Goal: Complete Application Form: Complete application form

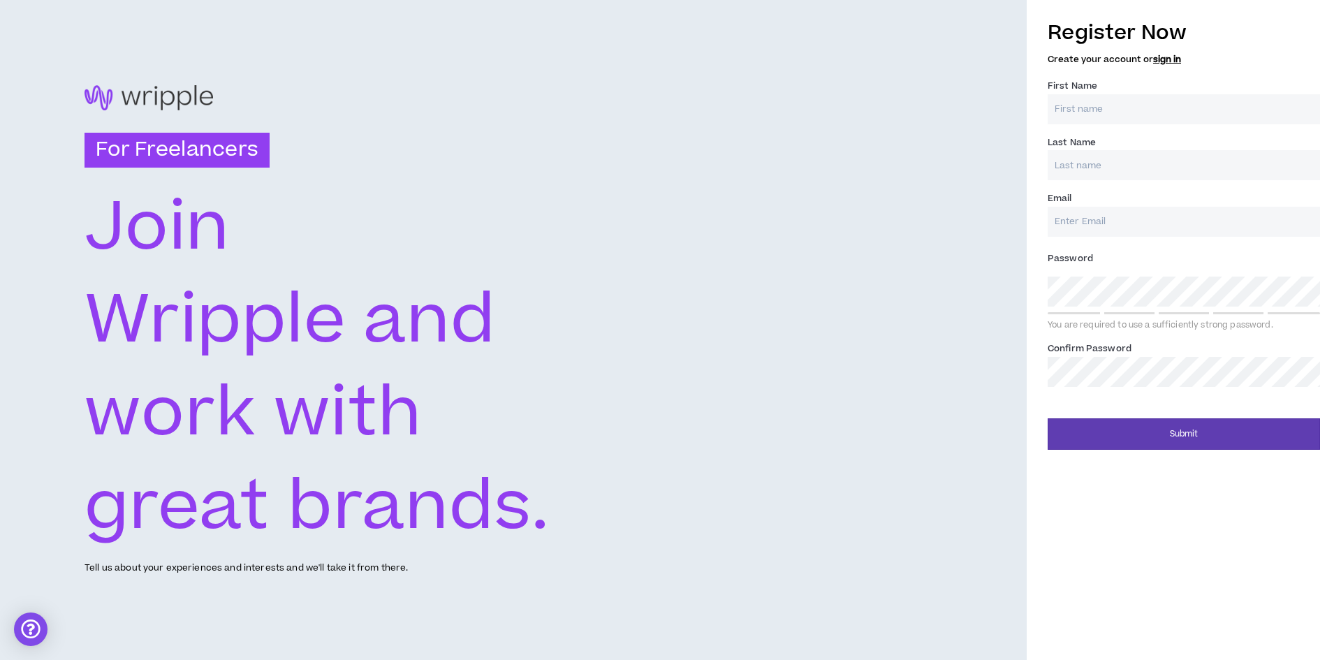
click at [1097, 113] on input "First Name *" at bounding box center [1183, 109] width 272 height 30
type input "[PERSON_NAME]"
type input "[PERSON_NAME][EMAIL_ADDRESS][DOMAIN_NAME]"
type input "[PERSON_NAME]"
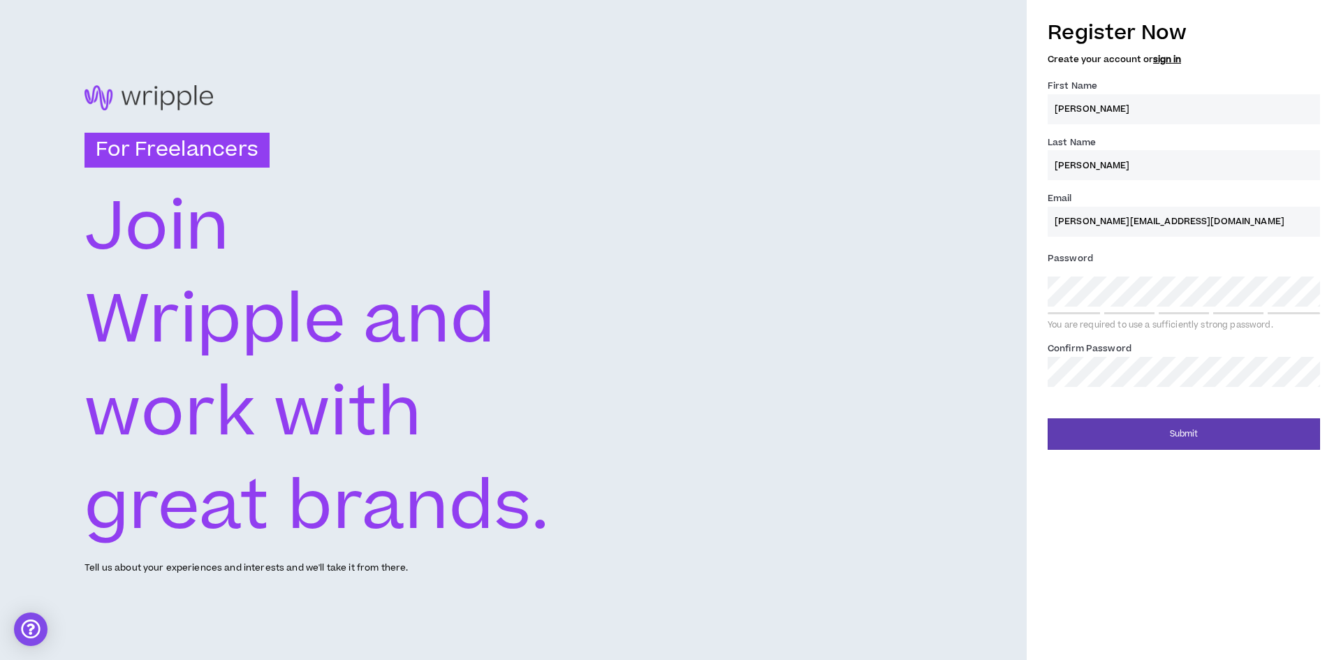
type input "[PERSON_NAME][EMAIL_ADDRESS][DOMAIN_NAME]"
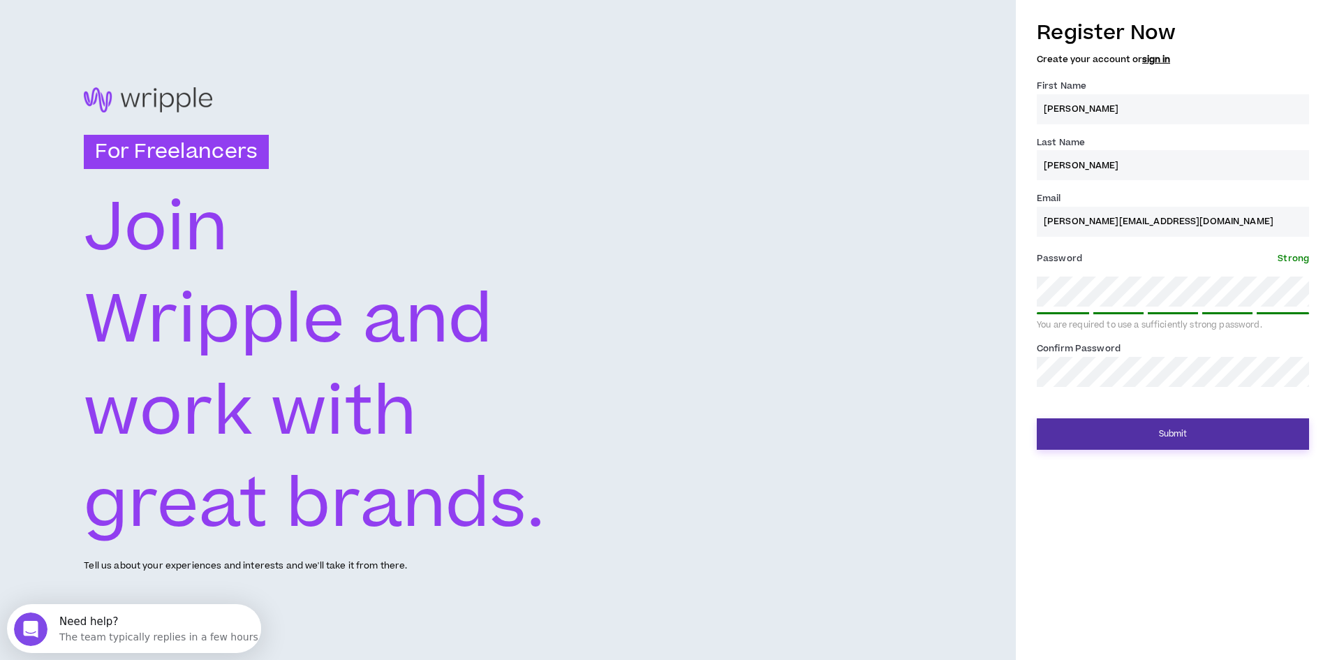
click at [1211, 432] on button "Submit" at bounding box center [1173, 433] width 272 height 31
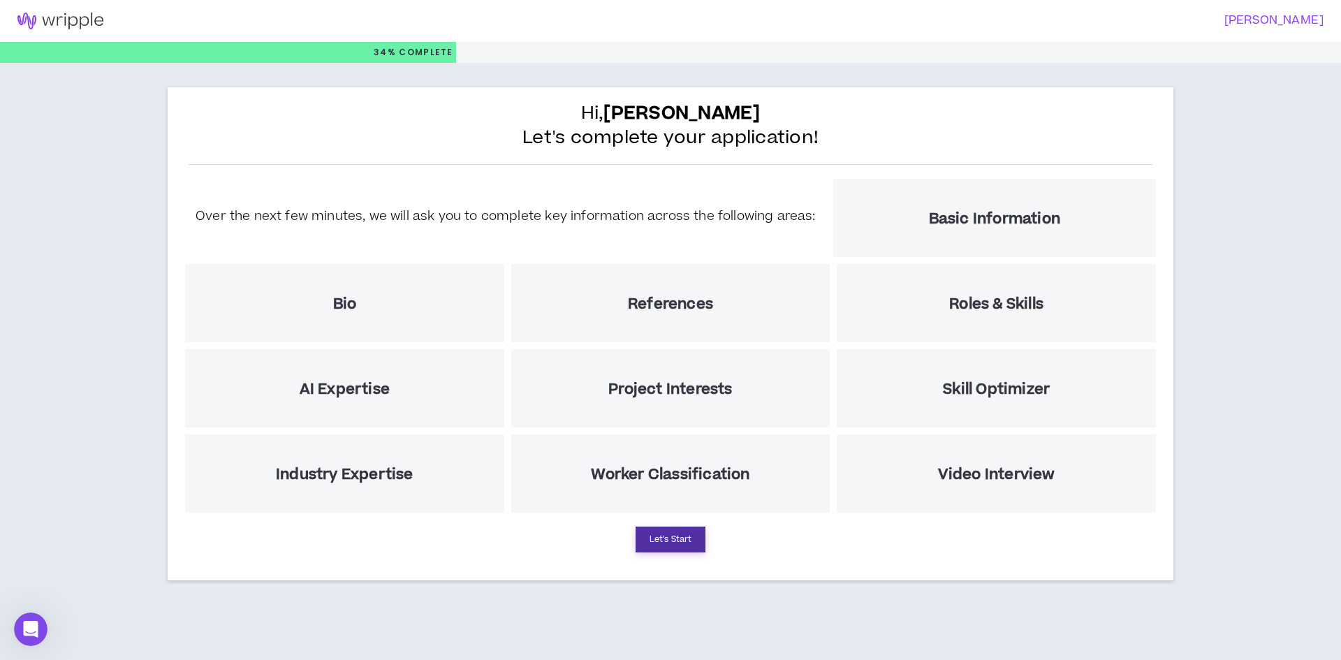
click at [679, 536] on button "Let's Start" at bounding box center [670, 539] width 70 height 26
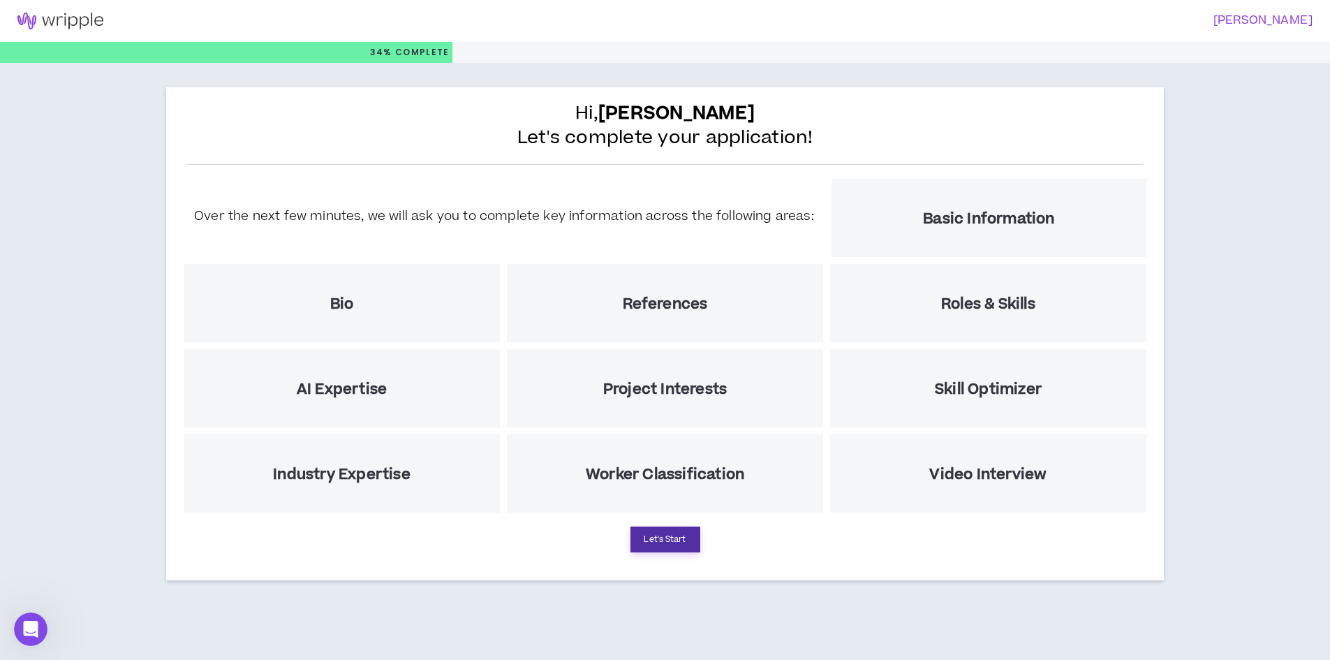
select select "US"
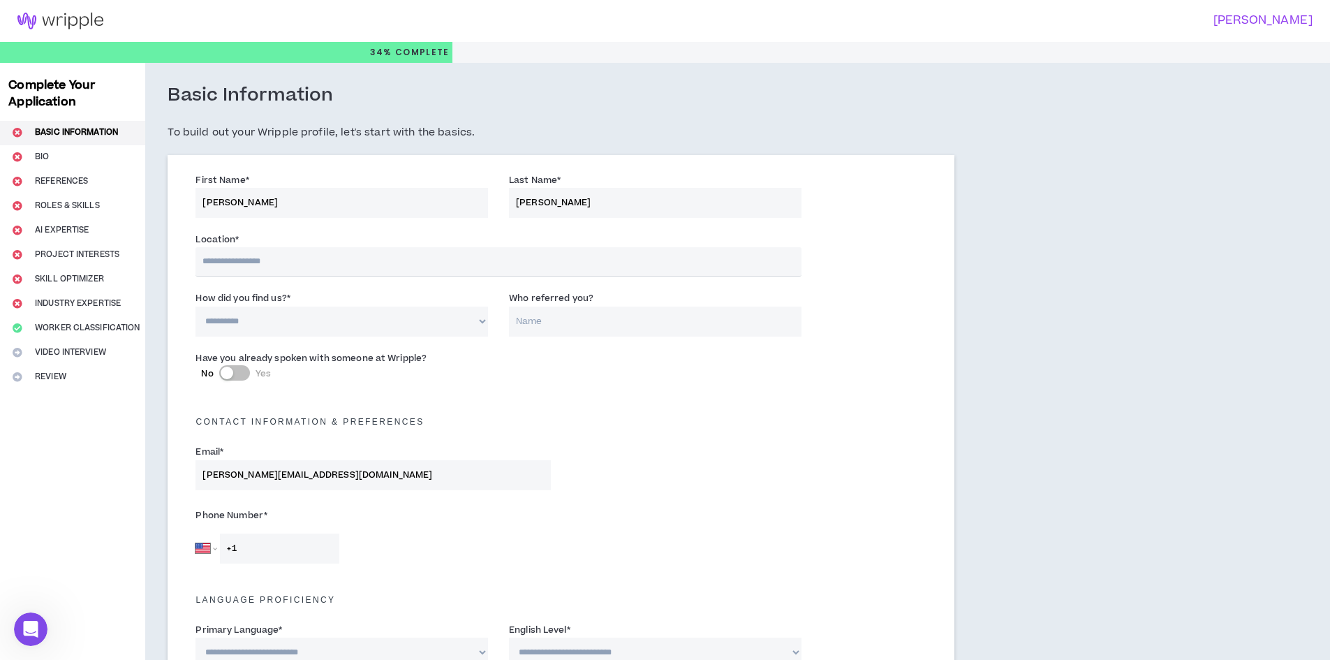
click at [321, 264] on input "text" at bounding box center [498, 261] width 605 height 29
type input "*********"
click at [379, 332] on select "**********" at bounding box center [342, 322] width 293 height 30
select select "*"
click at [196, 307] on select "**********" at bounding box center [342, 322] width 293 height 30
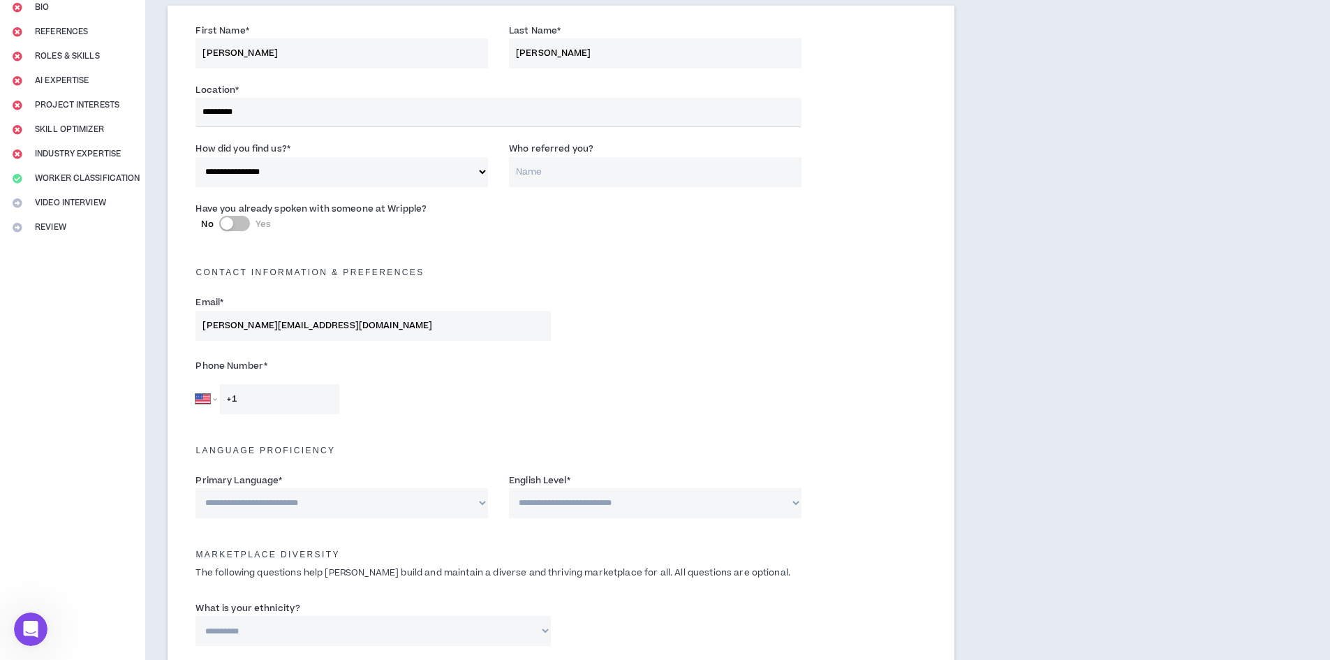
scroll to position [209, 0]
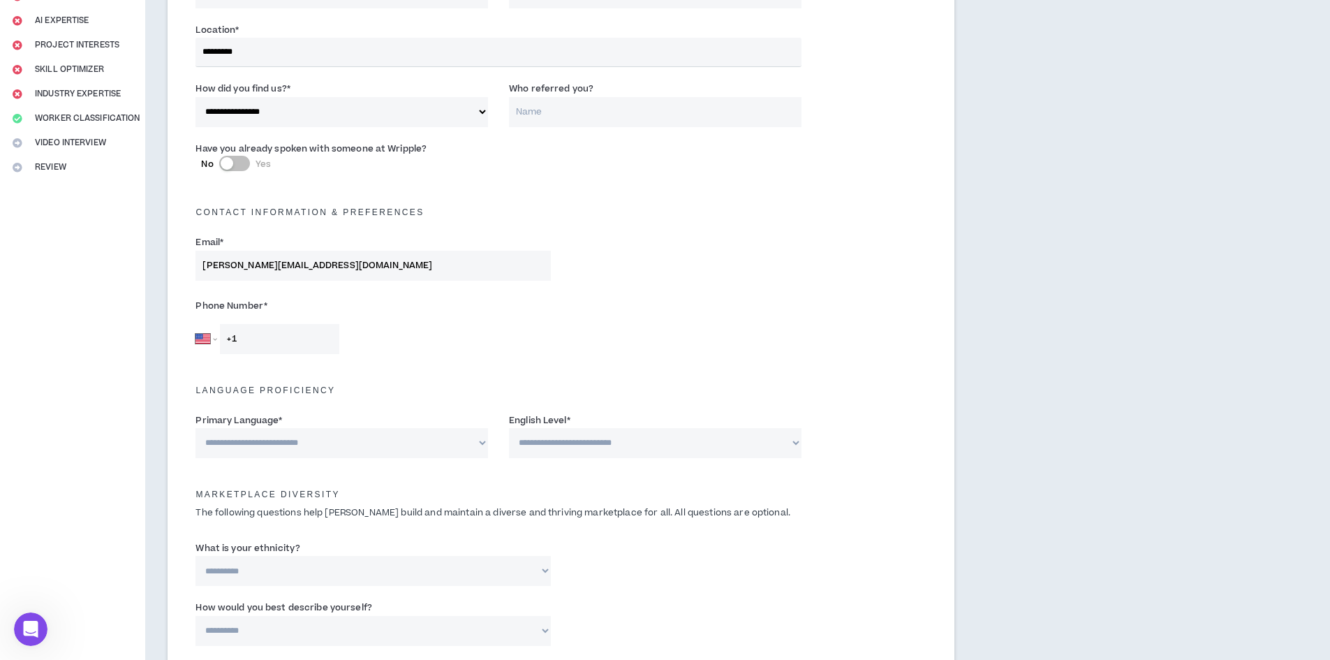
click at [304, 344] on input "+1" at bounding box center [279, 339] width 119 height 30
type input "[PHONE_NUMBER]"
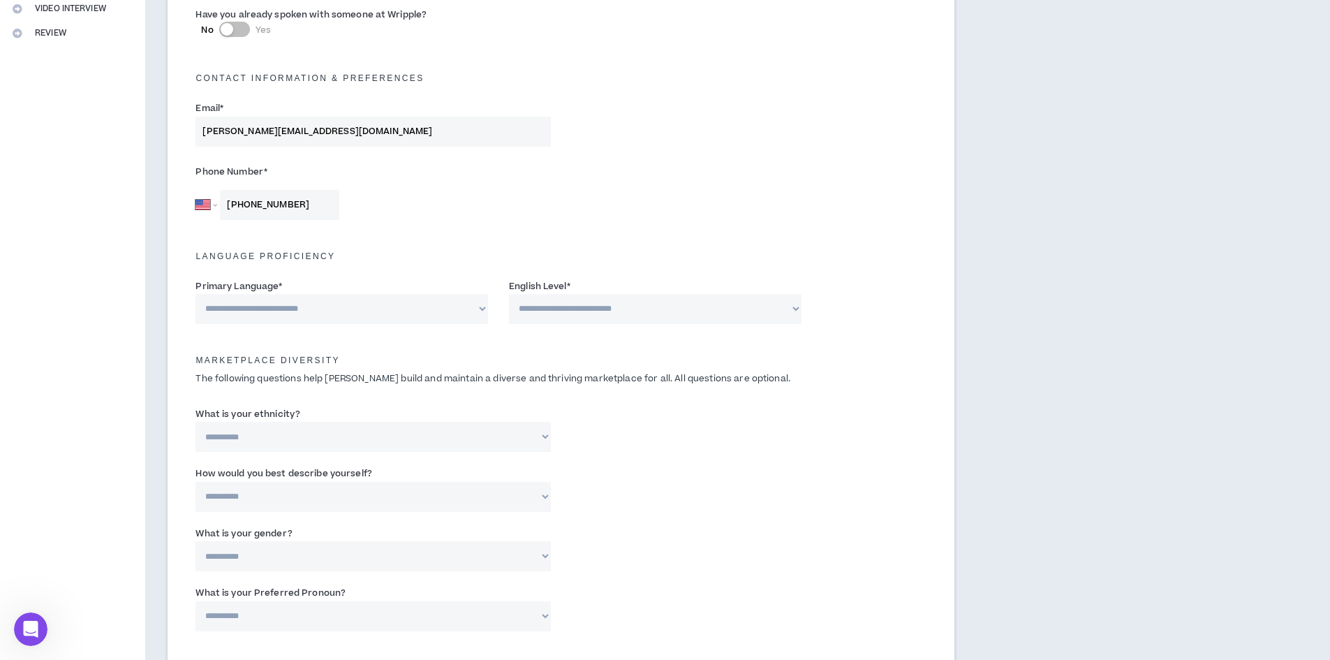
scroll to position [349, 0]
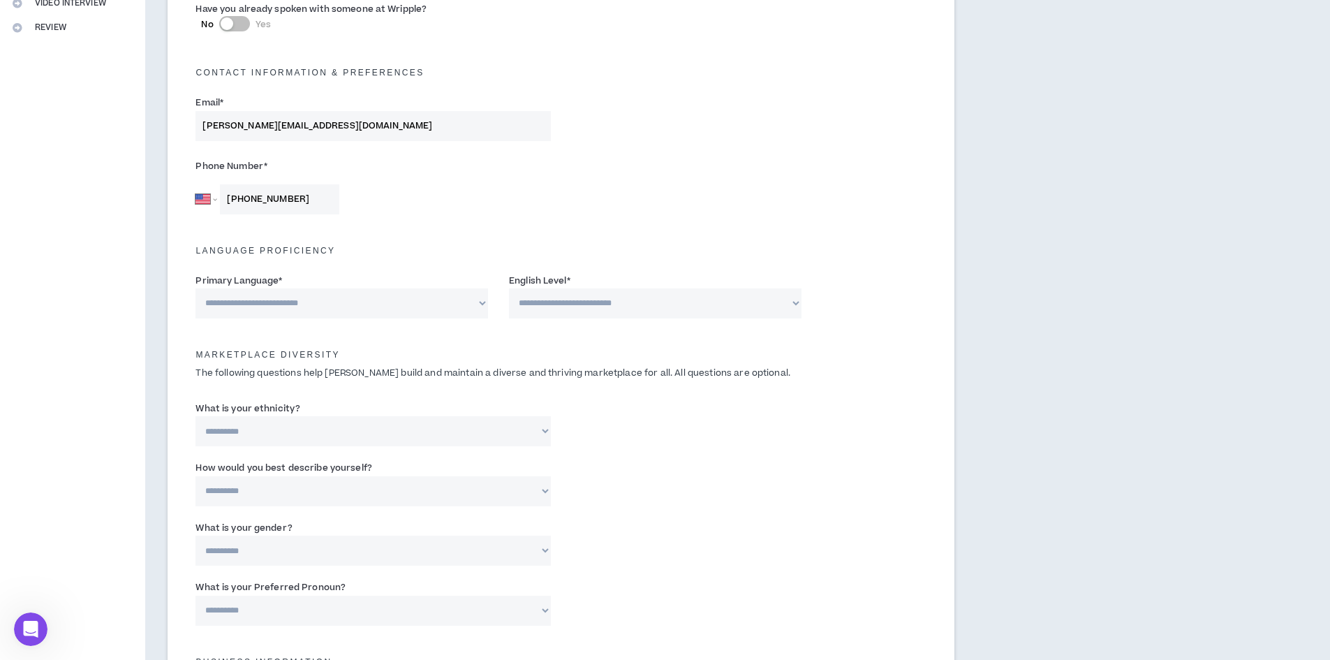
click at [354, 303] on select "**********" at bounding box center [342, 303] width 293 height 30
select select "*******"
click at [196, 288] on select "**********" at bounding box center [342, 303] width 293 height 30
click at [574, 300] on select "**********" at bounding box center [655, 303] width 293 height 30
select select "*"
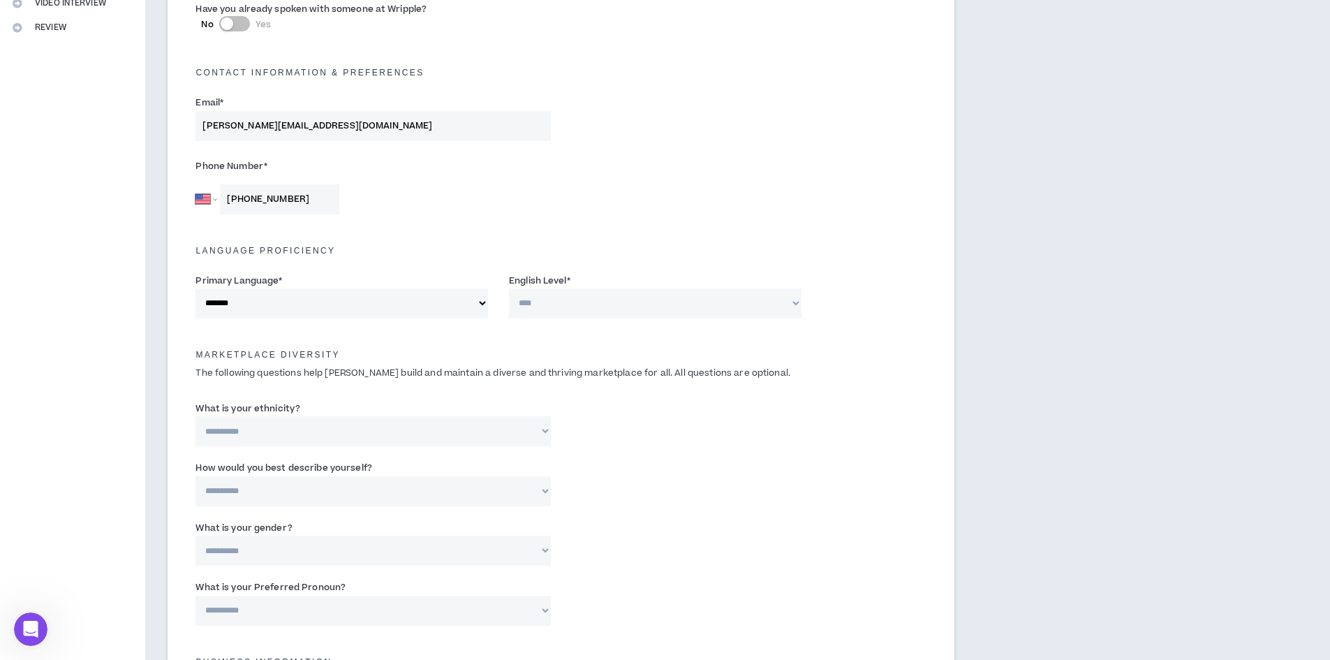
click at [509, 288] on select "**********" at bounding box center [655, 303] width 293 height 30
click at [407, 325] on div "**********" at bounding box center [561, 299] width 752 height 59
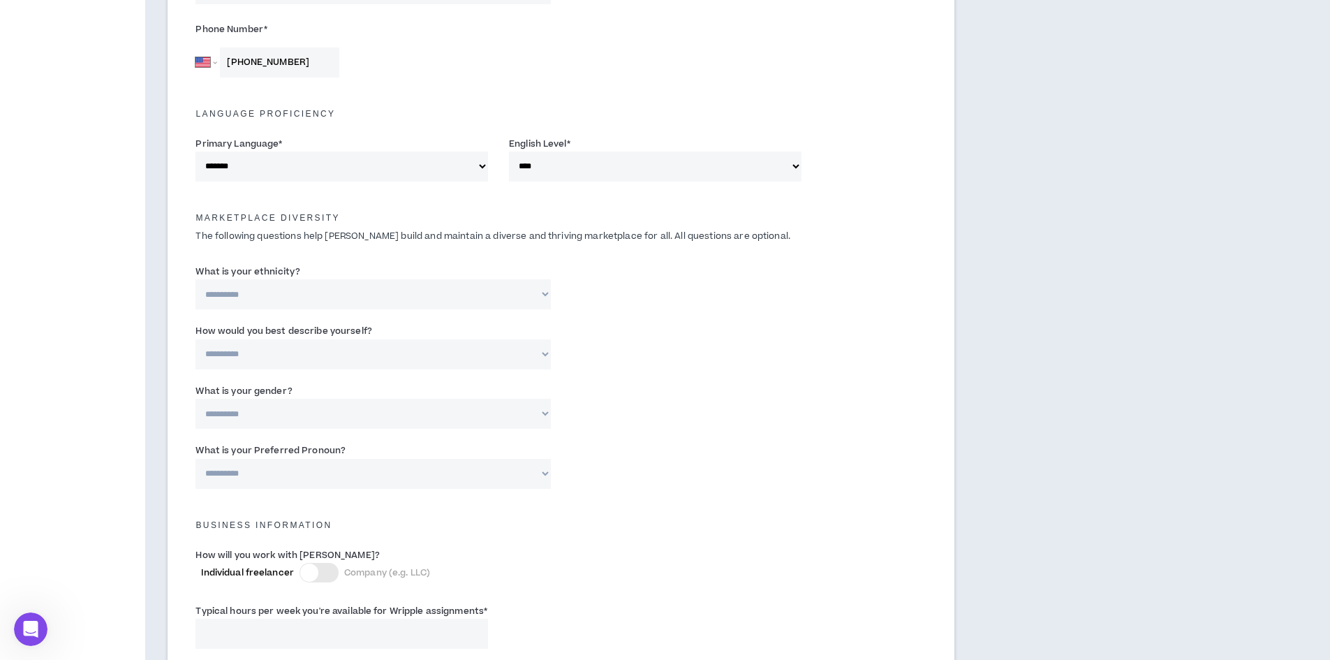
scroll to position [489, 0]
click at [376, 297] on select "**********" at bounding box center [373, 291] width 355 height 30
select select "**********"
click at [196, 276] on select "**********" at bounding box center [373, 291] width 355 height 30
click at [255, 353] on select "**********" at bounding box center [373, 352] width 355 height 30
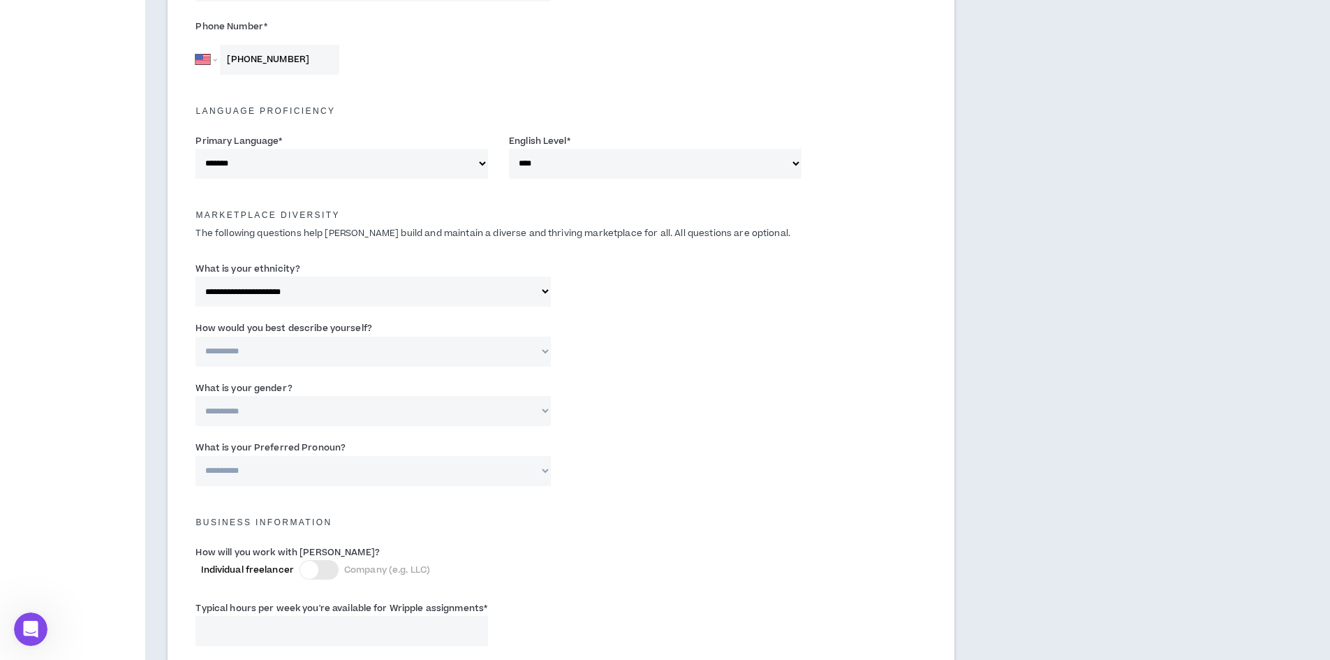
select select "*****"
click at [196, 337] on select "**********" at bounding box center [373, 352] width 355 height 30
click at [249, 408] on select "**********" at bounding box center [373, 411] width 355 height 30
select select "*****"
click at [196, 396] on select "**********" at bounding box center [373, 411] width 355 height 30
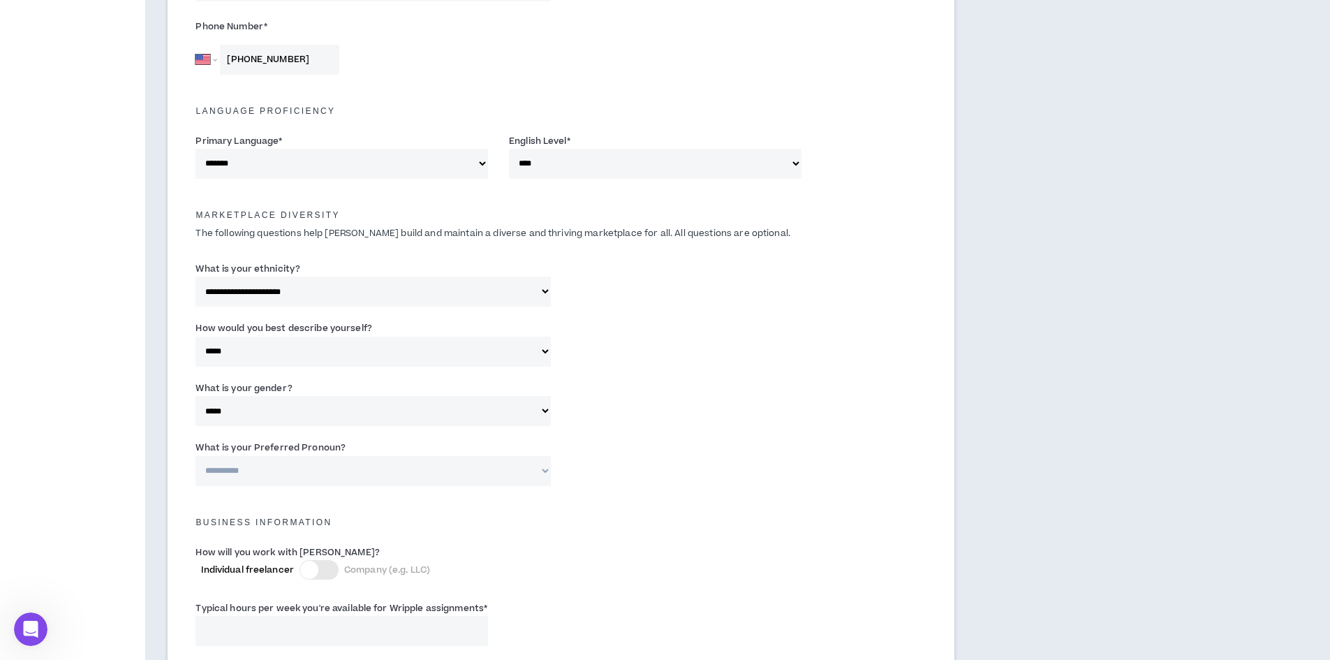
click at [234, 473] on select "**********" at bounding box center [373, 471] width 355 height 30
click at [683, 455] on div "**********" at bounding box center [561, 465] width 752 height 59
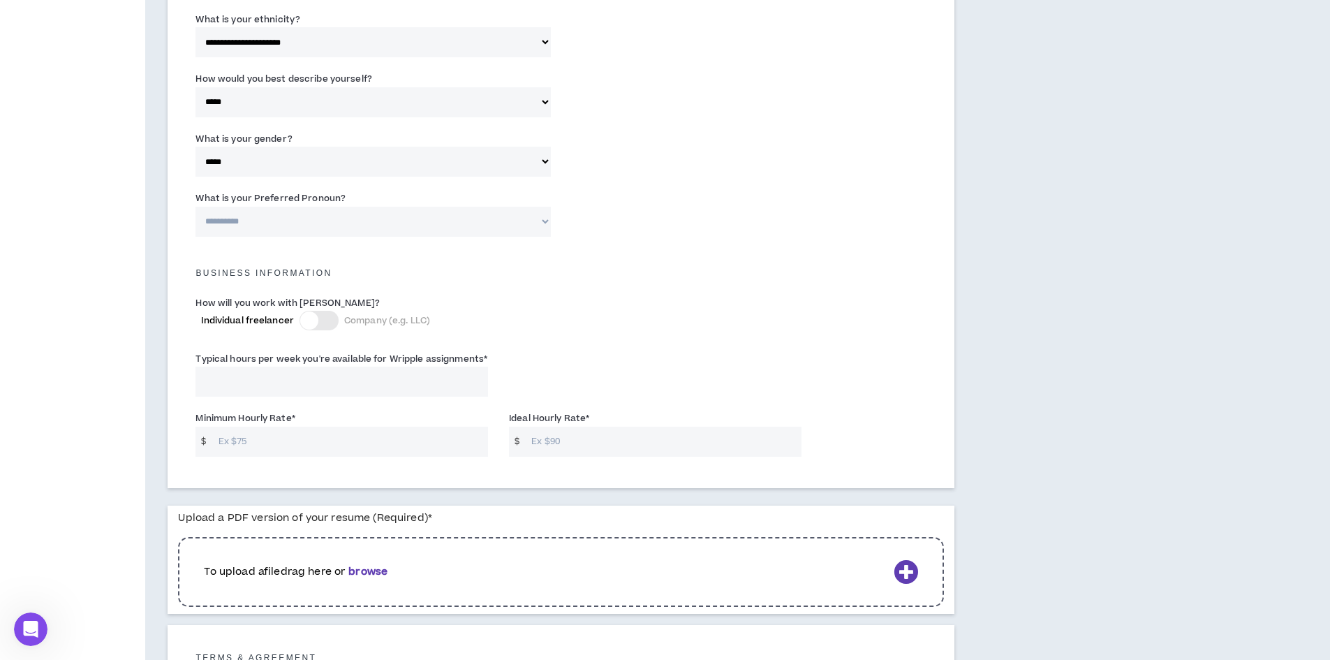
scroll to position [768, 0]
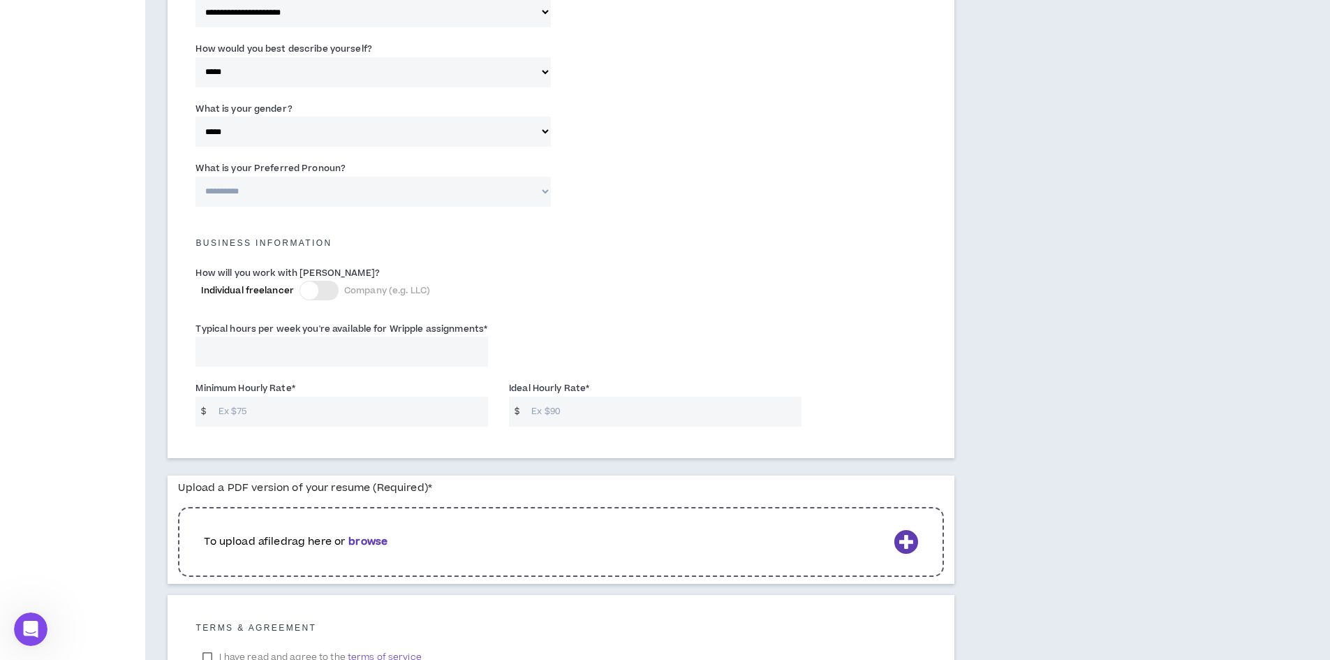
click at [330, 288] on div at bounding box center [319, 291] width 39 height 20
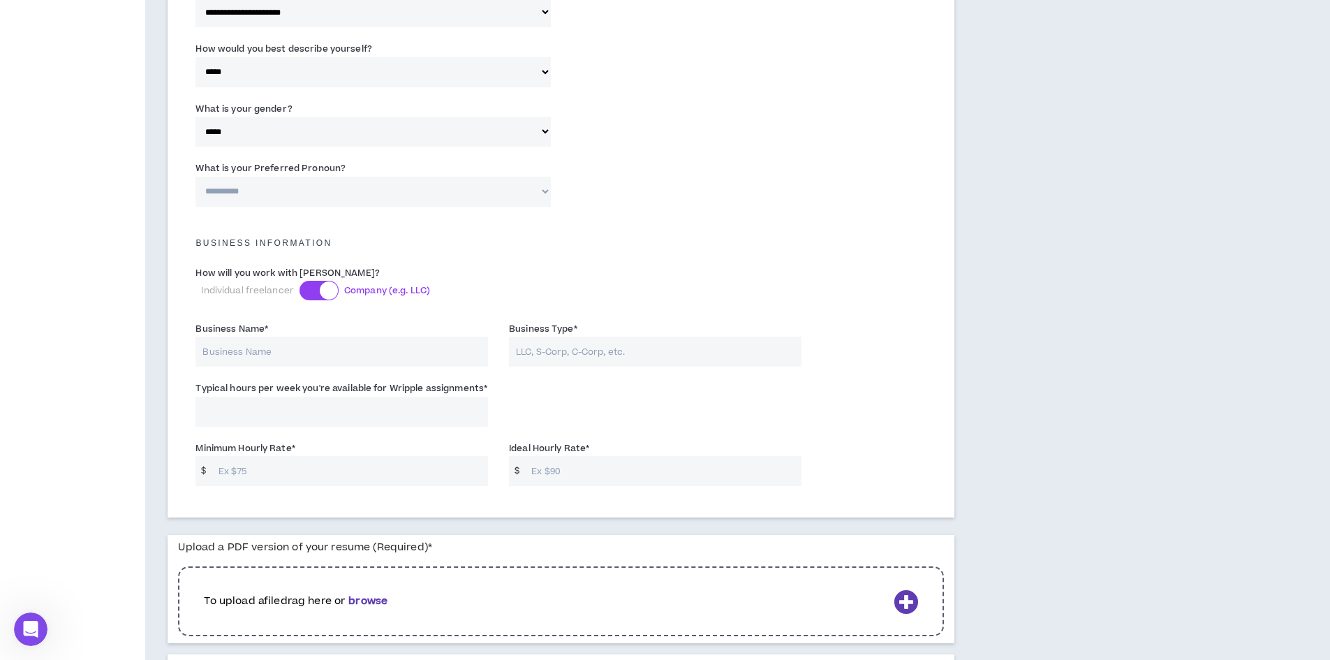
click at [311, 290] on div at bounding box center [319, 291] width 39 height 20
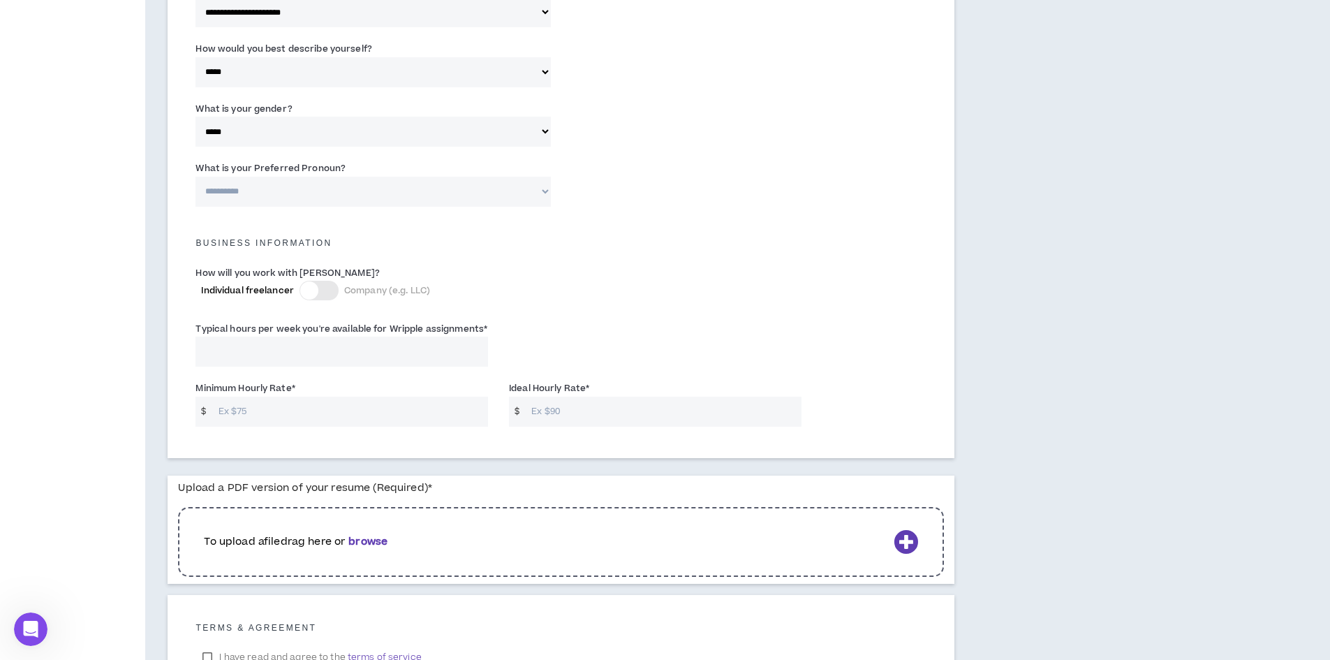
click at [269, 354] on input "Typical hours per week you're available for Wripple assignments *" at bounding box center [342, 352] width 293 height 30
type input "40"
type input "55"
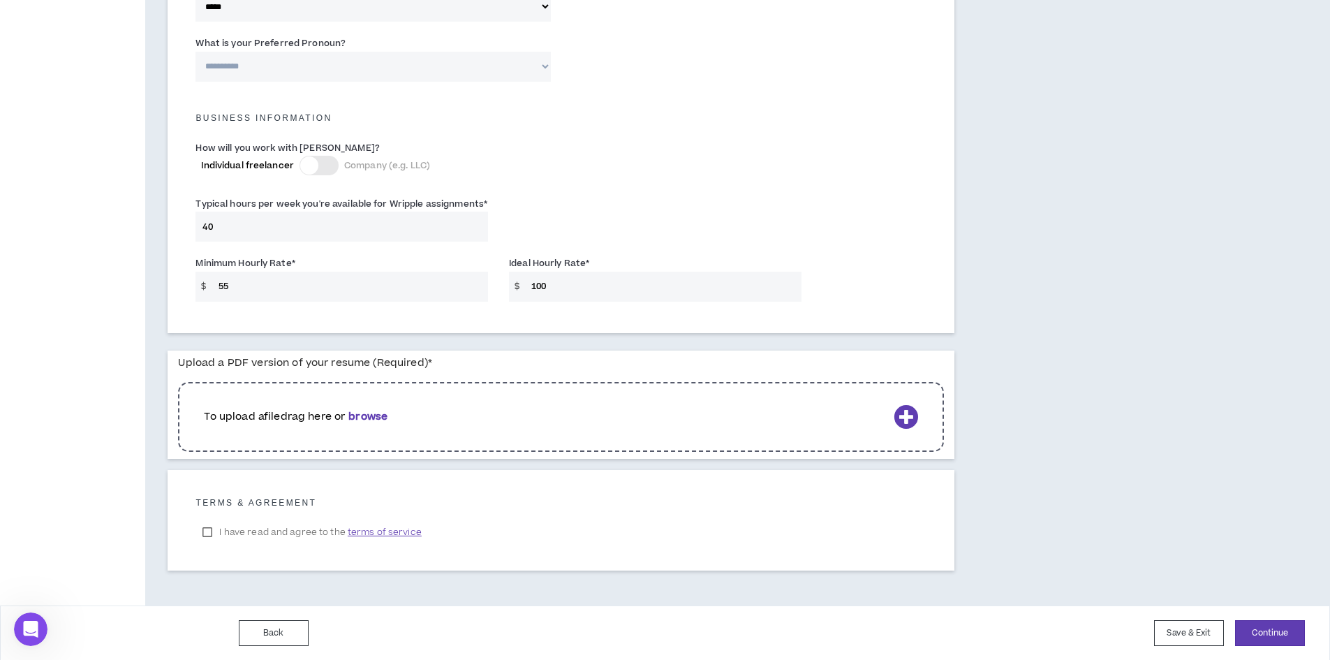
scroll to position [894, 0]
type input "100"
click at [908, 417] on icon at bounding box center [906, 416] width 24 height 24
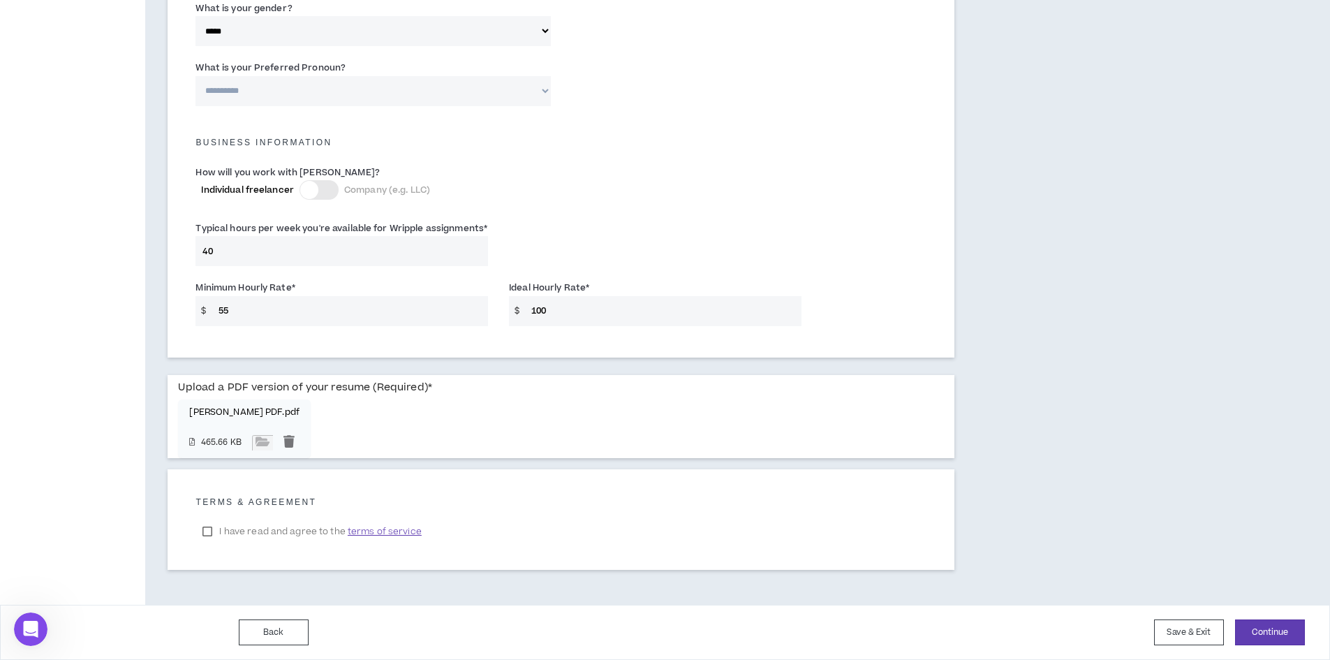
click at [235, 531] on label "I have read and agree to the terms of service" at bounding box center [312, 531] width 233 height 21
click at [1271, 640] on button "Continue" at bounding box center [1270, 632] width 70 height 26
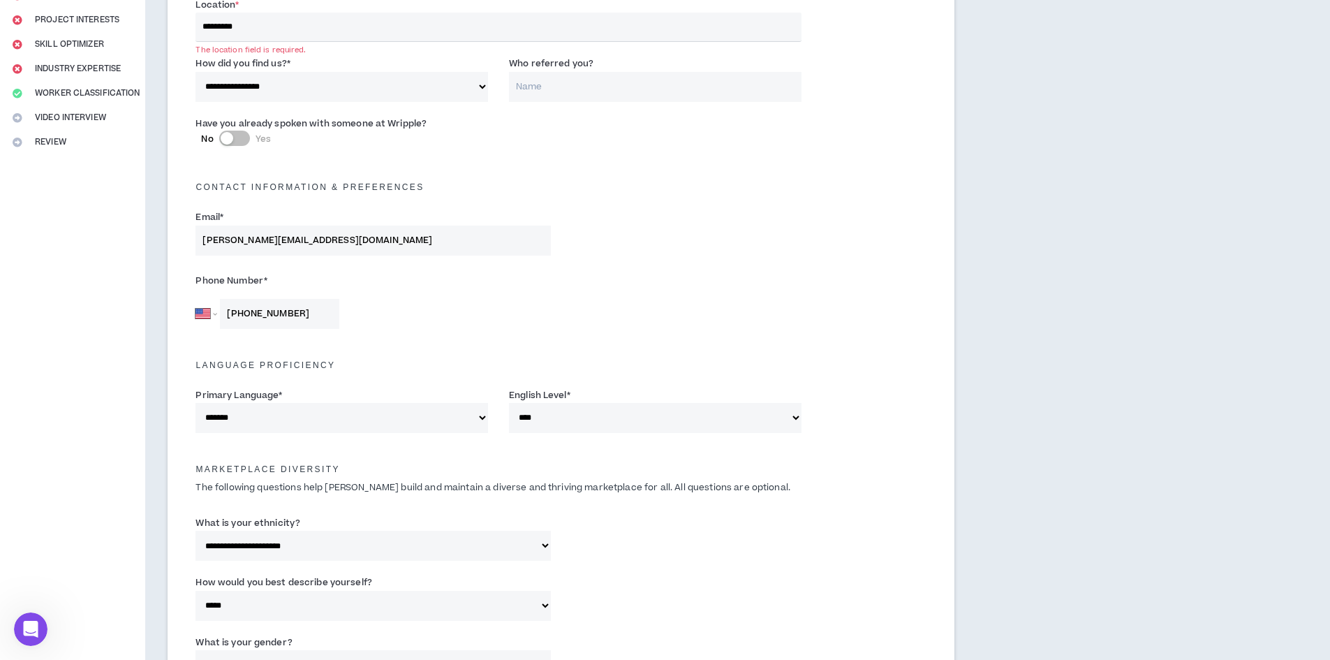
scroll to position [232, 0]
click at [267, 30] on input "*********" at bounding box center [498, 29] width 605 height 29
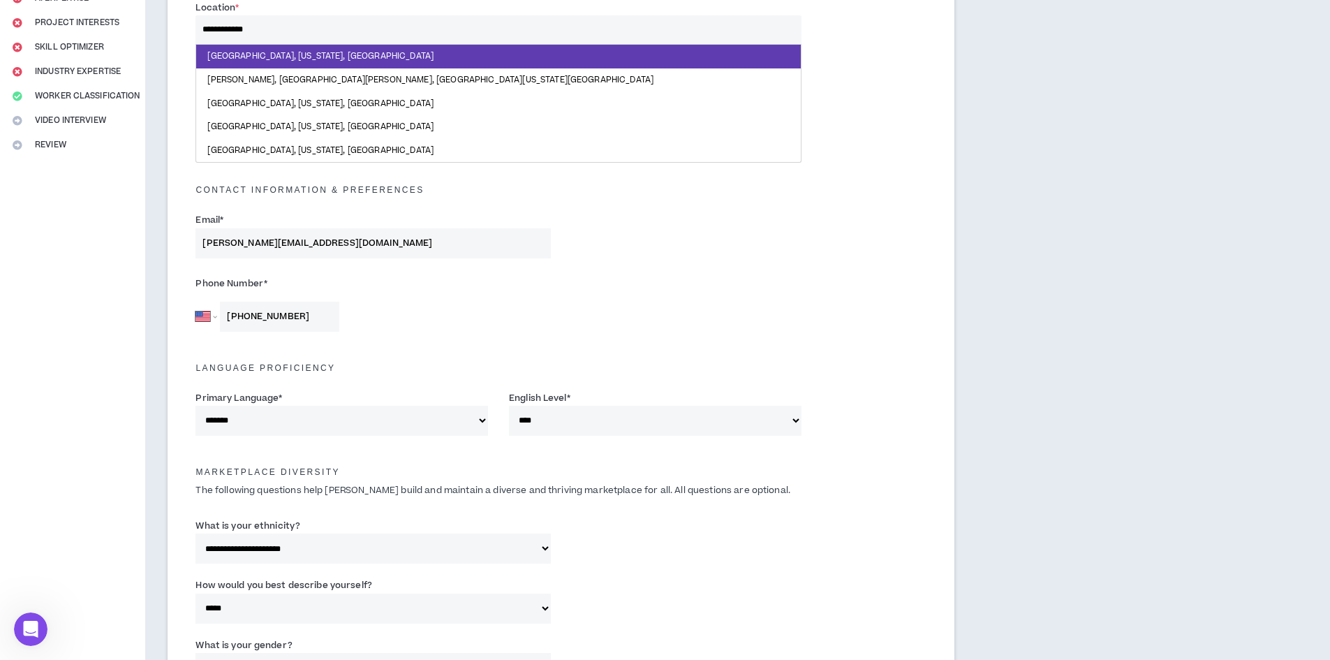
type input "**********"
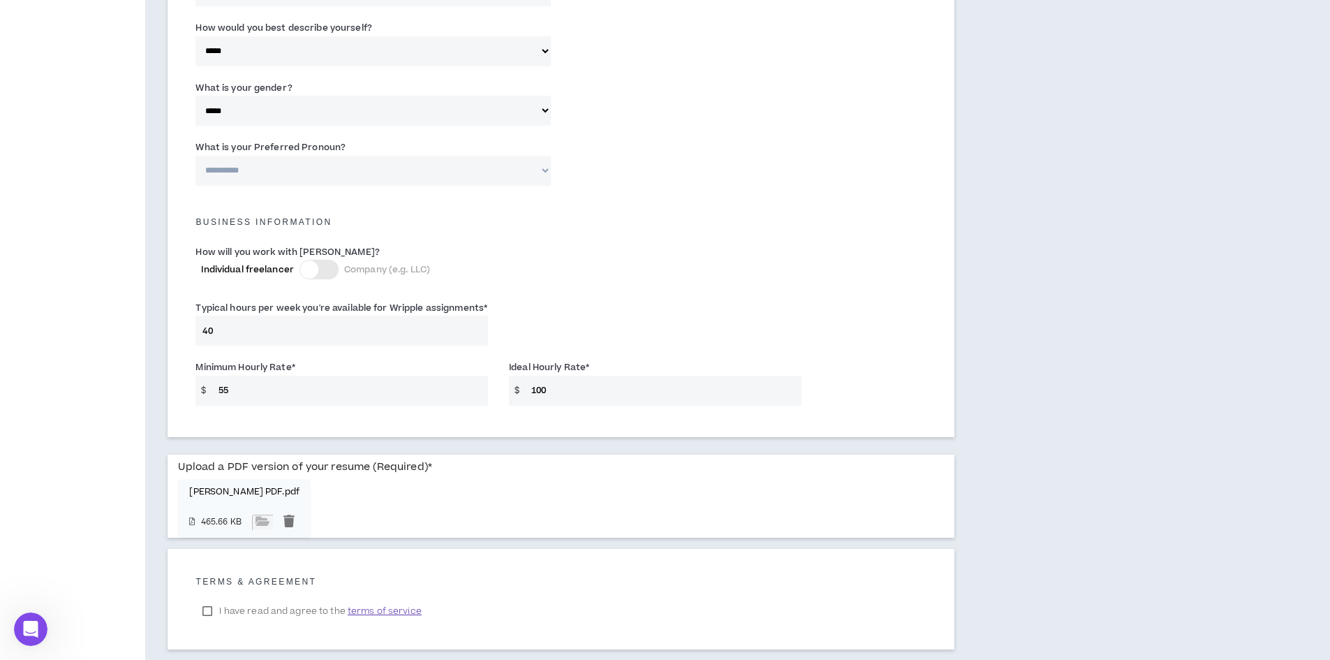
scroll to position [870, 0]
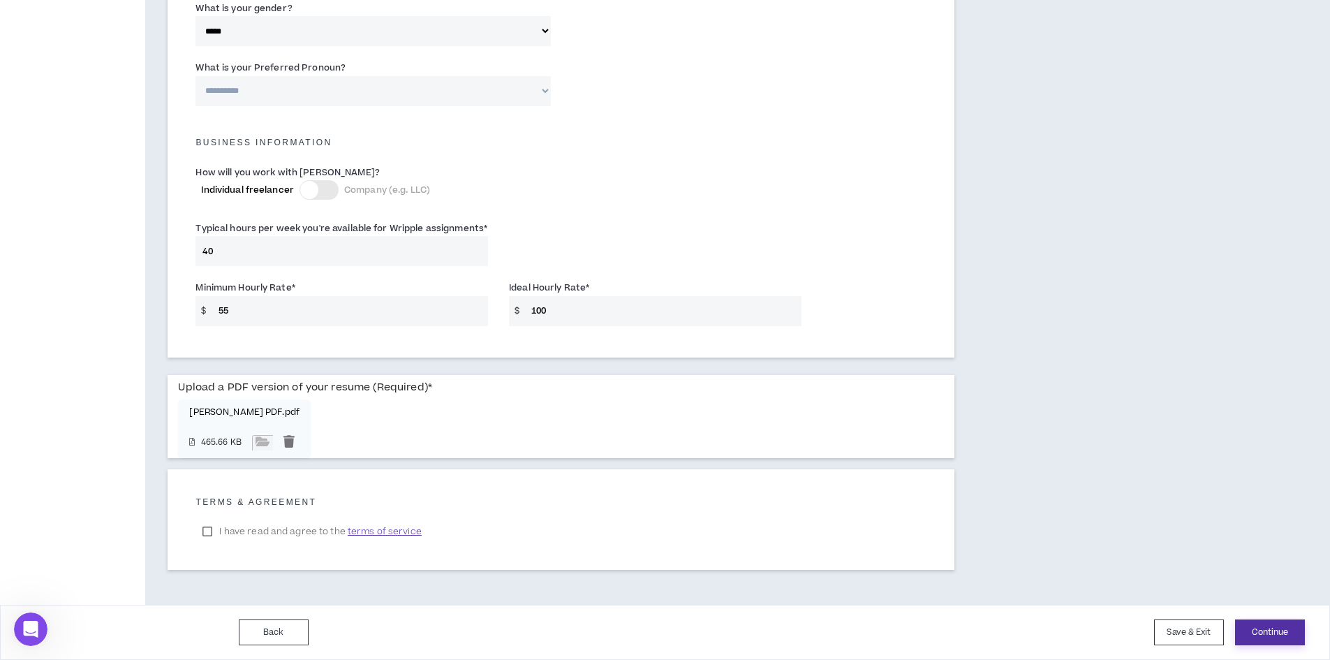
click at [1258, 626] on button "Continue" at bounding box center [1270, 632] width 70 height 26
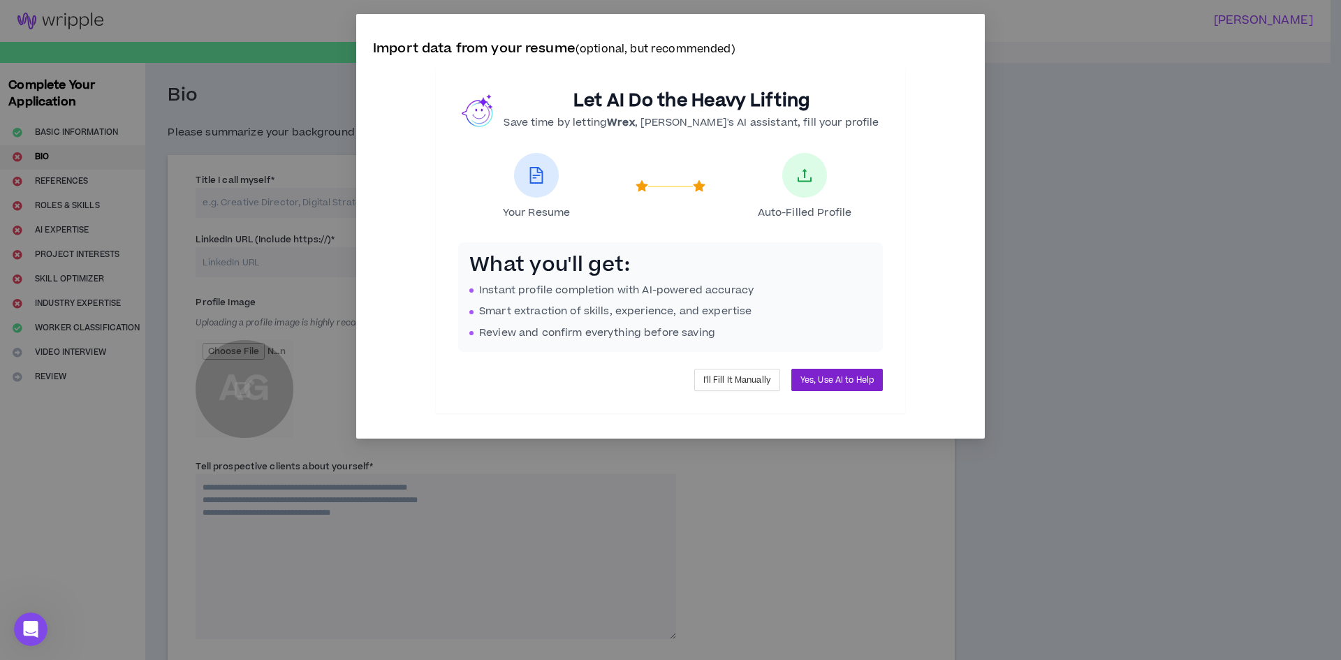
click at [841, 380] on span "Yes, Use AI to Help" at bounding box center [836, 380] width 73 height 13
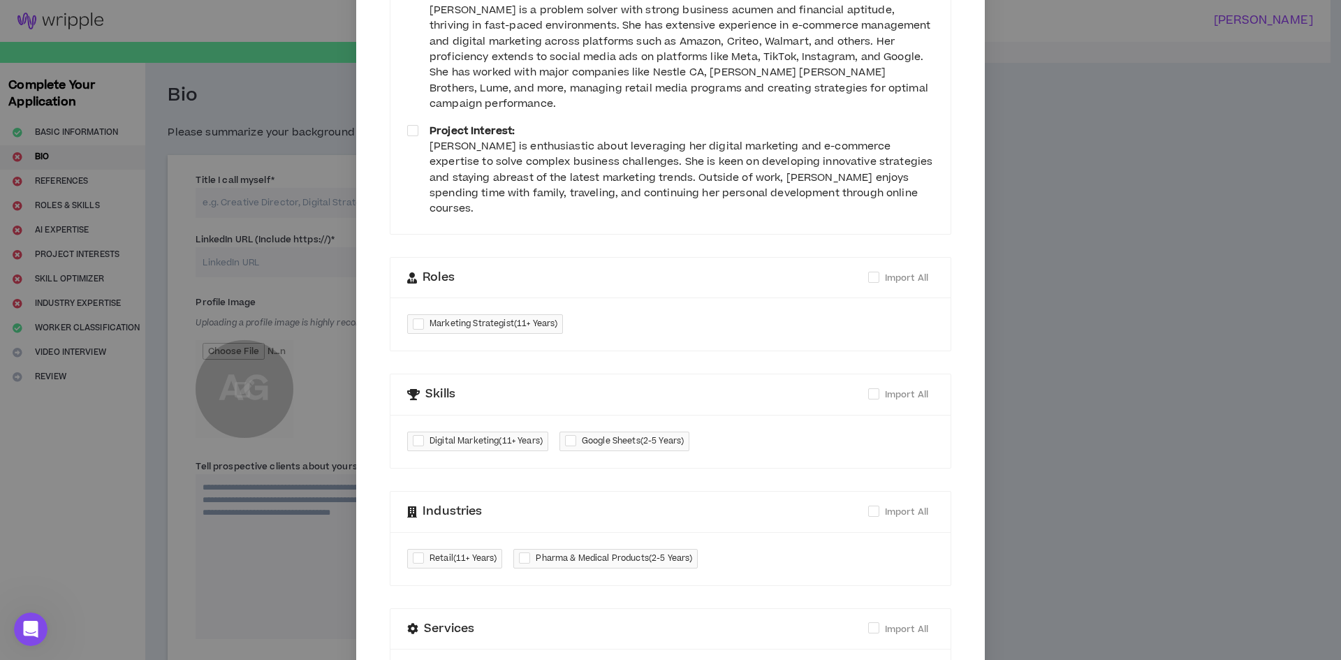
scroll to position [279, 0]
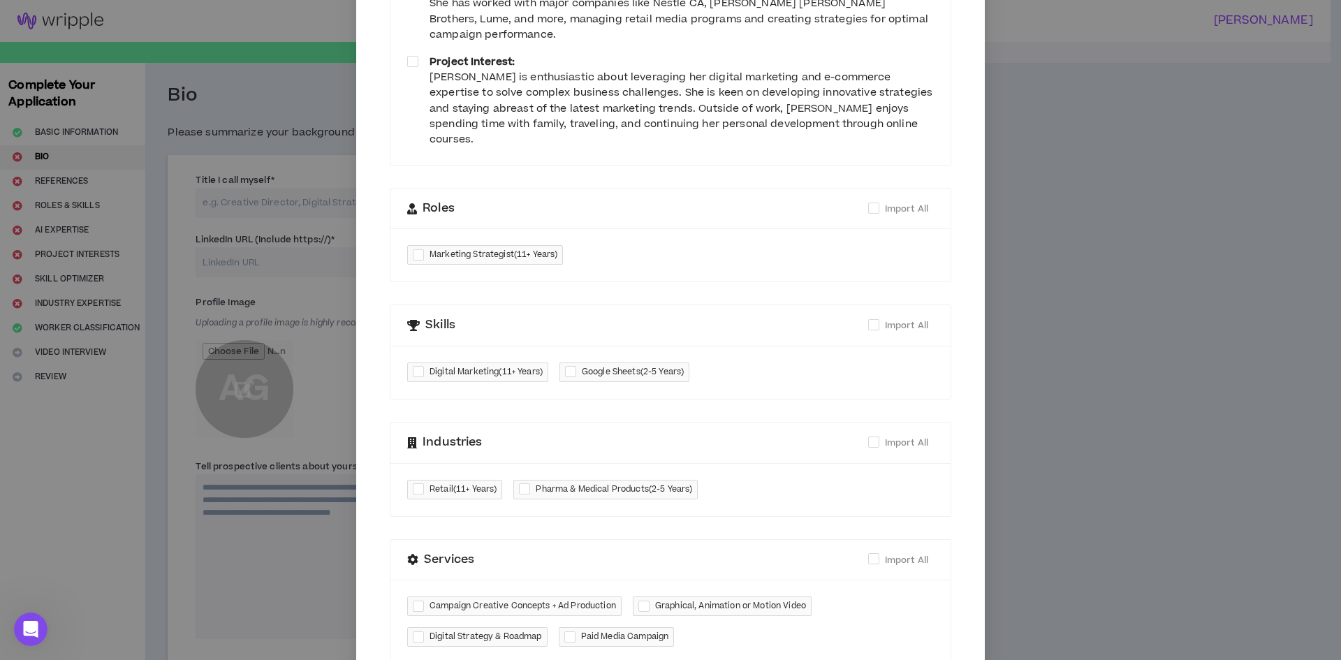
click at [494, 248] on span "Marketing Strategist ( 11+ Years )" at bounding box center [493, 255] width 128 height 14
checkbox input "****"
click at [480, 365] on span "Digital Marketing ( 11+ Years )" at bounding box center [485, 372] width 113 height 14
checkbox input "****"
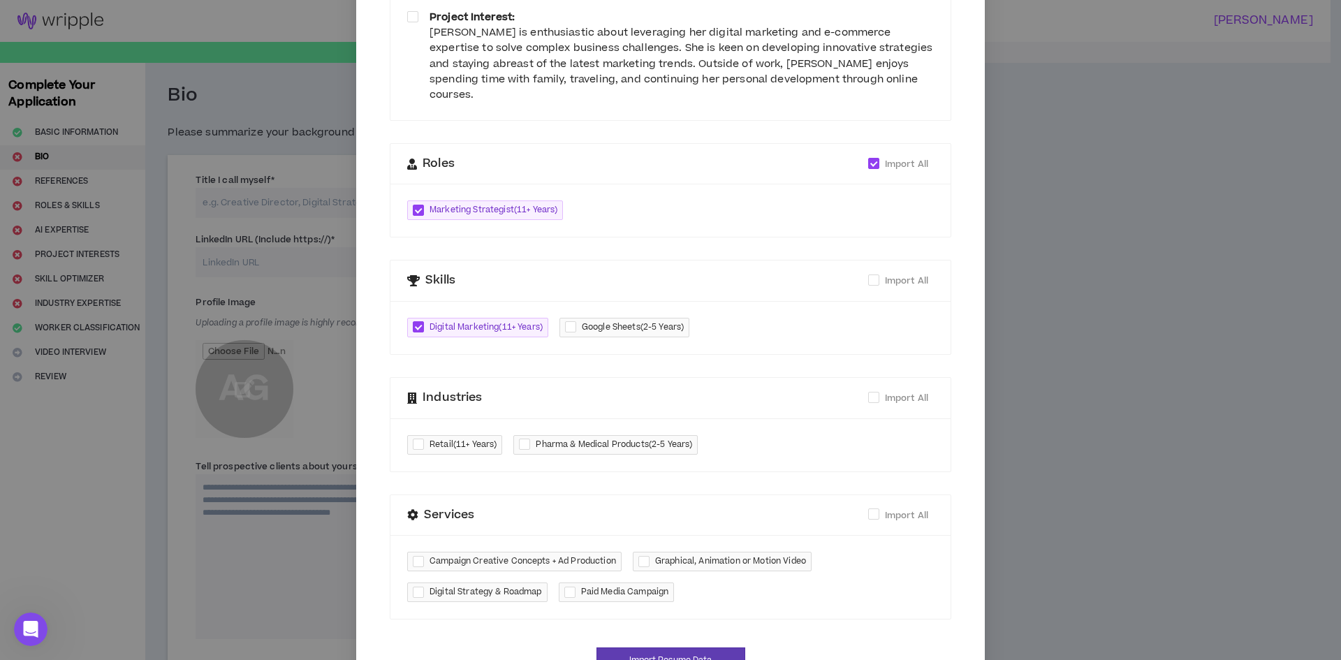
scroll to position [348, 0]
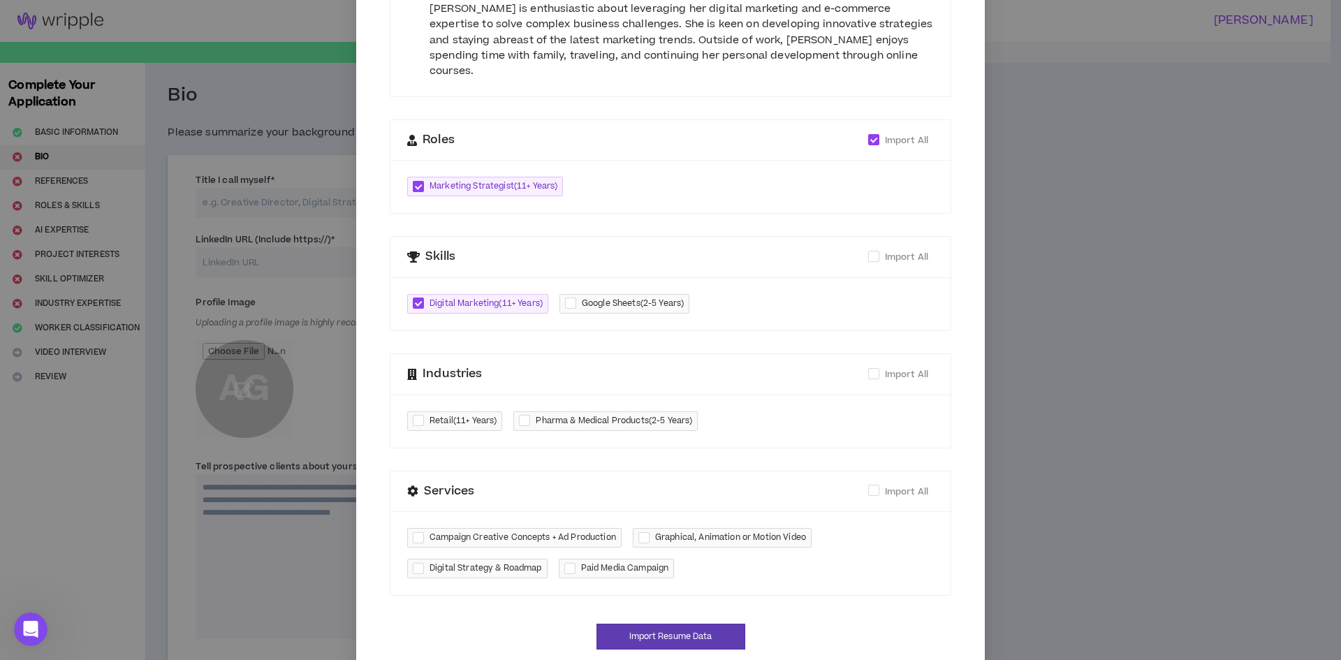
click at [463, 414] on span "Retail ( 11+ Years )" at bounding box center [462, 421] width 67 height 14
checkbox input "****"
click at [459, 561] on span "Digital Strategy & Roadmap" at bounding box center [485, 568] width 112 height 14
checkbox input "****"
click at [573, 561] on div at bounding box center [572, 569] width 17 height 16
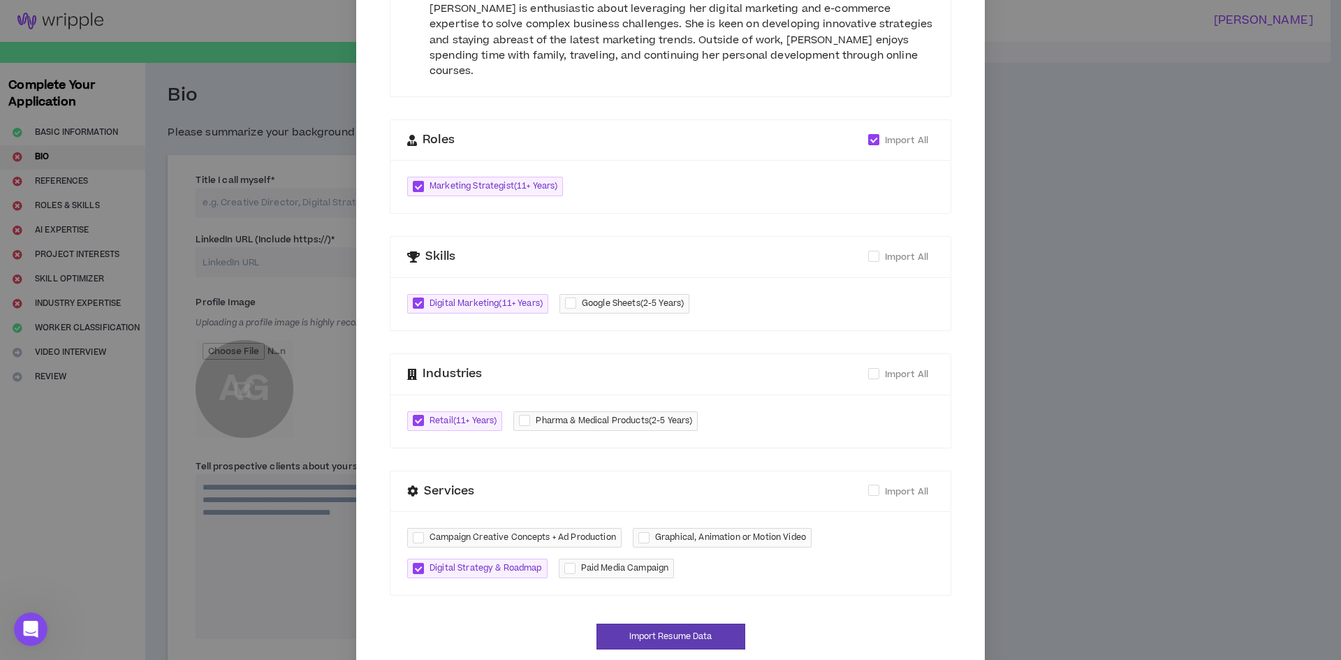
checkbox input "****"
click at [671, 624] on button "Import Resume Data" at bounding box center [670, 637] width 149 height 26
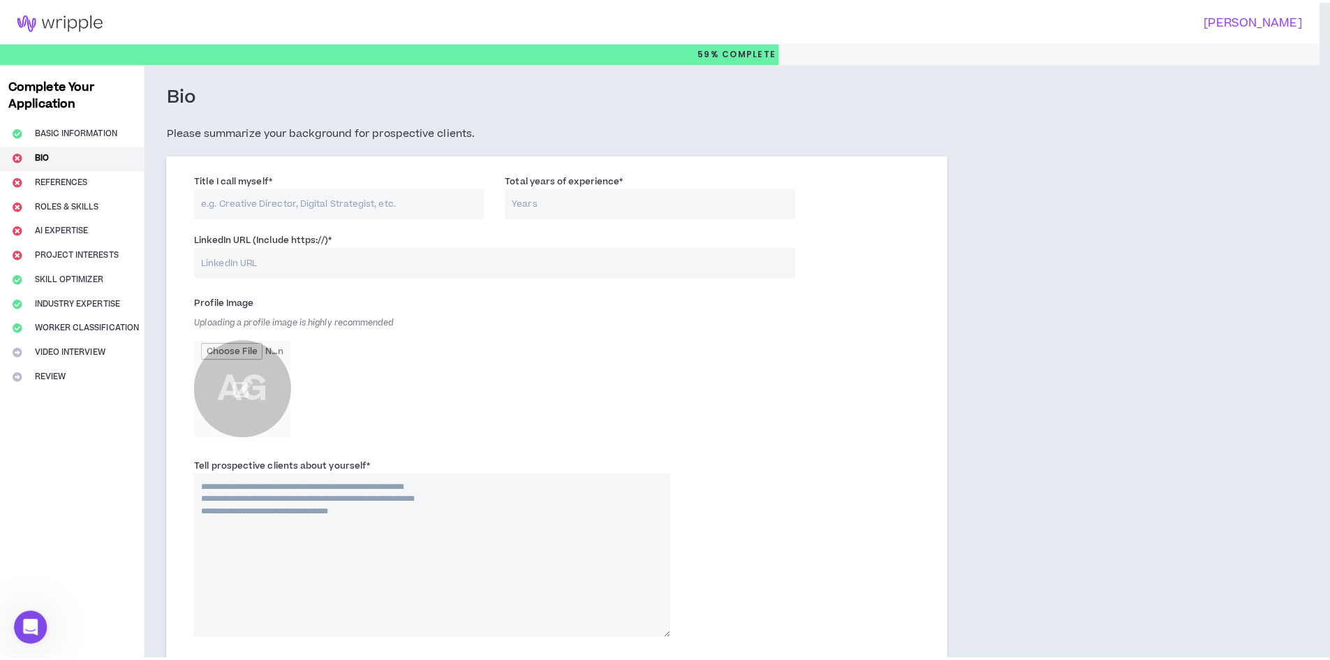
scroll to position [334, 0]
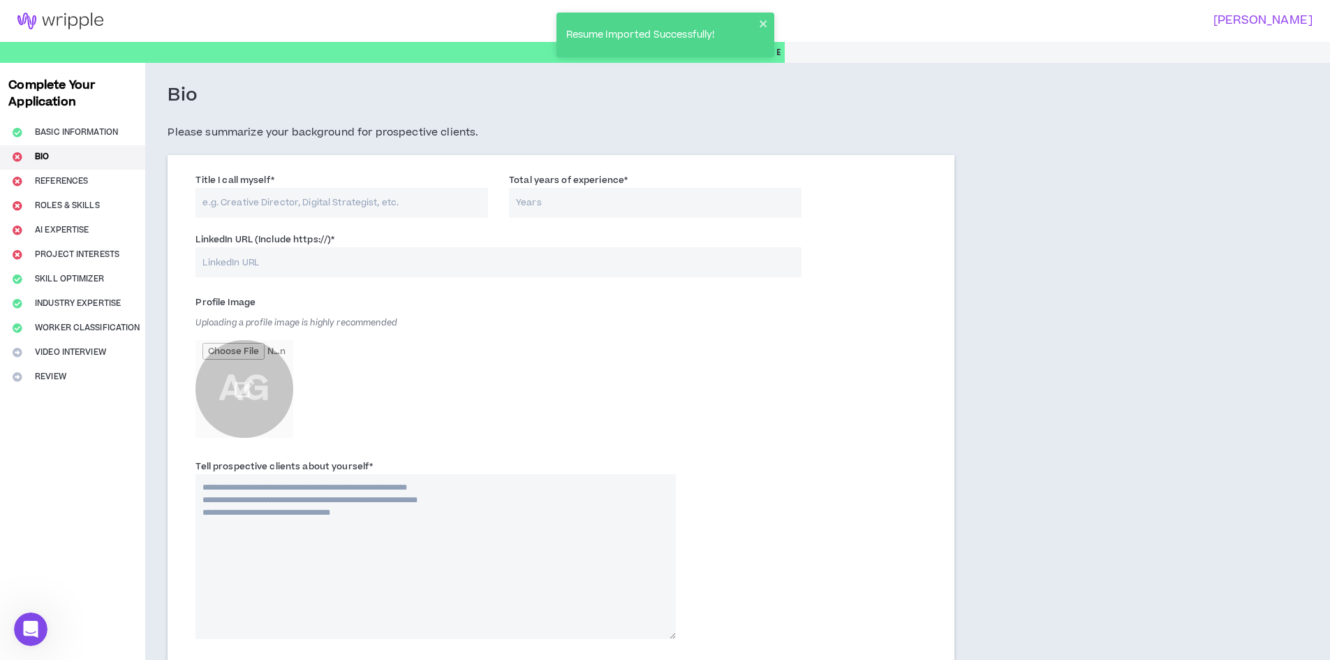
click at [275, 210] on input "Title I call myself *" at bounding box center [342, 203] width 293 height 30
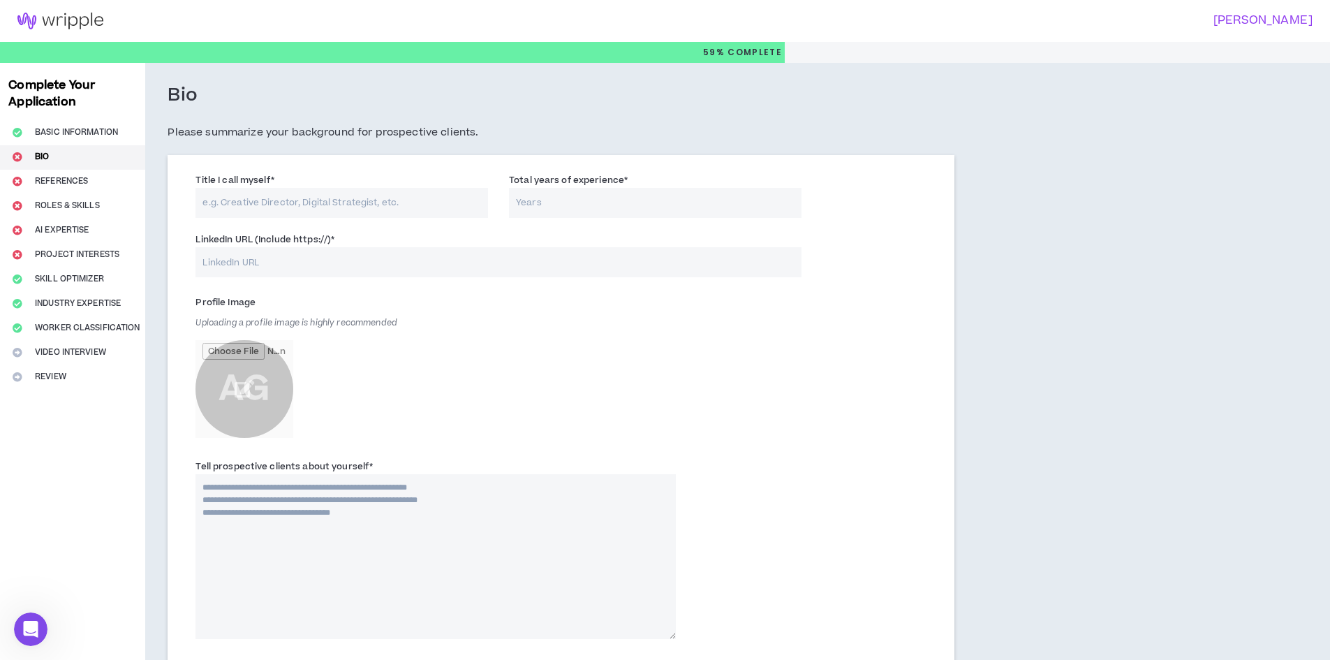
click at [275, 198] on input "Title I call myself *" at bounding box center [342, 203] width 293 height 30
type input "Retail Media Strategist E-commerce Expert"
type input "15"
type input "[URL][DOMAIN_NAME]"
click at [248, 392] on input "file" at bounding box center [245, 389] width 98 height 98
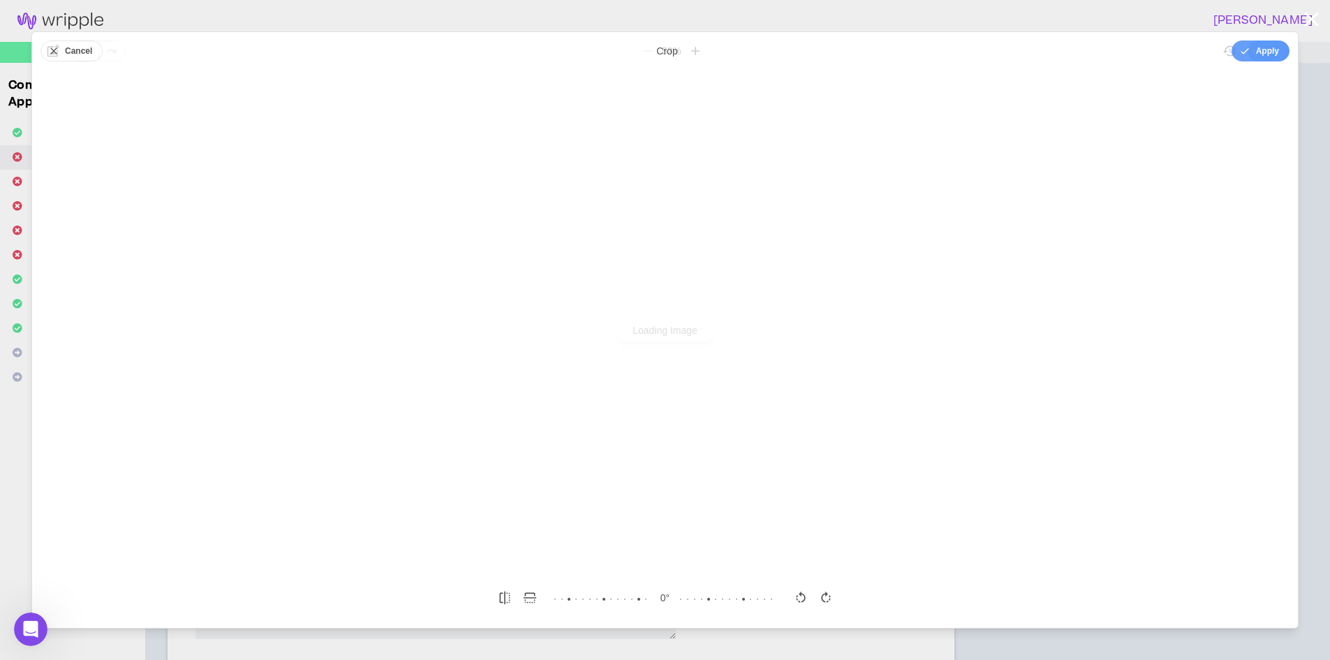
scroll to position [0, 0]
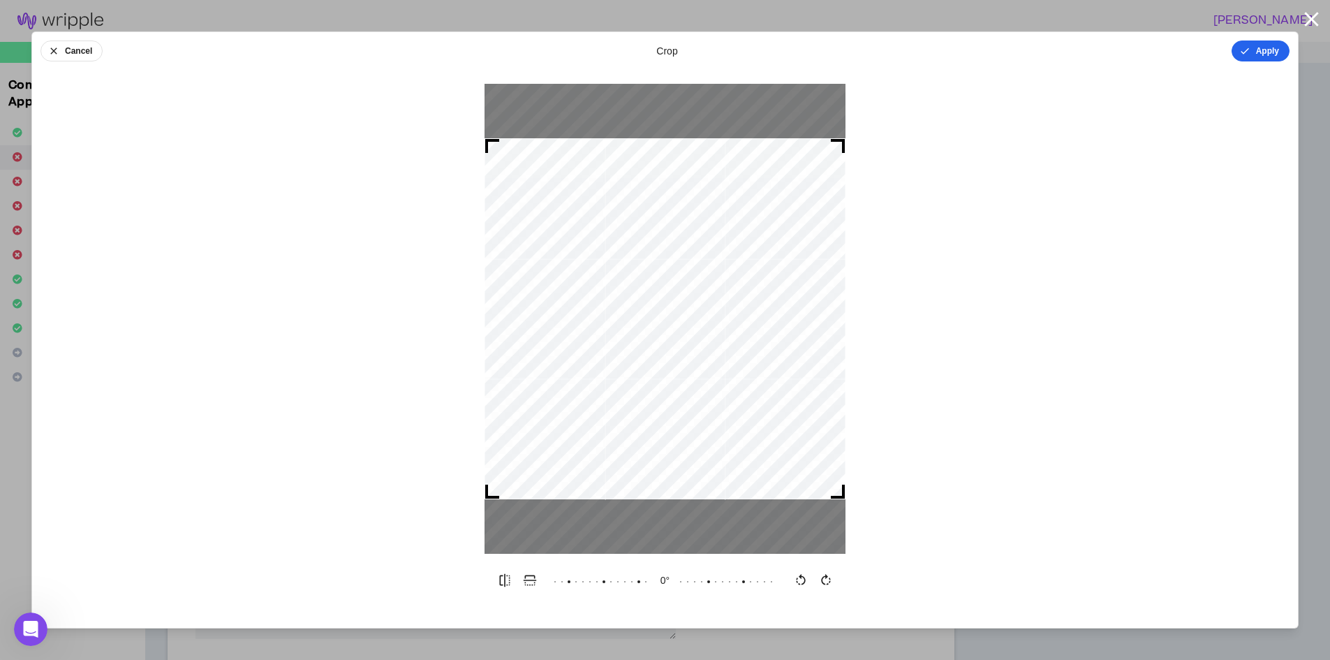
click at [1263, 51] on button "Apply" at bounding box center [1261, 50] width 58 height 21
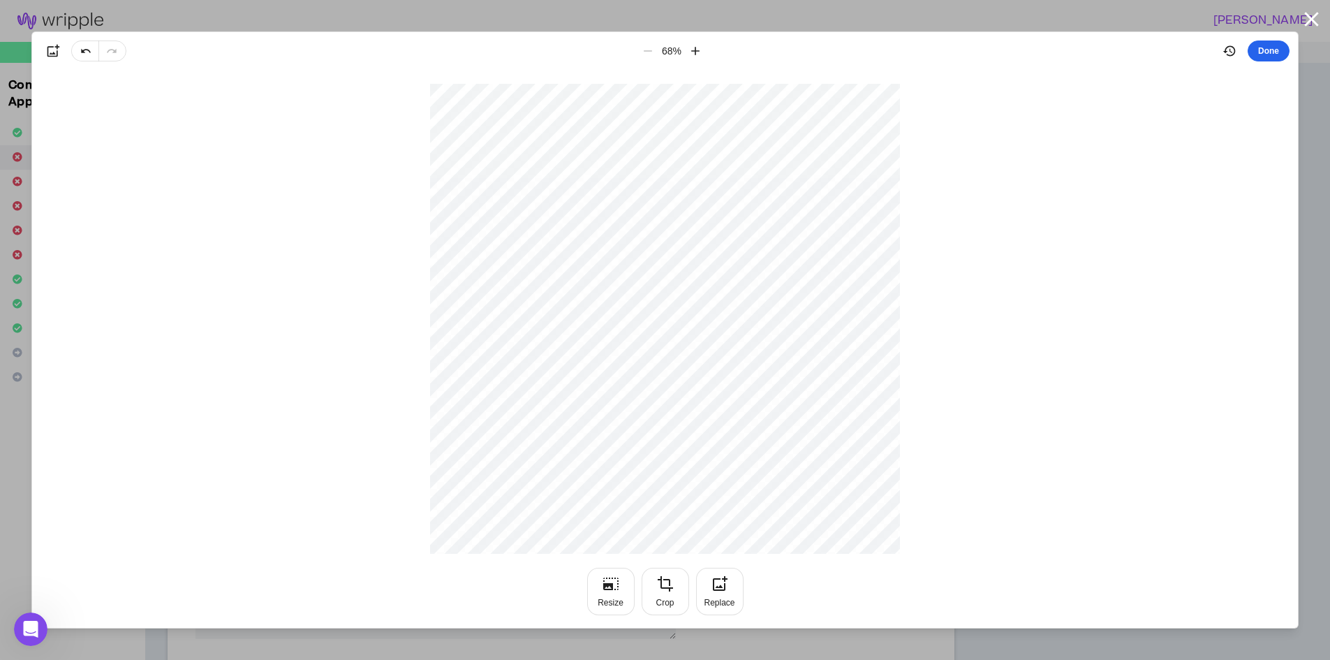
click at [1276, 51] on button "Done" at bounding box center [1269, 50] width 42 height 21
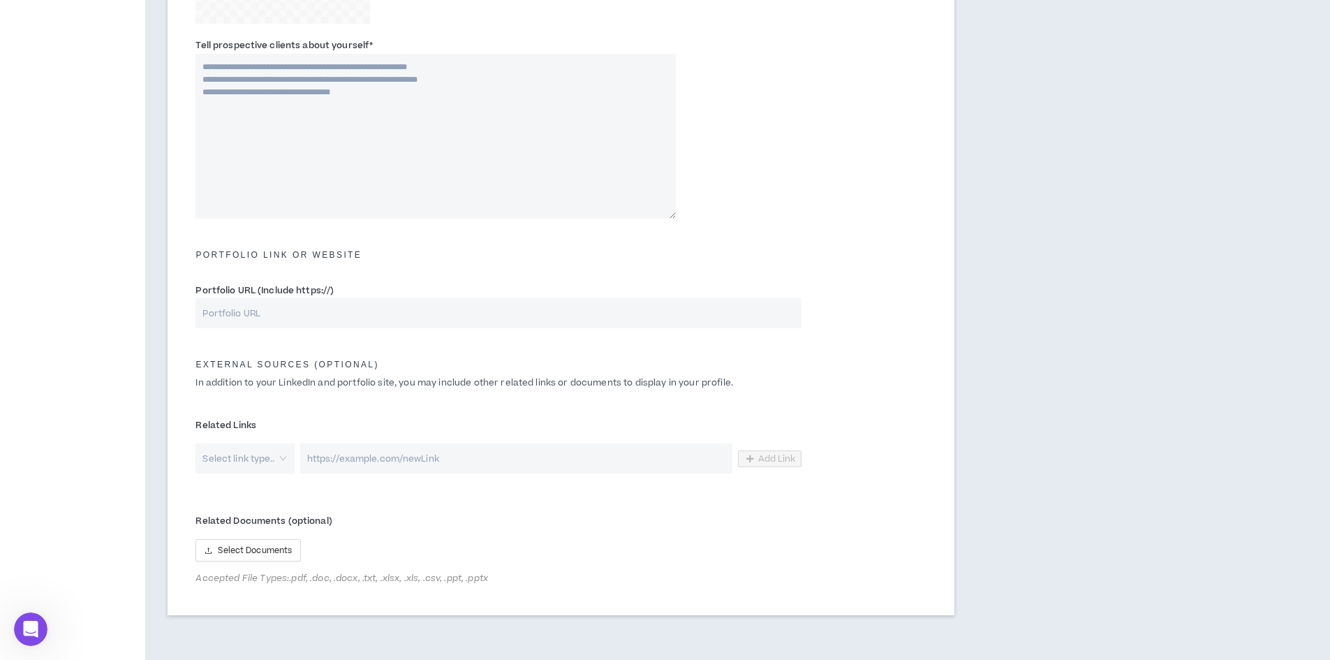
scroll to position [534, 0]
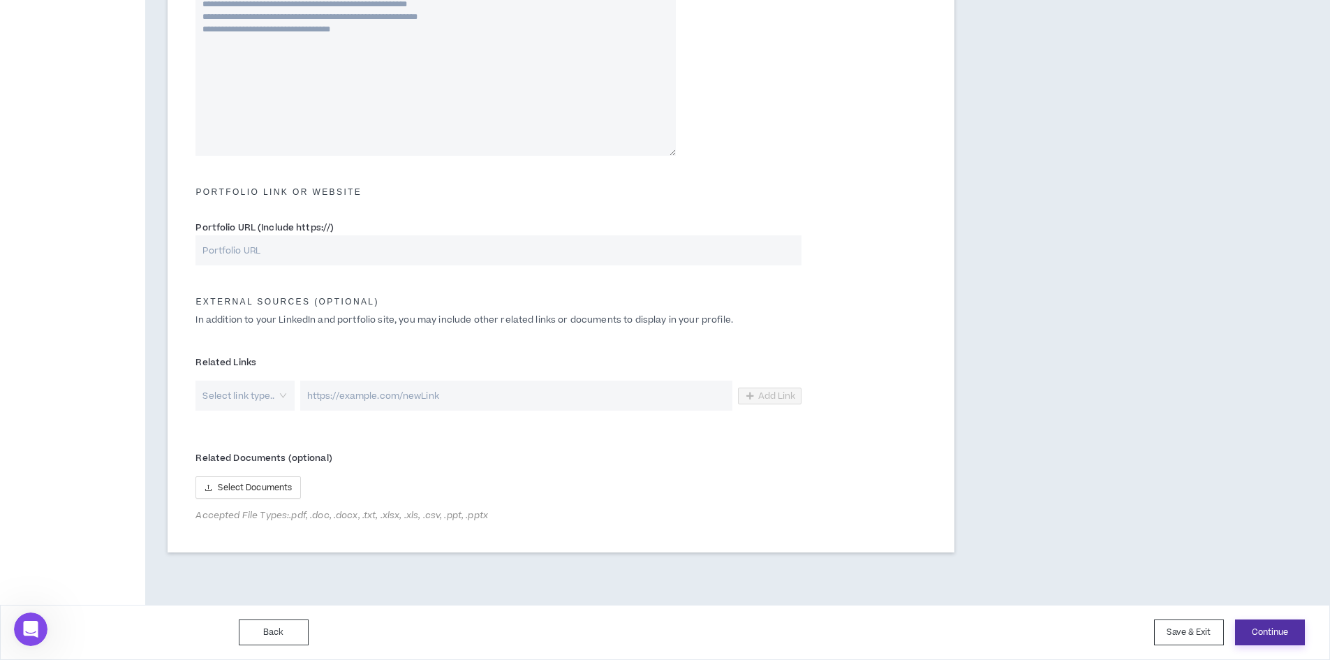
click at [1260, 629] on button "Continue" at bounding box center [1270, 632] width 70 height 26
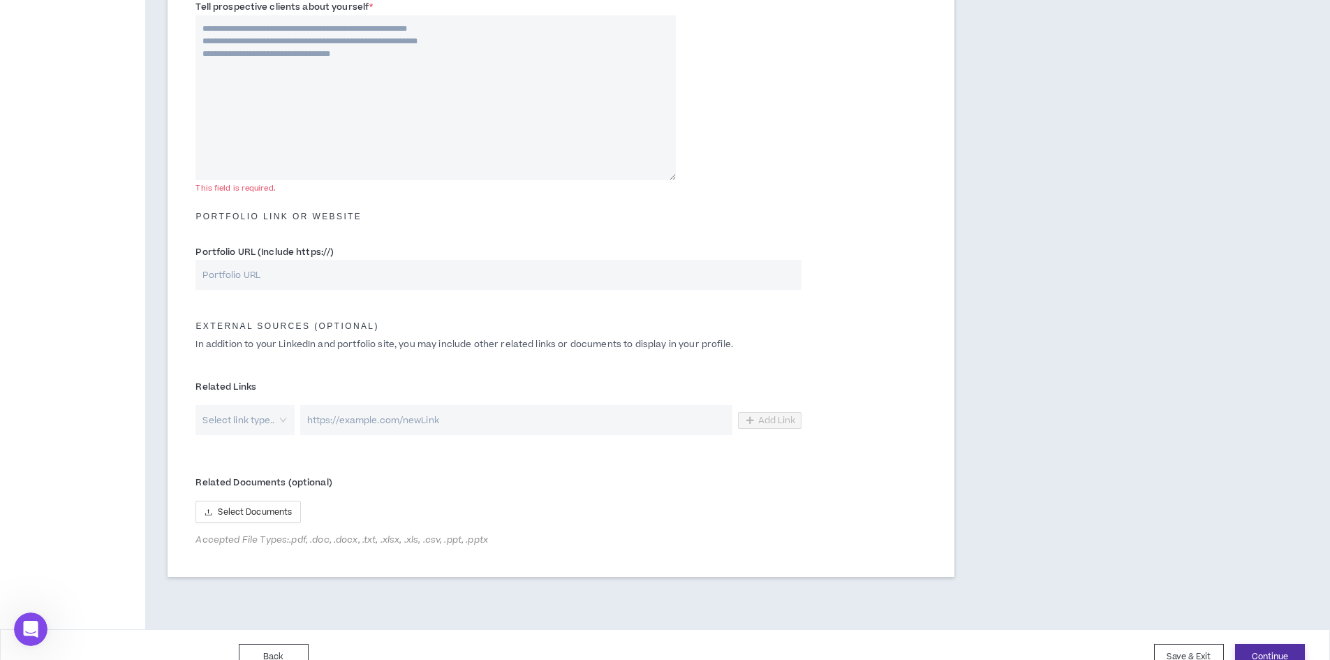
scroll to position [509, 0]
click at [276, 127] on textarea "Tell prospective clients about yourself *" at bounding box center [436, 98] width 480 height 165
click at [301, 126] on textarea "Tell prospective clients about yourself *" at bounding box center [436, 98] width 480 height 165
click at [304, 53] on textarea "Tell prospective clients about yourself *" at bounding box center [436, 98] width 480 height 165
paste textarea "**********"
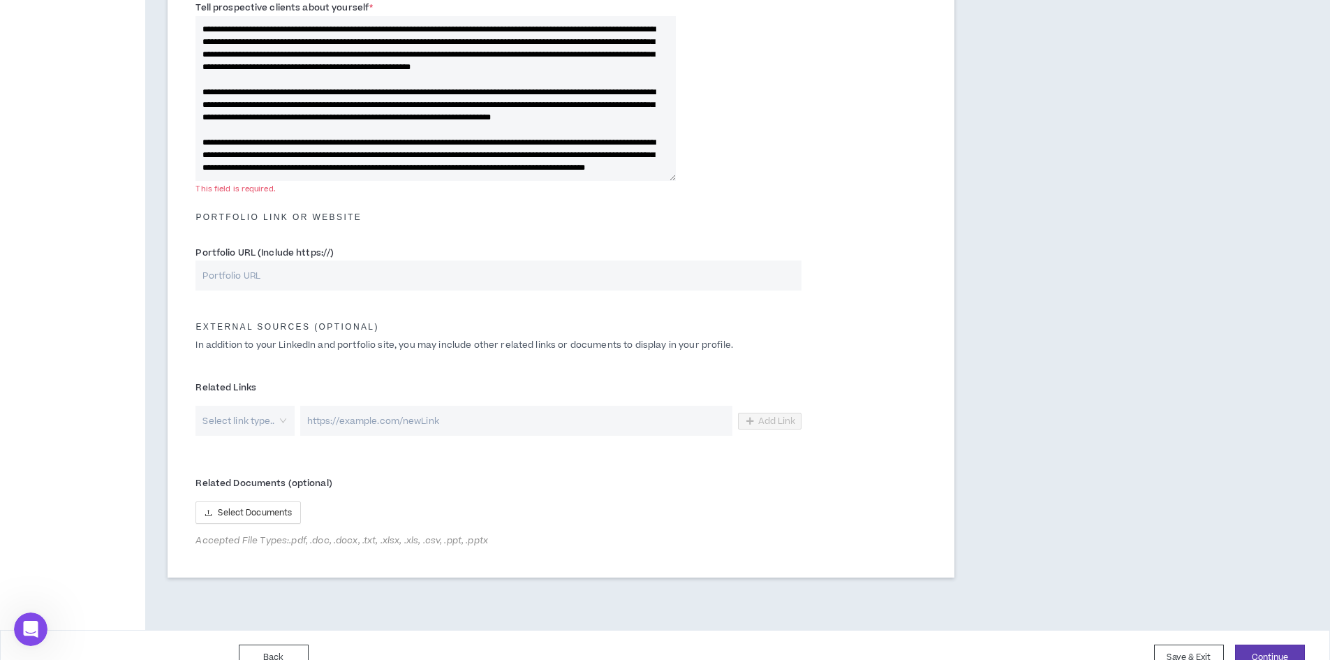
scroll to position [131, 0]
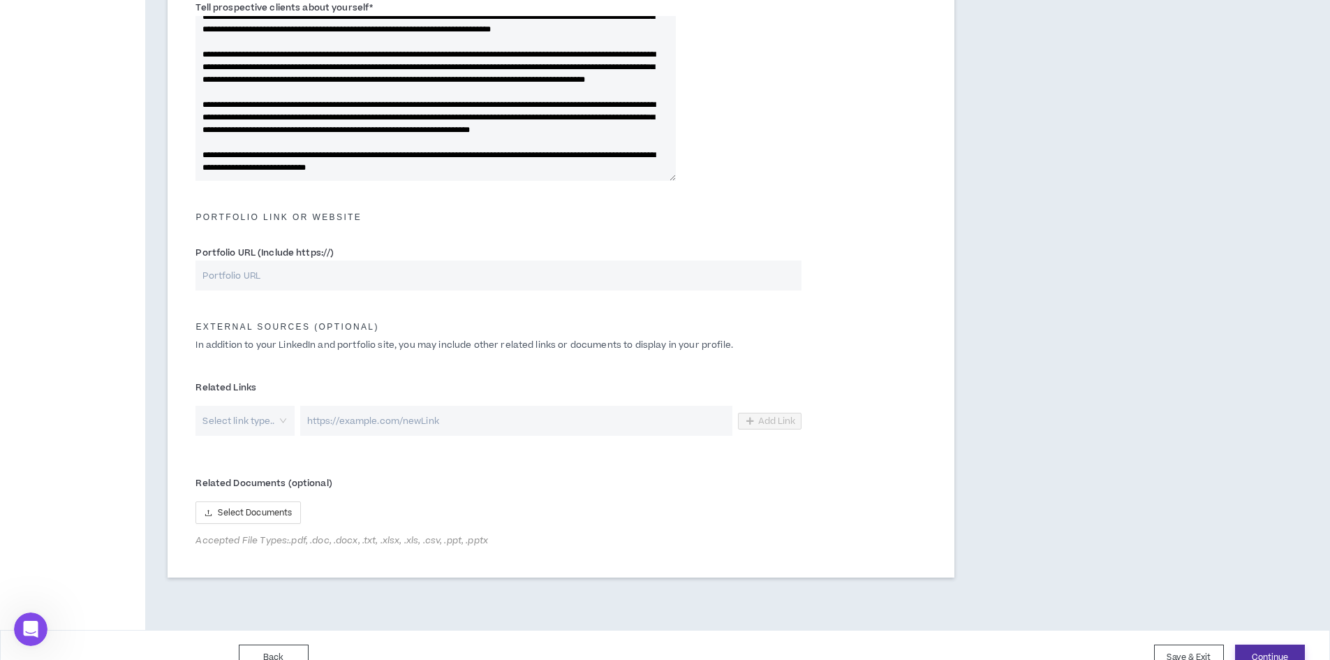
type textarea "**********"
click at [1271, 647] on button "Continue" at bounding box center [1270, 657] width 70 height 26
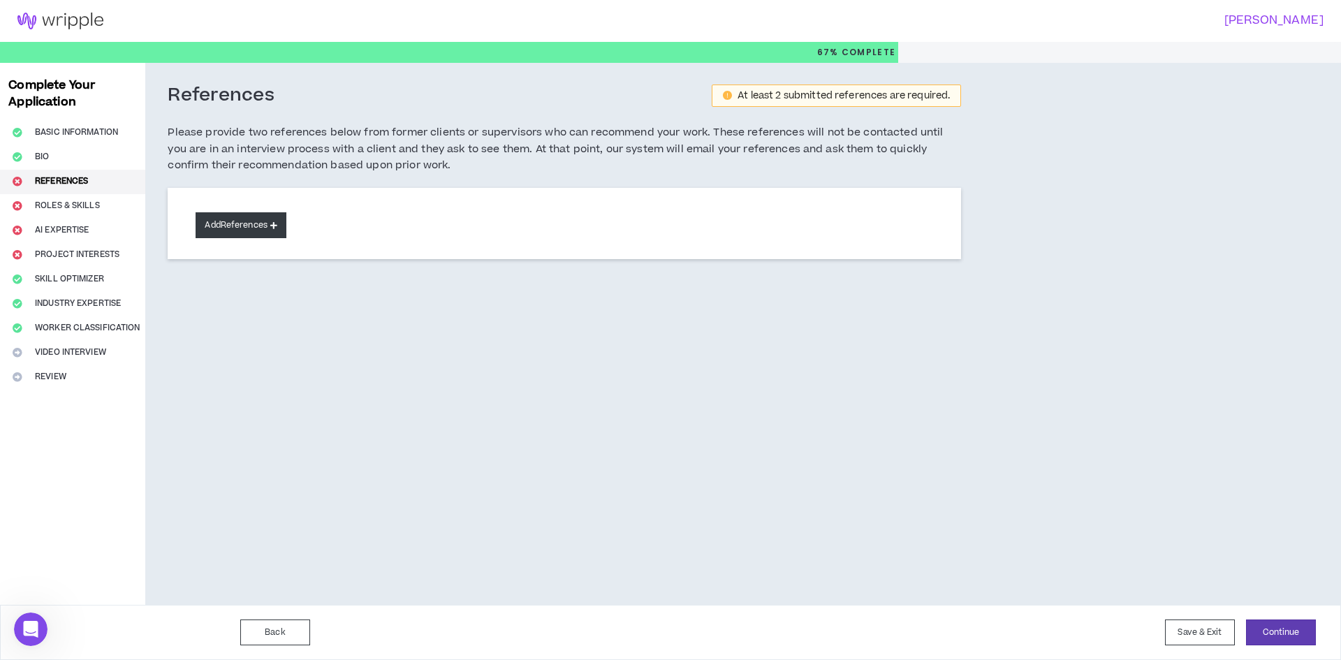
click at [231, 221] on button "Add References" at bounding box center [241, 225] width 91 height 26
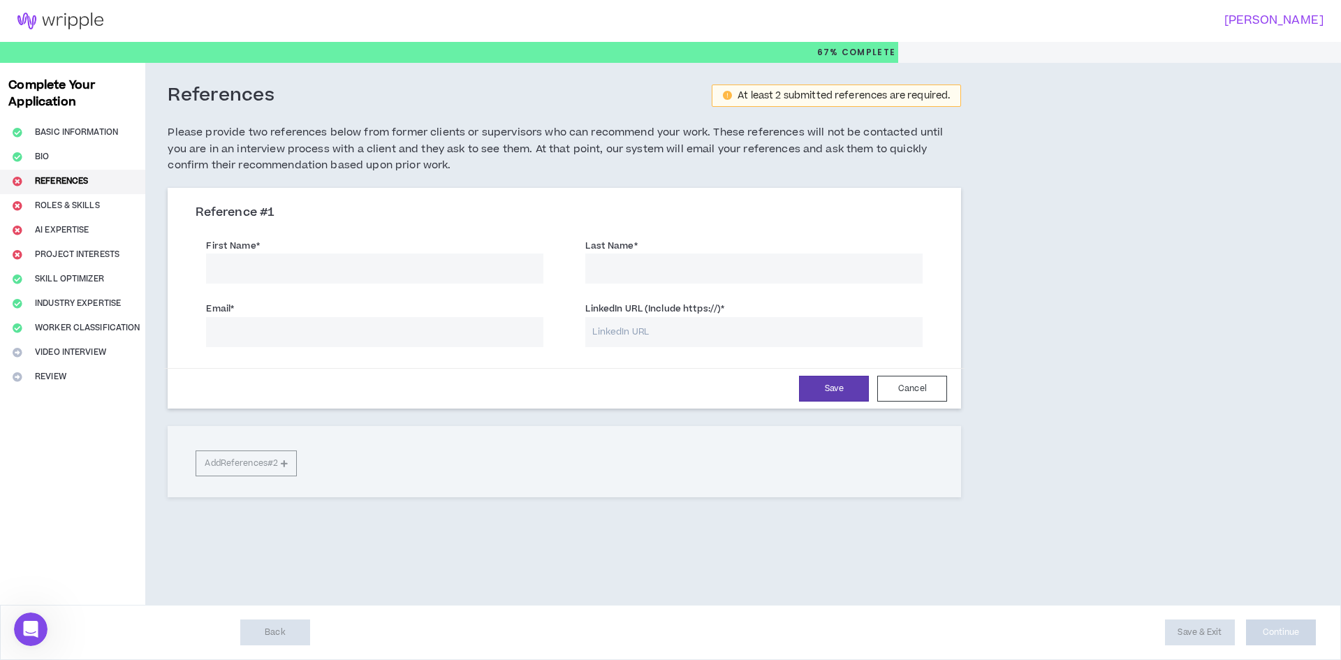
click at [292, 256] on input "First Name *" at bounding box center [374, 268] width 337 height 30
click at [385, 208] on h3 "Reference # 1" at bounding box center [564, 212] width 737 height 15
click at [917, 390] on button "Cancel" at bounding box center [912, 389] width 70 height 26
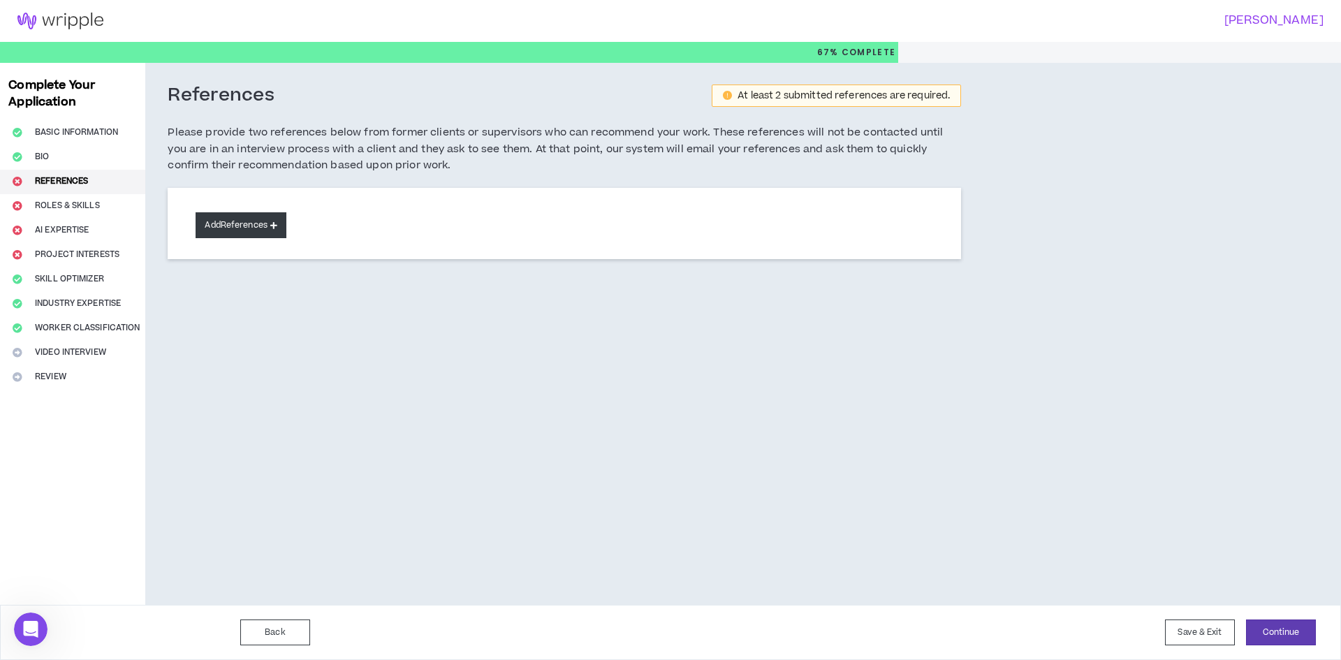
click at [232, 228] on button "Add References" at bounding box center [241, 225] width 91 height 26
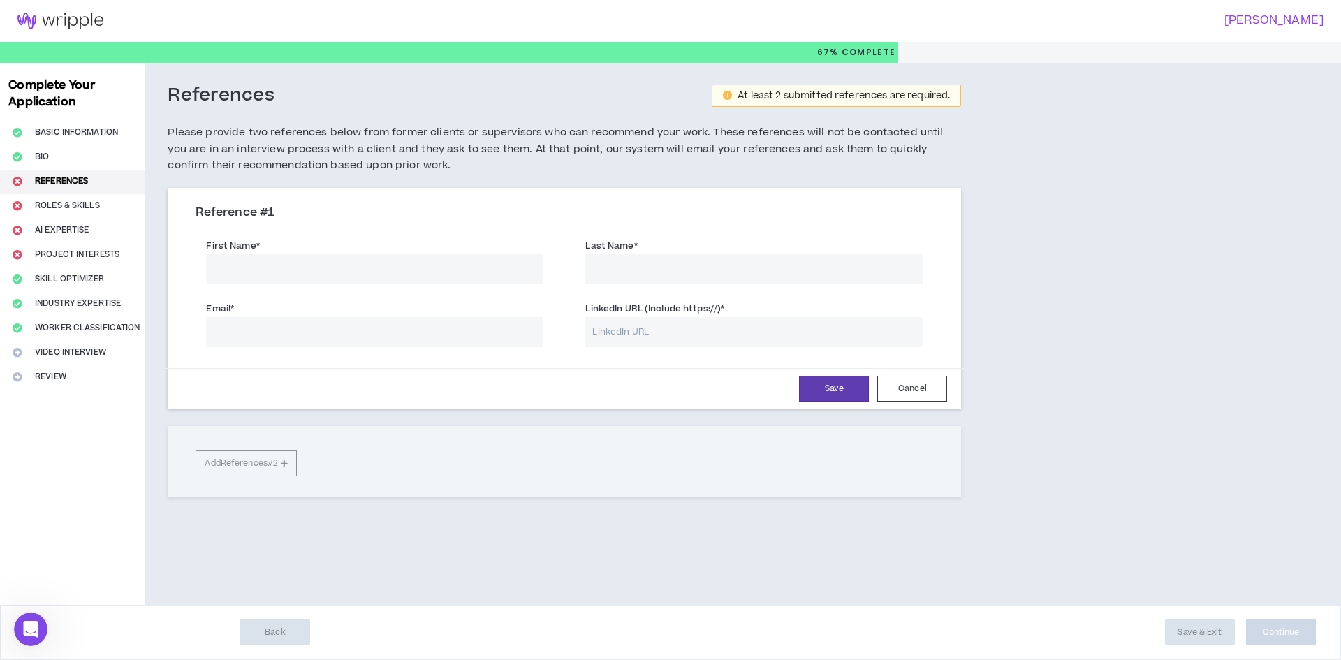
click at [251, 244] on label "First Name *" at bounding box center [232, 246] width 53 height 22
click at [251, 253] on input "First Name *" at bounding box center [374, 268] width 337 height 30
click at [350, 323] on input "Email *" at bounding box center [374, 332] width 337 height 30
paste input "[PERSON_NAME][EMAIL_ADDRESS][PERSON_NAME][DOMAIN_NAME]"
type input "[PERSON_NAME][EMAIL_ADDRESS][PERSON_NAME][DOMAIN_NAME]"
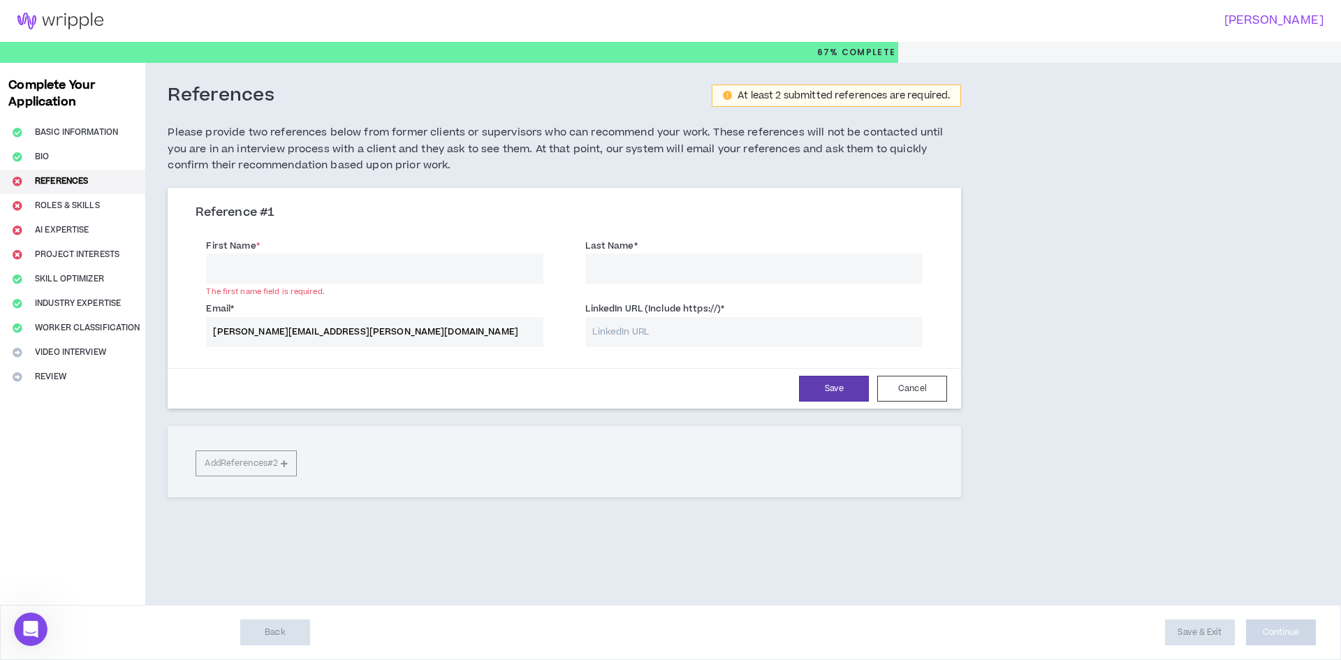
click at [682, 342] on input "LinkedIn URL (Include https://) *" at bounding box center [753, 332] width 337 height 30
click at [277, 242] on div "First Name * The first name field is required." at bounding box center [374, 260] width 337 height 45
drag, startPoint x: 244, startPoint y: 333, endPoint x: 163, endPoint y: 321, distance: 82.6
click at [163, 321] on div "References At least 2 submitted references are required. Please provide two ref…" at bounding box center [564, 314] width 838 height 503
click at [253, 242] on label "First Name *" at bounding box center [232, 246] width 53 height 22
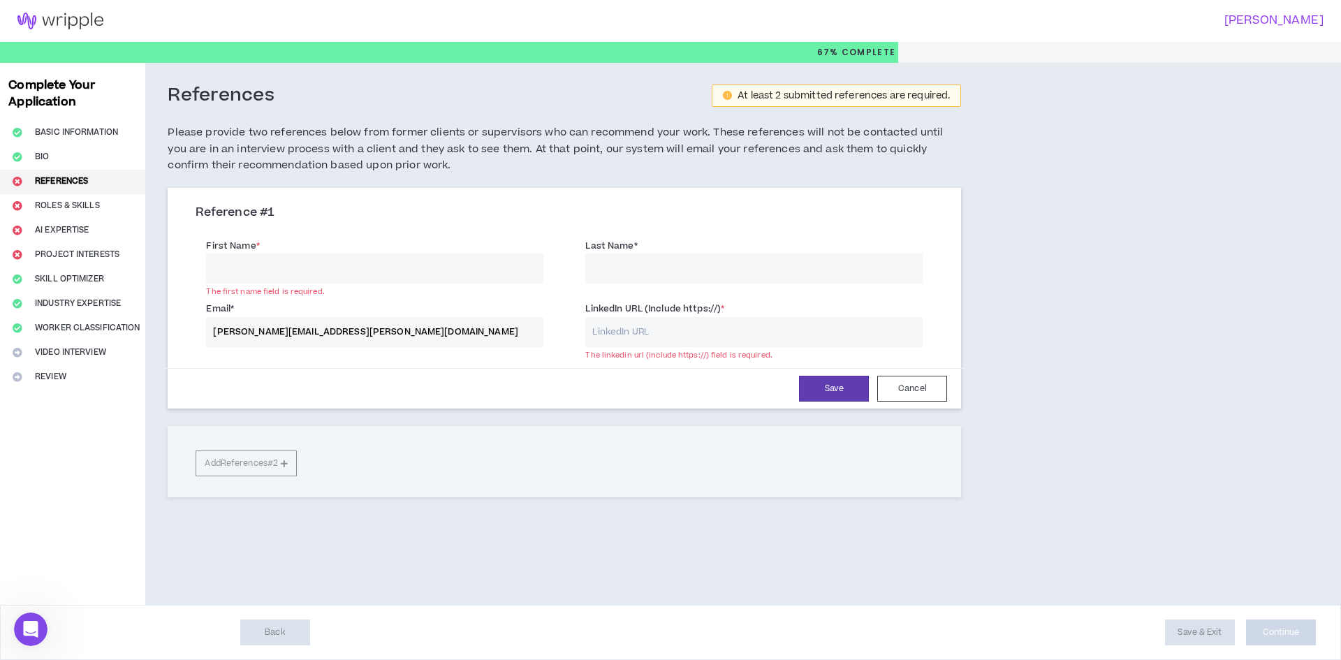
click at [253, 253] on input "First Name *" at bounding box center [374, 268] width 337 height 30
click at [253, 244] on label "First Name *" at bounding box center [232, 246] width 53 height 22
click at [253, 253] on input "First Name *" at bounding box center [374, 268] width 337 height 30
paste input "[PERSON_NAME]"
type input "[PERSON_NAME]"
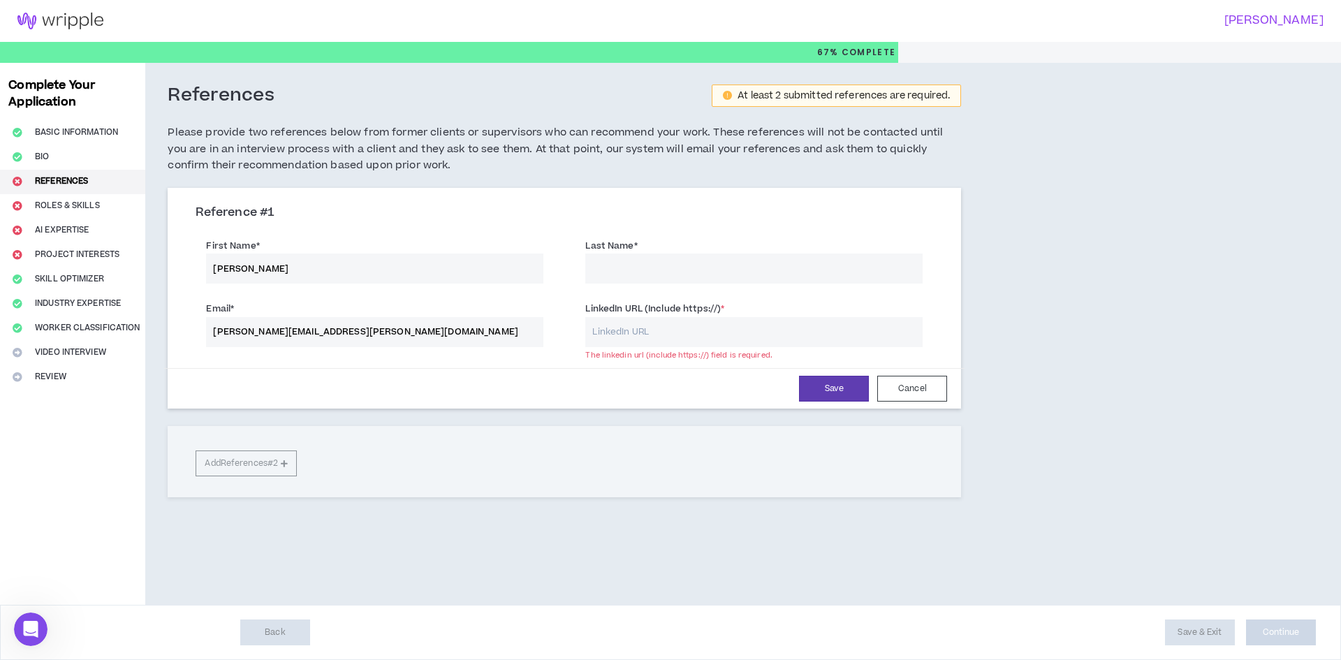
click at [265, 330] on input "[PERSON_NAME][EMAIL_ADDRESS][PERSON_NAME][DOMAIN_NAME]" at bounding box center [374, 332] width 337 height 30
click at [662, 264] on input "Last Name *" at bounding box center [753, 268] width 337 height 30
paste input "[PERSON_NAME]"
type input "[PERSON_NAME]"
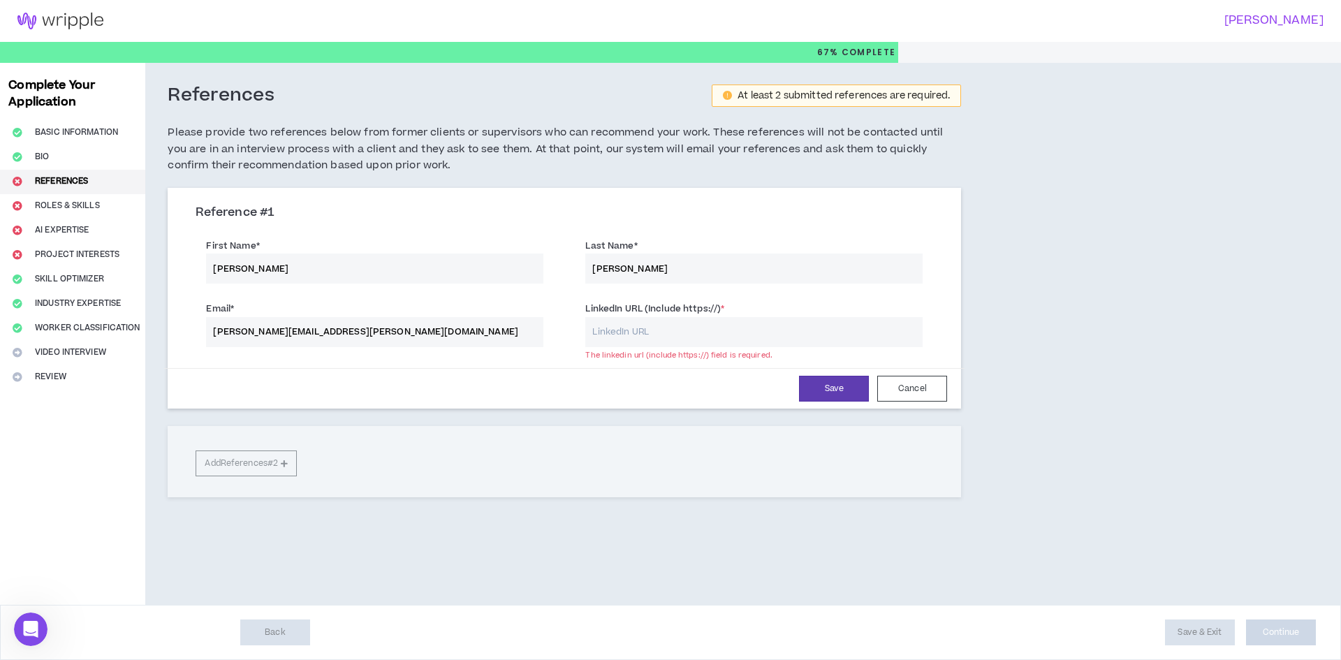
click at [714, 341] on input "LinkedIn URL (Include https://) *" at bounding box center [753, 332] width 337 height 30
drag, startPoint x: 725, startPoint y: 335, endPoint x: 843, endPoint y: 333, distance: 118.0
click at [843, 333] on input "[URL][DOMAIN_NAME]" at bounding box center [753, 332] width 337 height 30
type input "[URL][DOMAIN_NAME]"
click at [829, 376] on button "Save" at bounding box center [834, 389] width 70 height 26
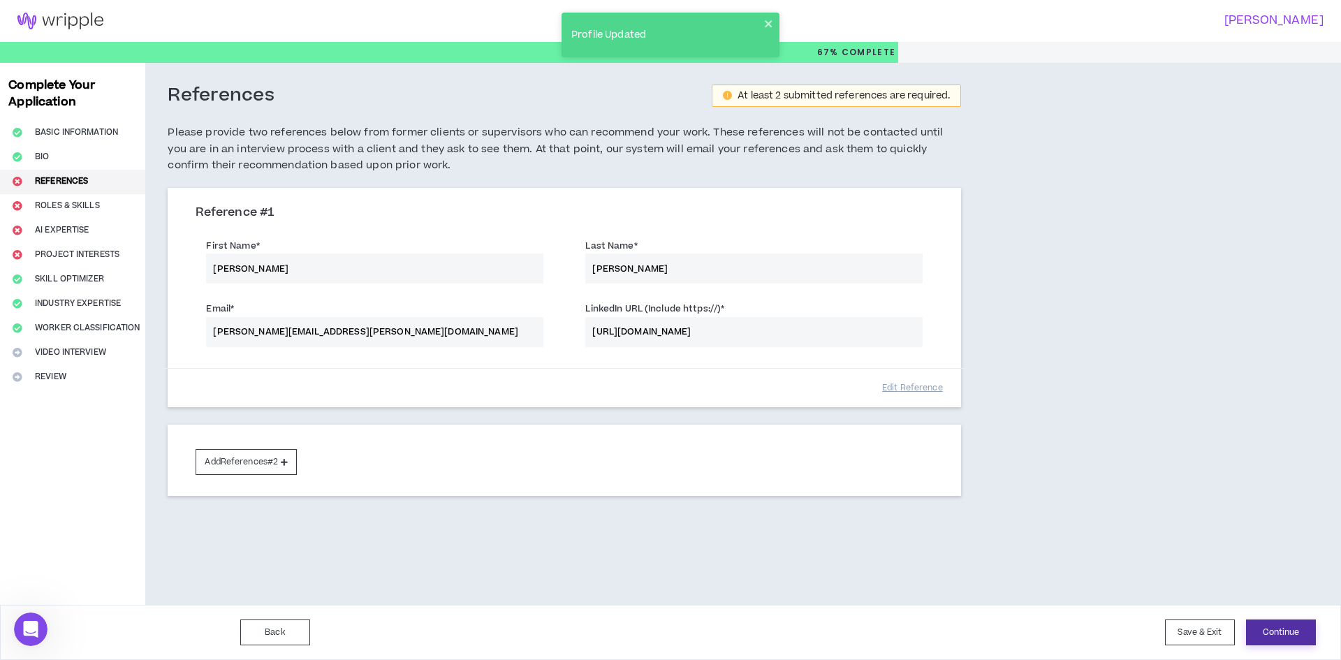
click at [1304, 637] on button "Continue" at bounding box center [1281, 632] width 70 height 26
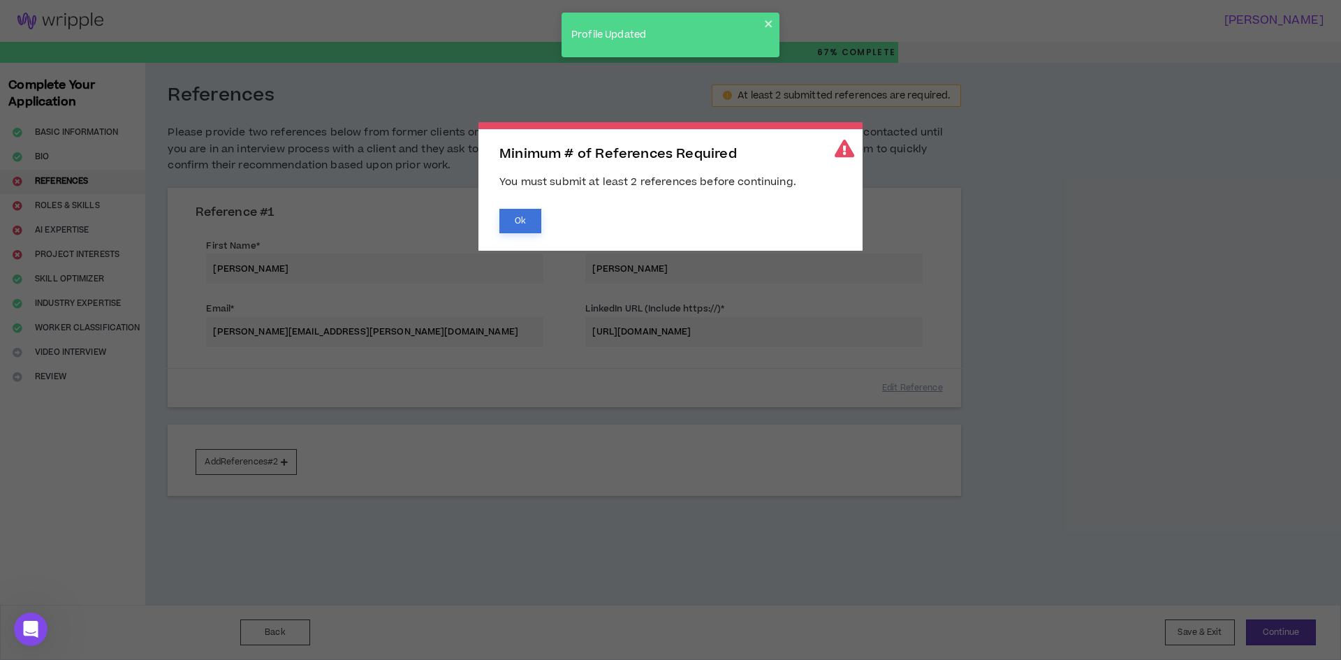
click at [523, 221] on button "Ok" at bounding box center [520, 221] width 42 height 24
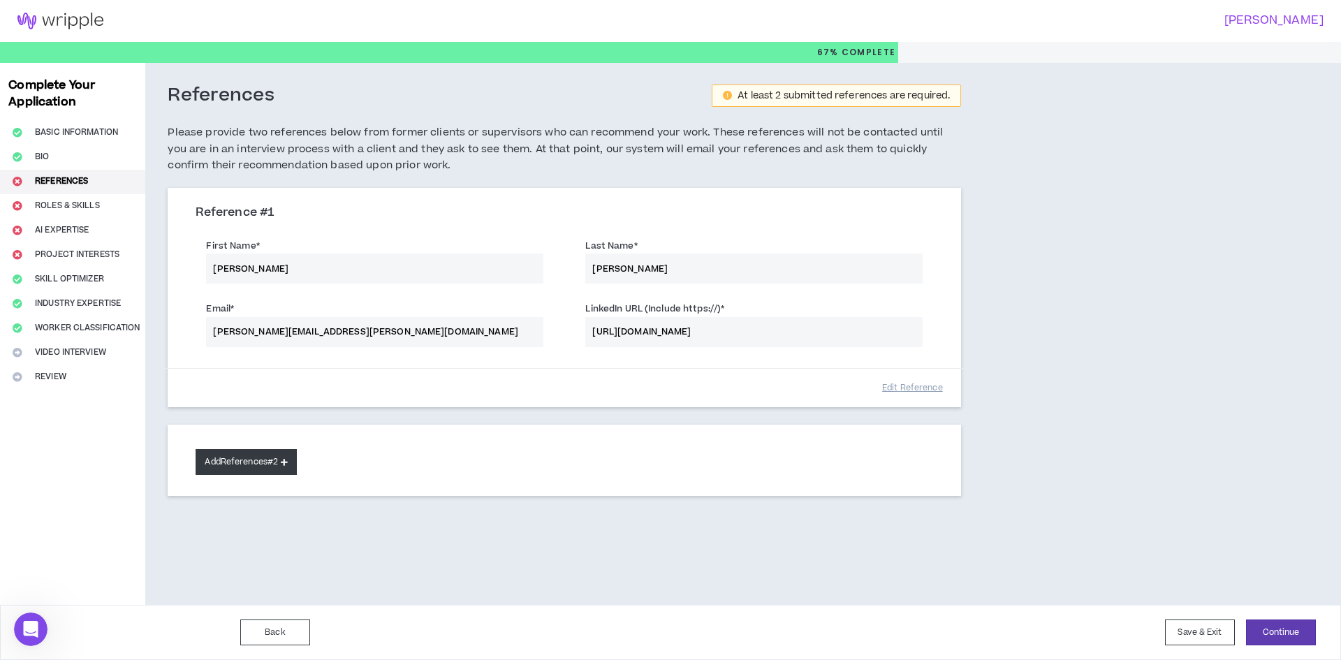
click at [286, 455] on button "Add References #2" at bounding box center [246, 462] width 101 height 26
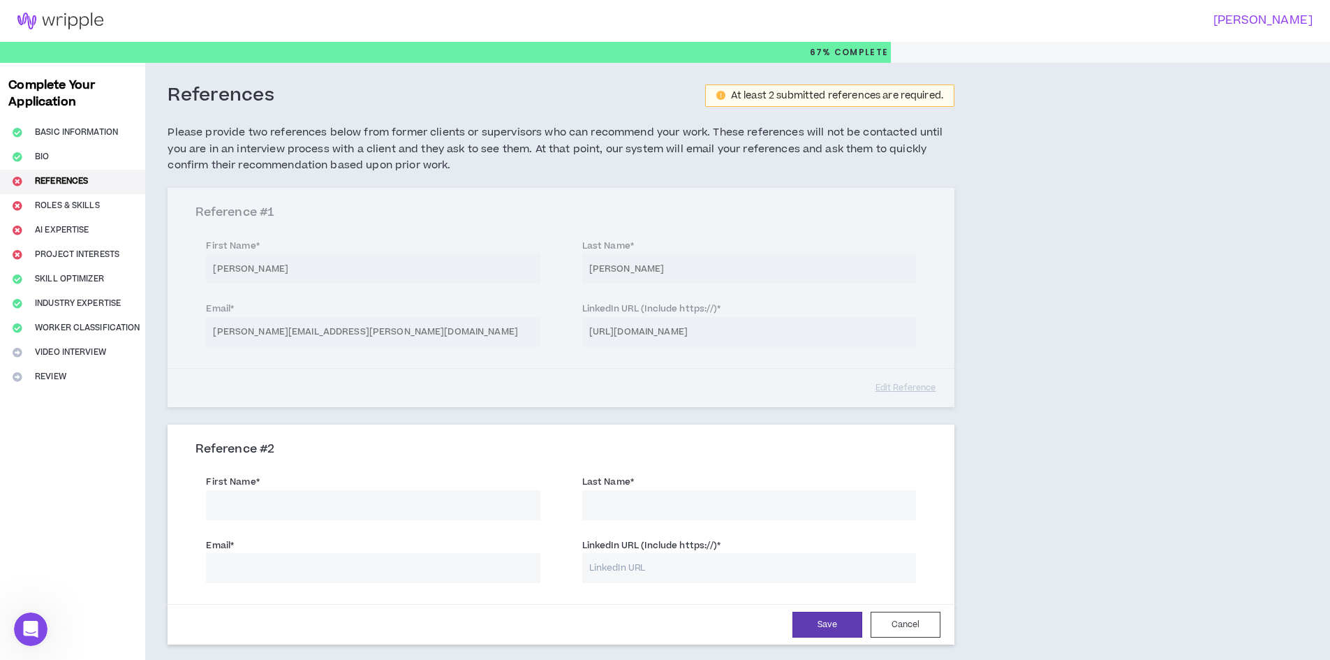
click at [263, 498] on input "First Name *" at bounding box center [373, 505] width 334 height 30
type input "[PERSON_NAME]"
click at [629, 508] on input "Last Name *" at bounding box center [749, 505] width 334 height 30
type input "ginal"
type input "[PERSON_NAME][EMAIL_ADDRESS][DOMAIN_NAME]"
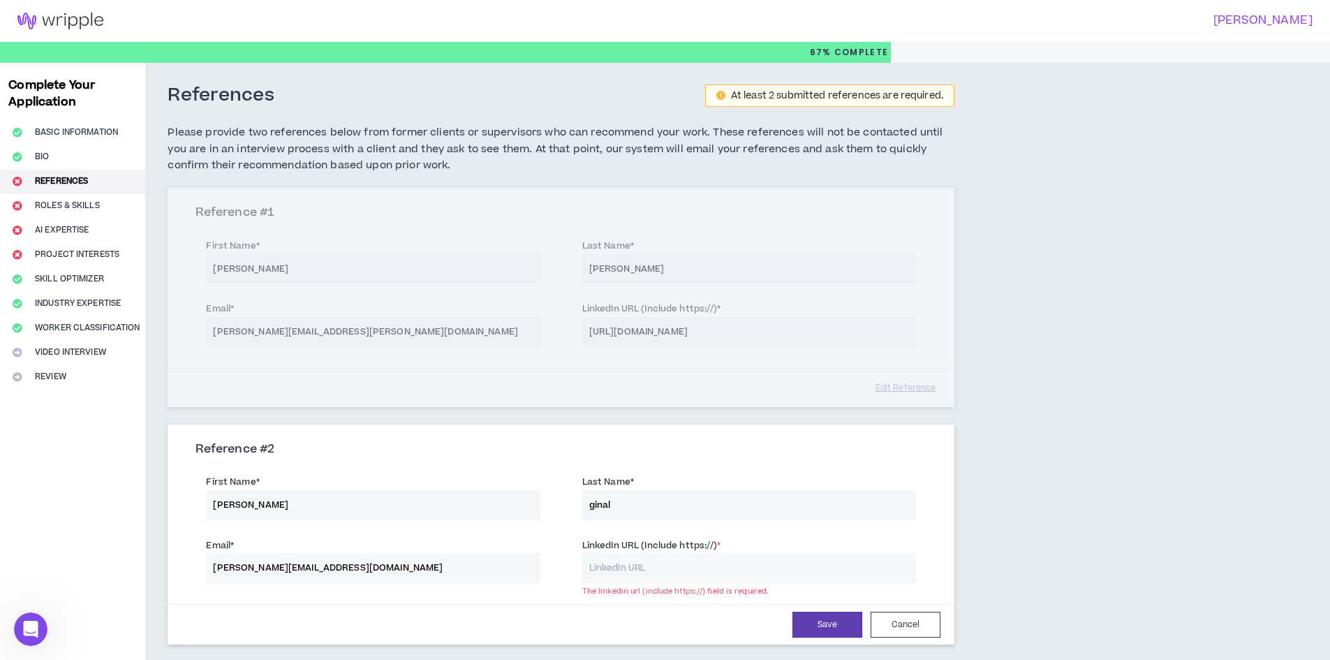
drag, startPoint x: 591, startPoint y: 331, endPoint x: 720, endPoint y: 334, distance: 128.5
click at [720, 334] on div "Reference # 1 First Name * [PERSON_NAME] Last Name * [PERSON_NAME] Email * [PER…" at bounding box center [561, 297] width 787 height 219
click at [774, 330] on div "Reference # 1 First Name * [PERSON_NAME] Last Name * [PERSON_NAME] Email * [PER…" at bounding box center [561, 297] width 787 height 219
click at [636, 570] on input "LinkedIn URL (Include https://) *" at bounding box center [749, 568] width 334 height 30
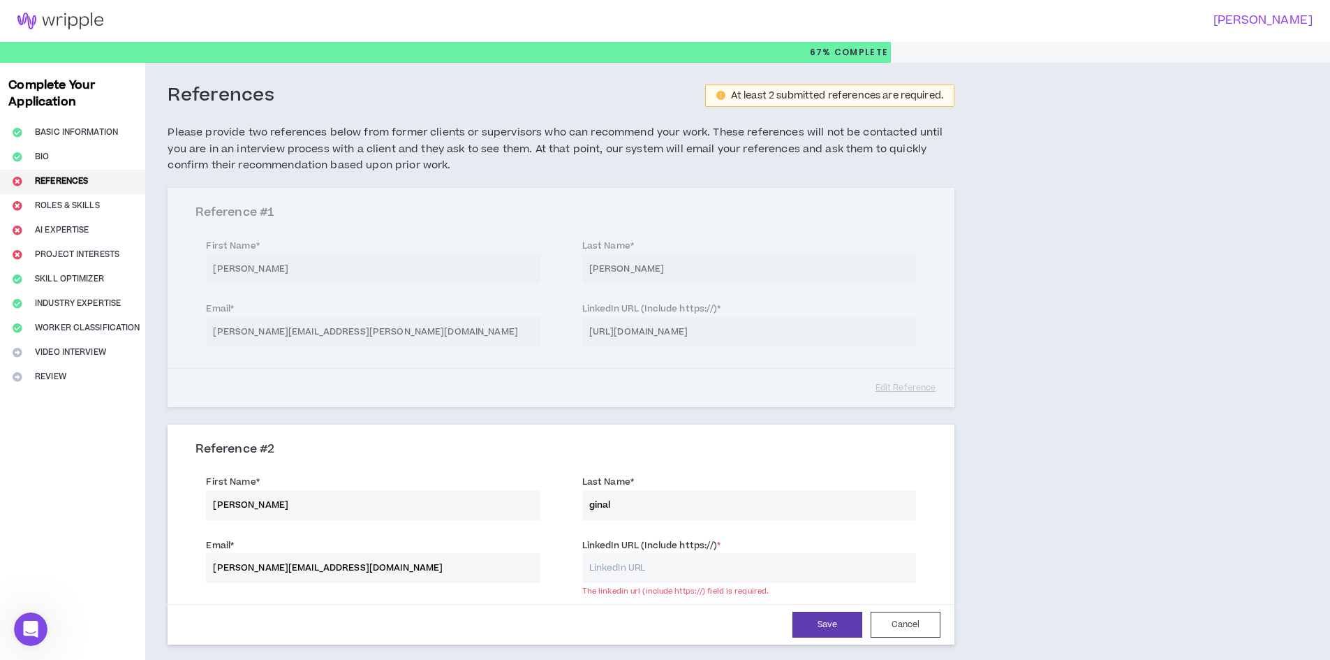
paste input "[URL][DOMAIN_NAME]"
drag, startPoint x: 724, startPoint y: 564, endPoint x: 1033, endPoint y: 559, distance: 309.4
click at [1033, 559] on div "References At least 2 submitted references are required. Please provide two ref…" at bounding box center [644, 432] width 998 height 739
click at [825, 621] on button "Save" at bounding box center [827, 625] width 70 height 26
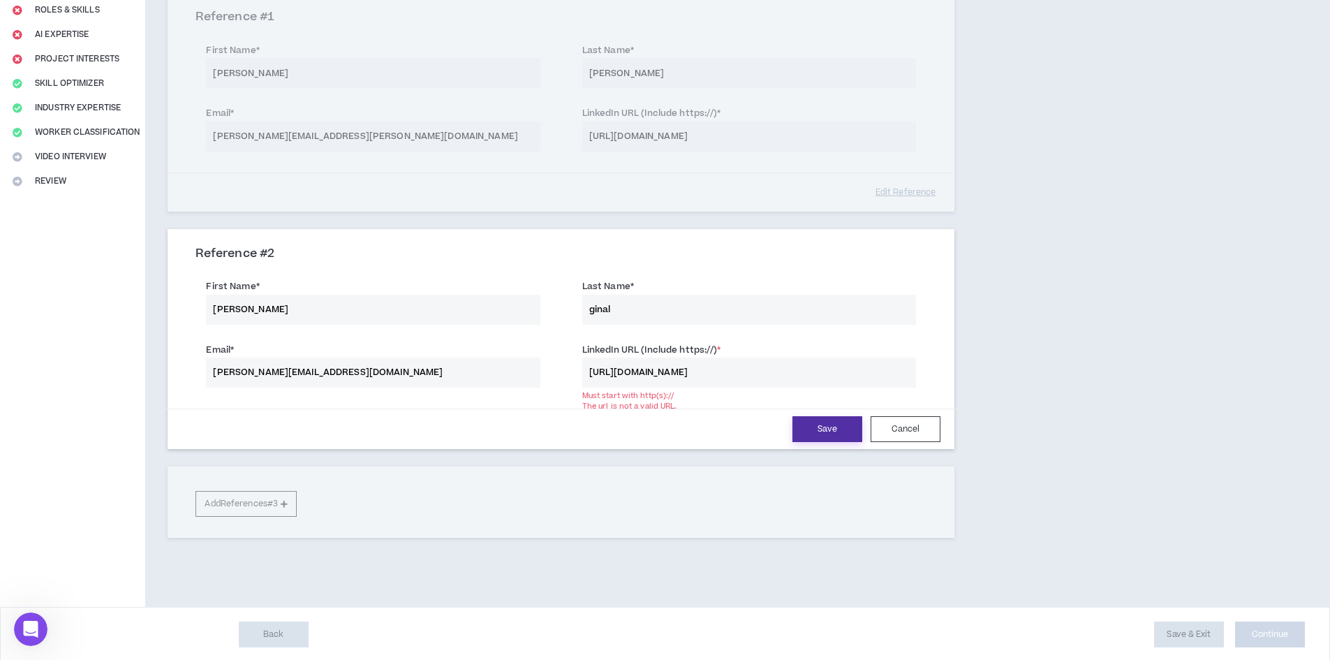
scroll to position [198, 0]
click at [888, 371] on input "[URL][DOMAIN_NAME]" at bounding box center [749, 370] width 334 height 30
click at [1024, 361] on div "References At least 2 submitted references are required. Please provide two ref…" at bounding box center [644, 234] width 998 height 739
click at [613, 368] on input "[URL][DOMAIN_NAME]" at bounding box center [749, 370] width 334 height 30
drag, startPoint x: 590, startPoint y: 366, endPoint x: 533, endPoint y: 371, distance: 57.5
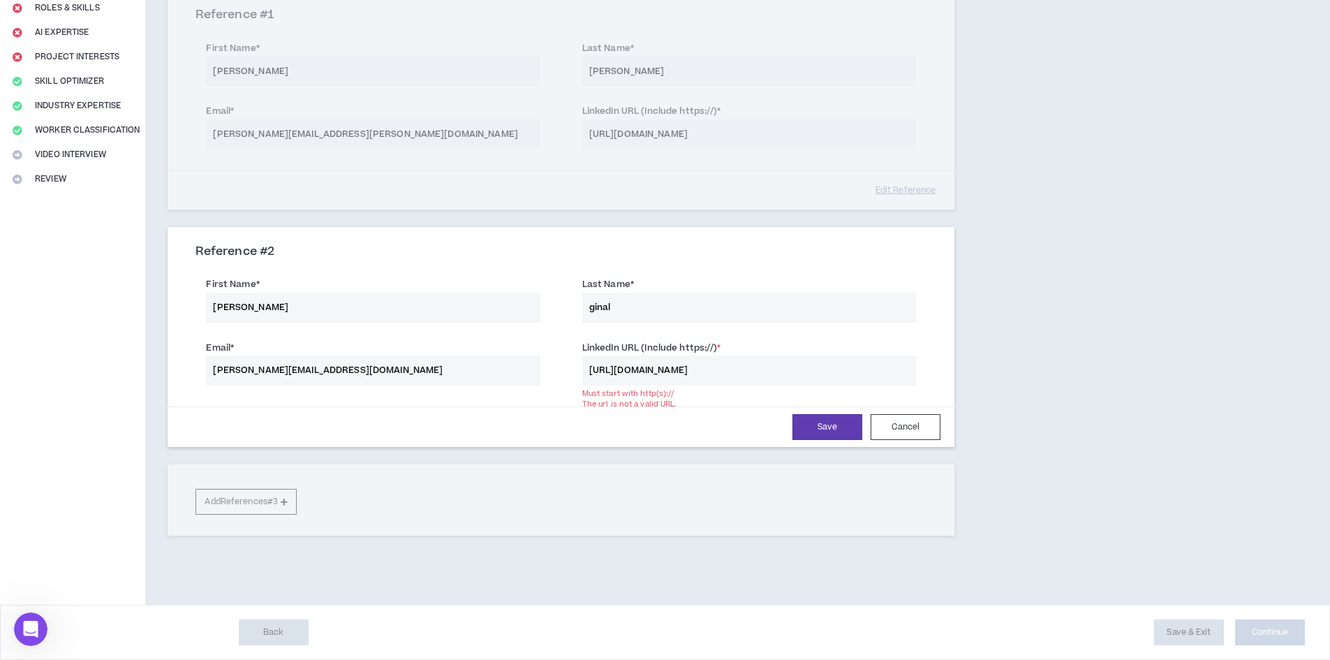
click at [533, 371] on div "Email * [PERSON_NAME][EMAIL_ADDRESS][DOMAIN_NAME] LinkedIn URL (Include https:/…" at bounding box center [561, 364] width 752 height 63
type input "[URL][DOMAIN_NAME]"
click at [834, 423] on button "Save" at bounding box center [827, 427] width 70 height 26
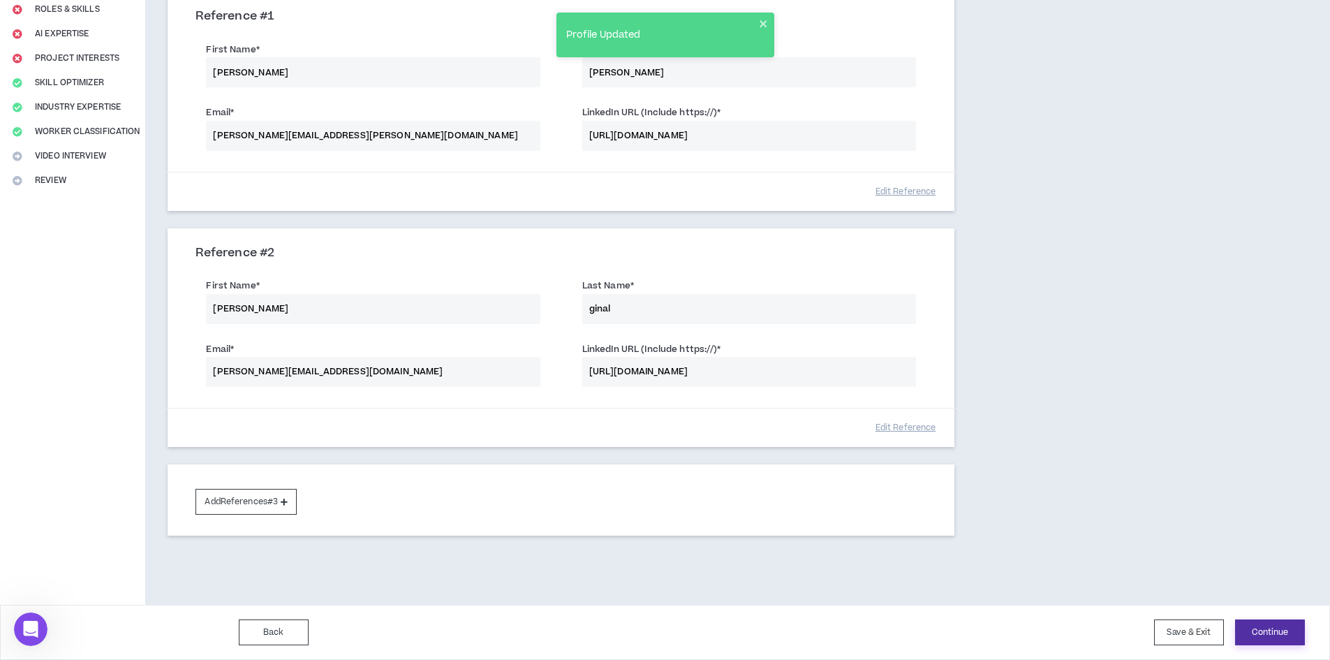
click at [1265, 627] on button "Continue" at bounding box center [1270, 632] width 70 height 26
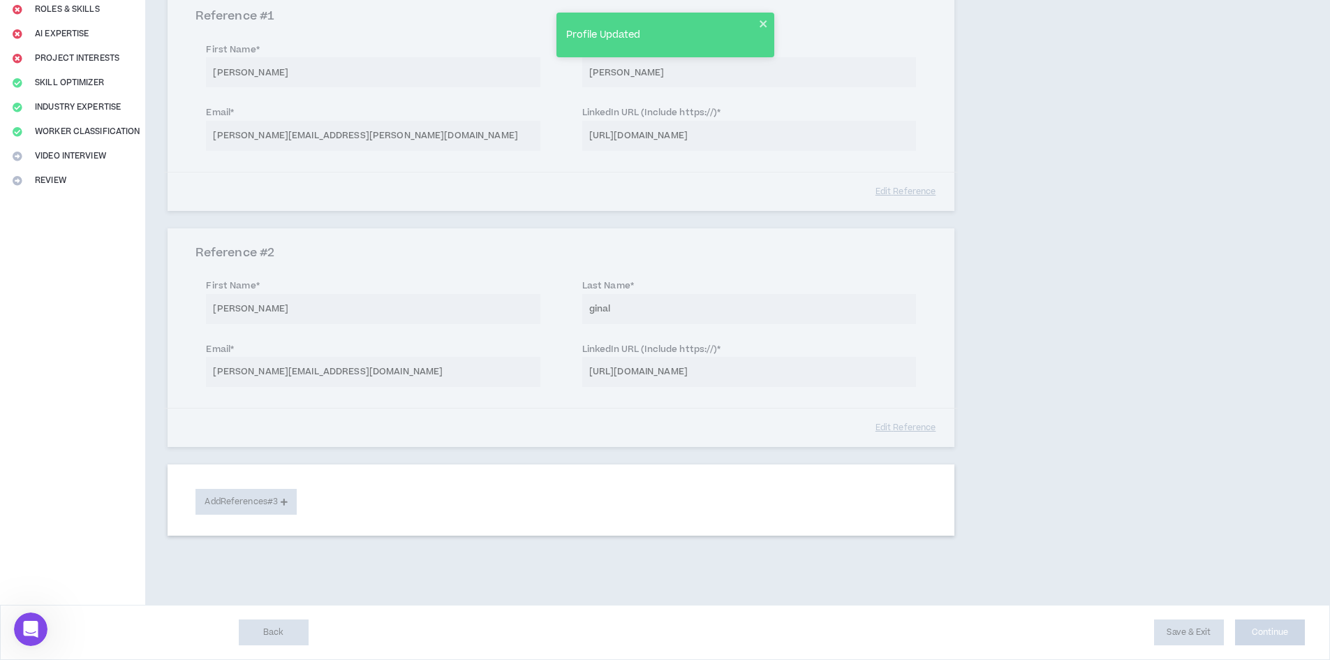
select select "***"
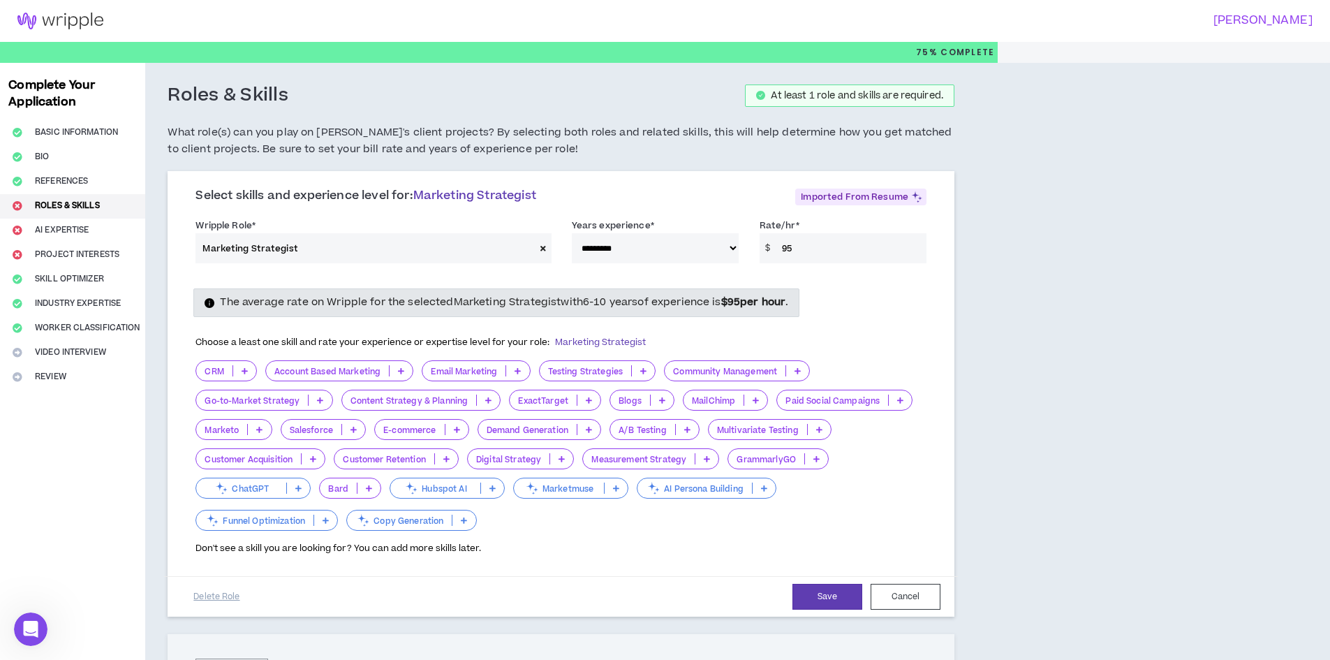
click at [253, 487] on p "ChatGPT" at bounding box center [241, 488] width 90 height 10
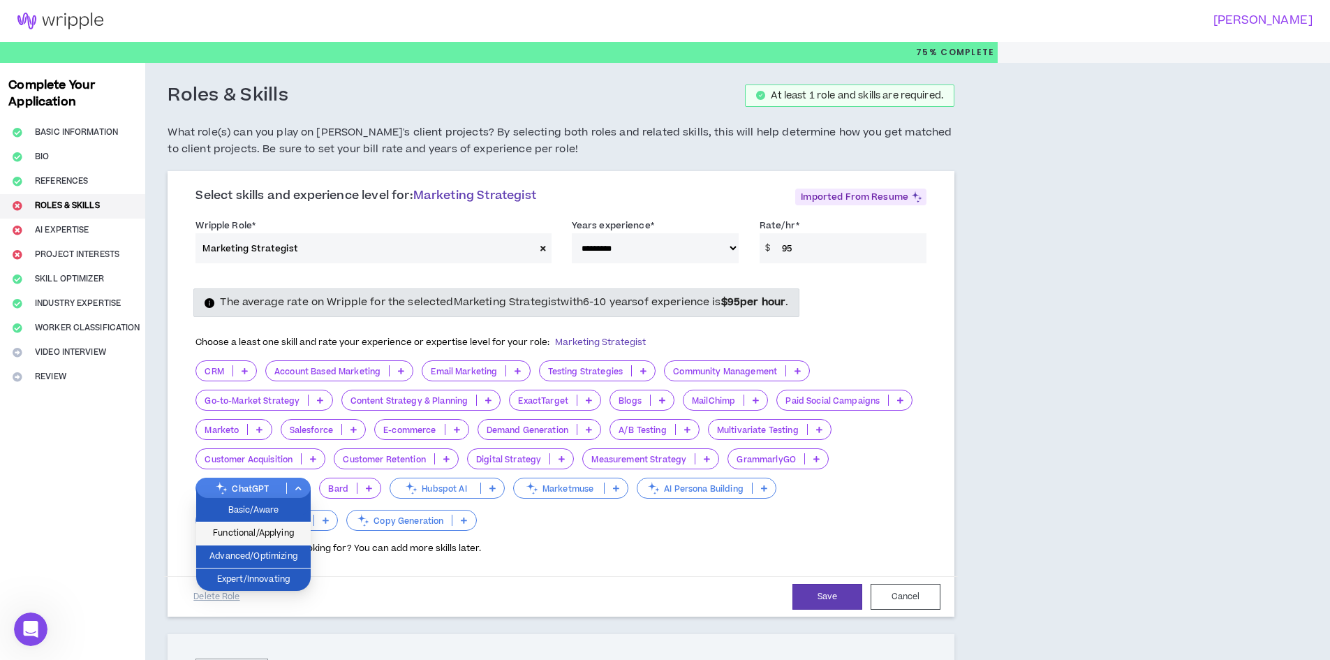
click at [270, 530] on span "Functional/Applying" at bounding box center [254, 533] width 98 height 15
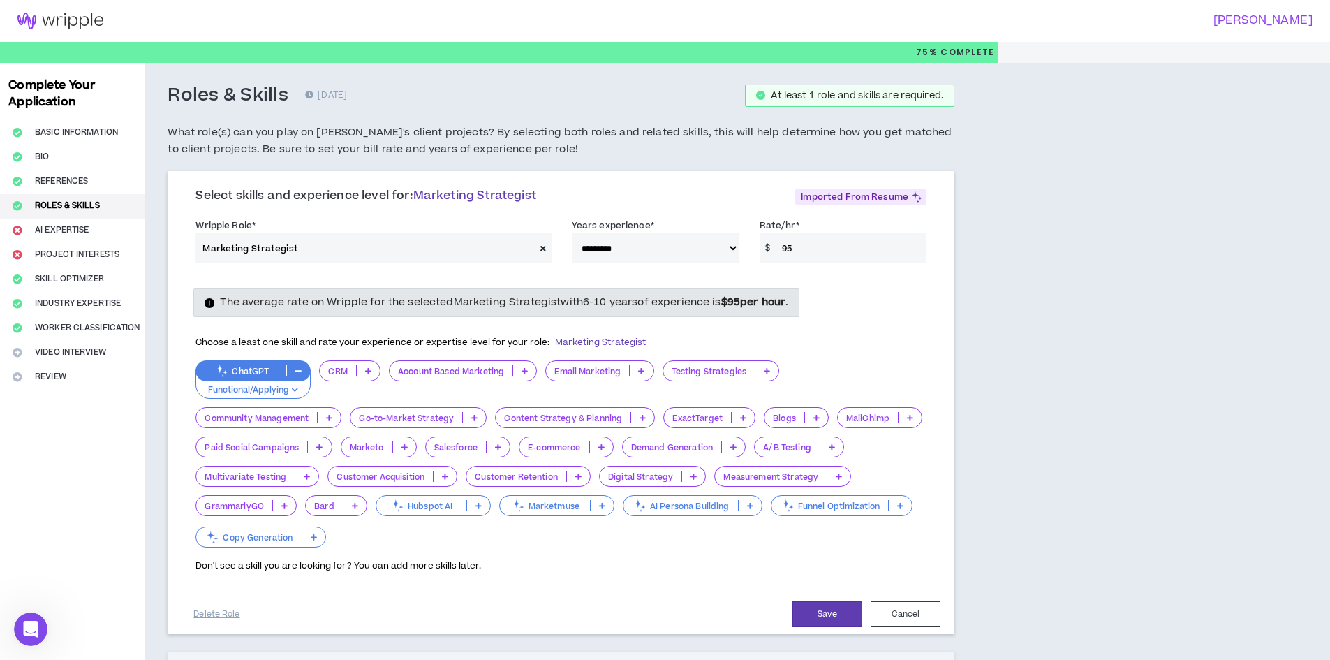
click at [425, 421] on p "Go-to-Market Strategy" at bounding box center [407, 418] width 112 height 10
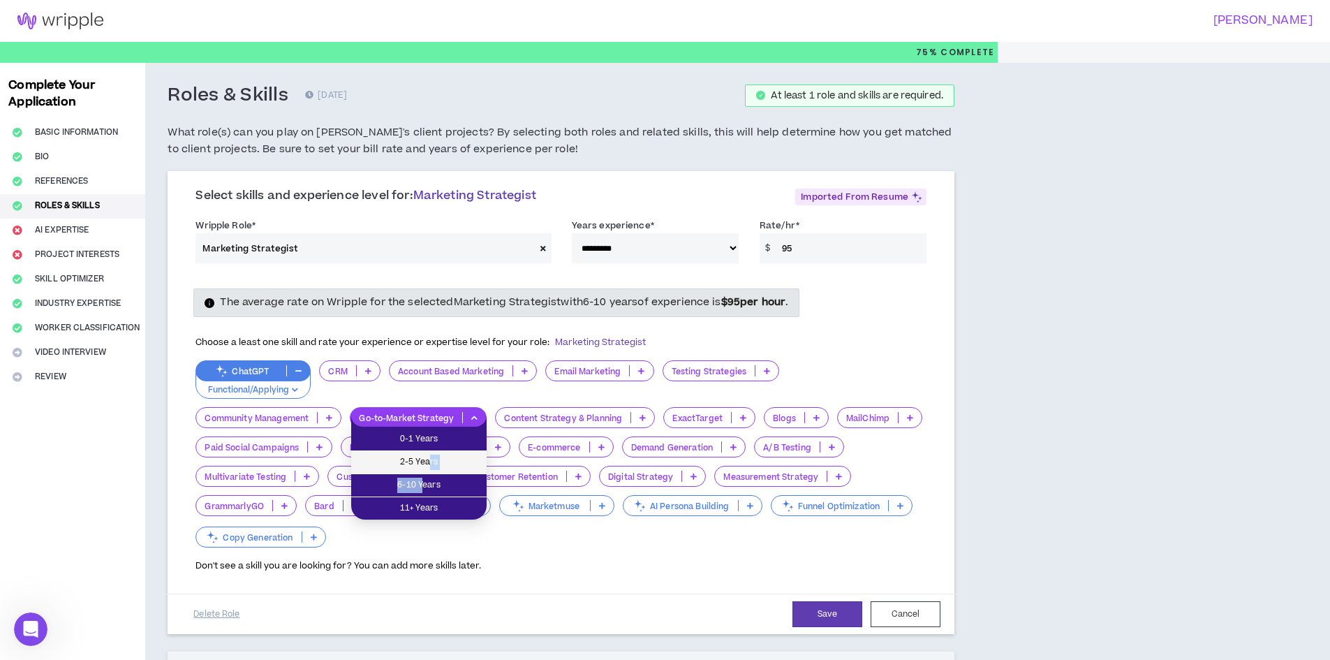
drag, startPoint x: 421, startPoint y: 484, endPoint x: 430, endPoint y: 462, distance: 23.5
click at [430, 462] on ul "0-1 Years 2-5 Years 6-10 Years 11+ Years" at bounding box center [418, 473] width 135 height 93
click at [430, 462] on span "2-5 Years" at bounding box center [419, 462] width 119 height 15
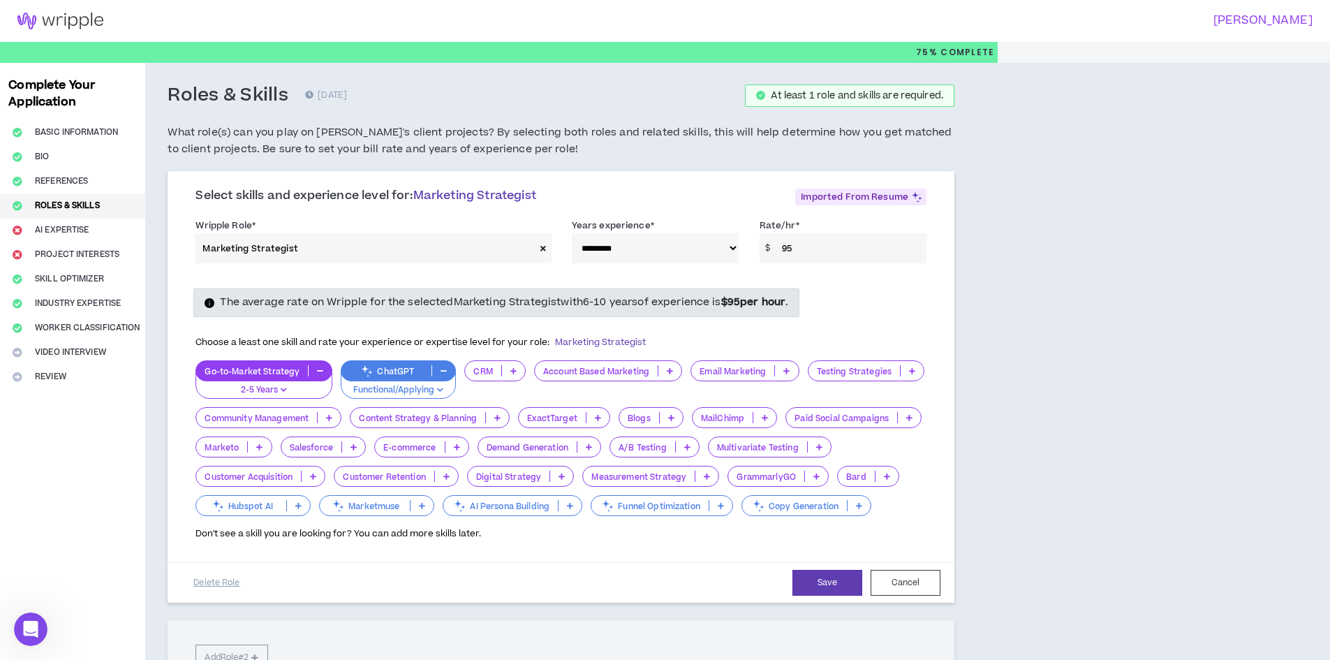
click at [402, 448] on p "E-commerce" at bounding box center [409, 447] width 69 height 10
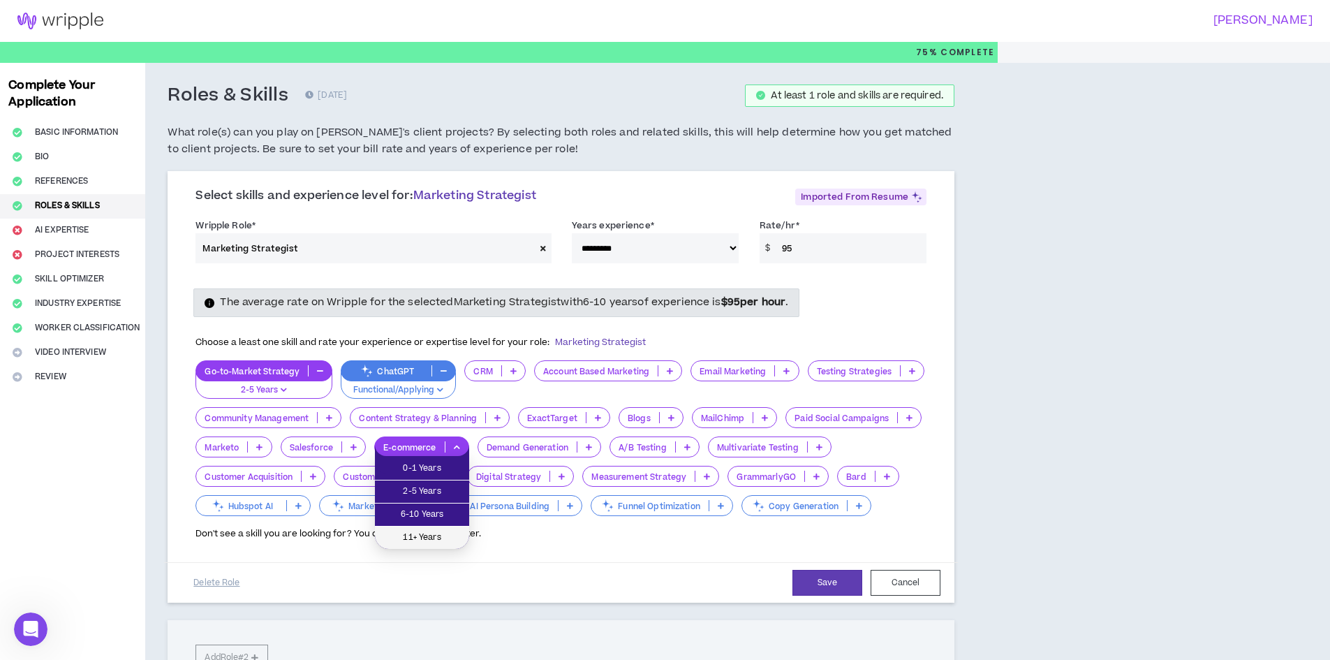
click at [411, 540] on span "11+ Years" at bounding box center [422, 537] width 78 height 15
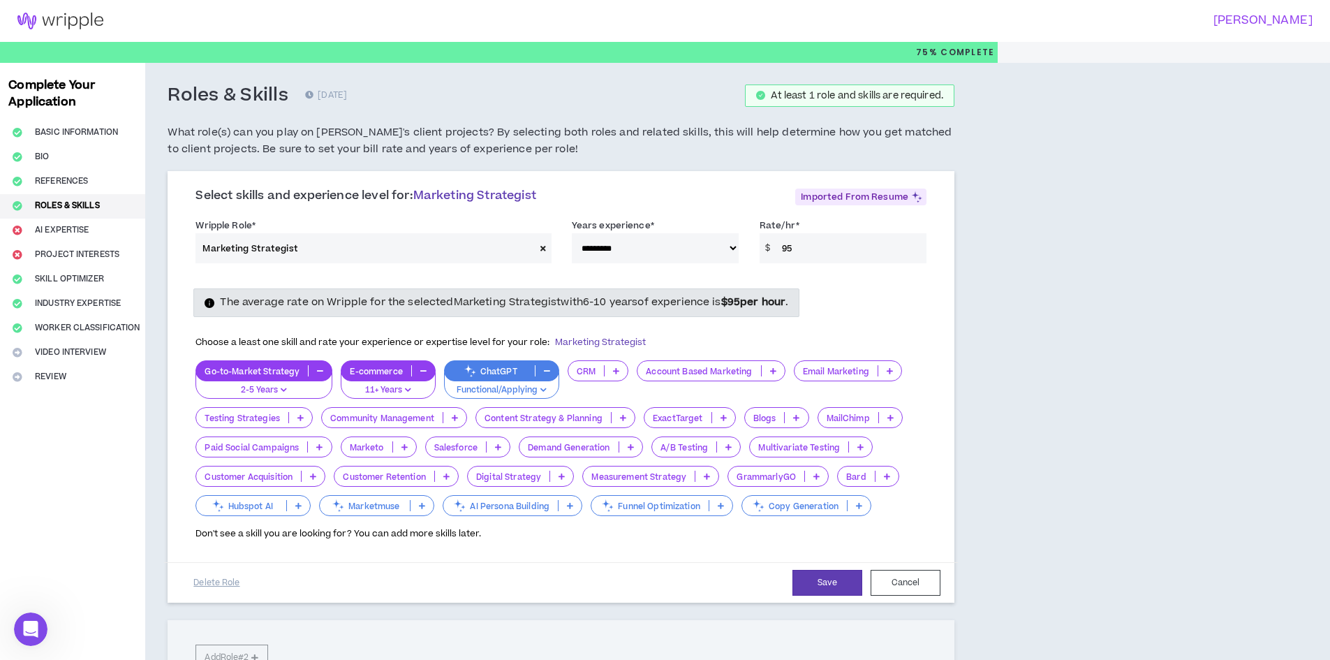
click at [571, 448] on p "Demand Generation" at bounding box center [568, 447] width 98 height 10
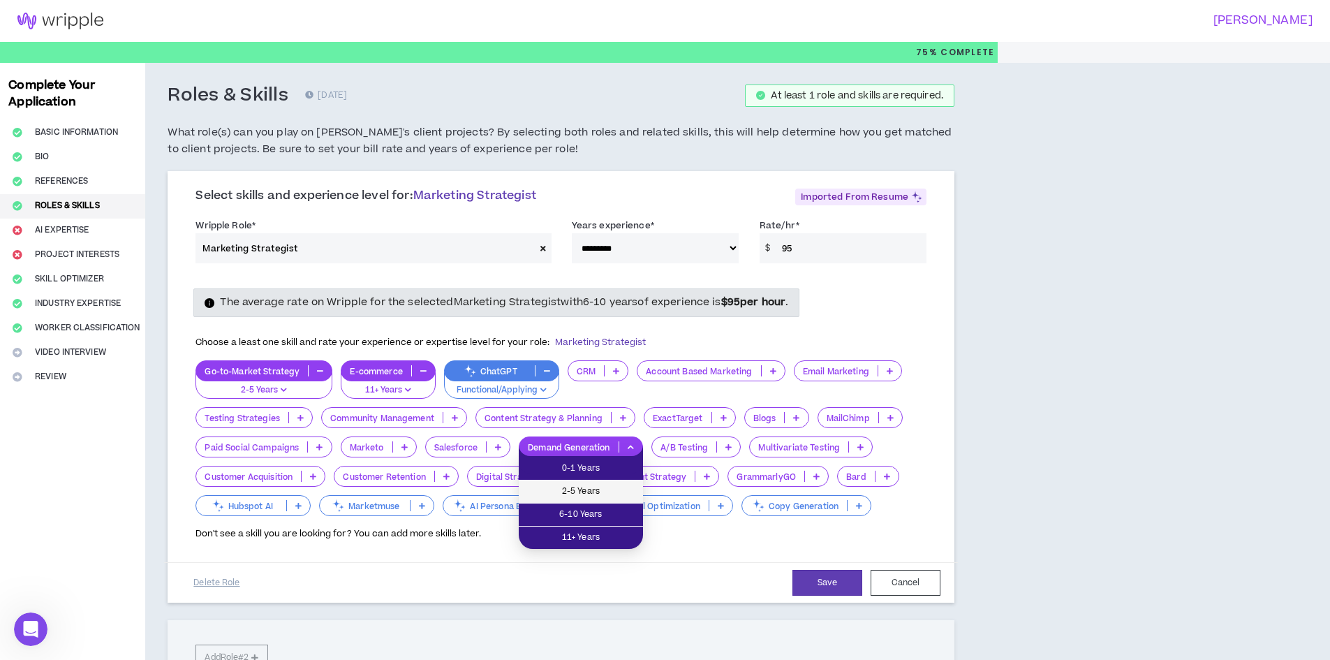
click at [576, 492] on span "2-5 Years" at bounding box center [581, 491] width 108 height 15
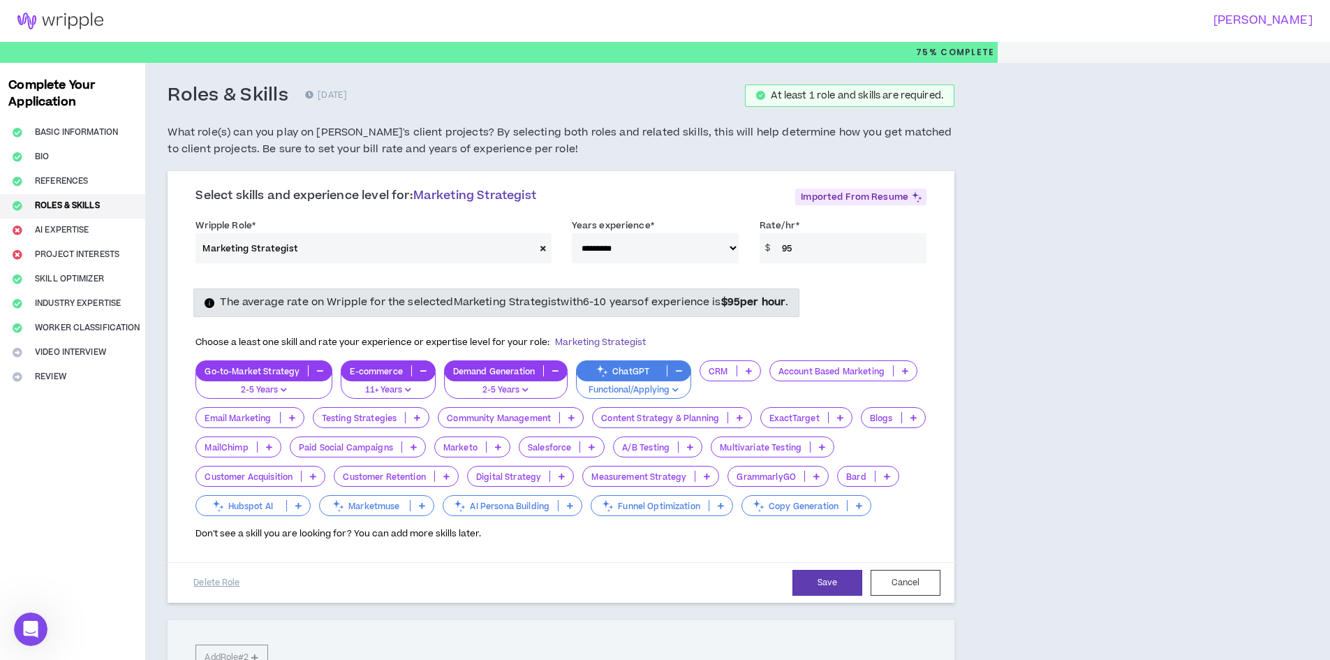
click at [662, 446] on p "A/B Testing" at bounding box center [646, 447] width 65 height 10
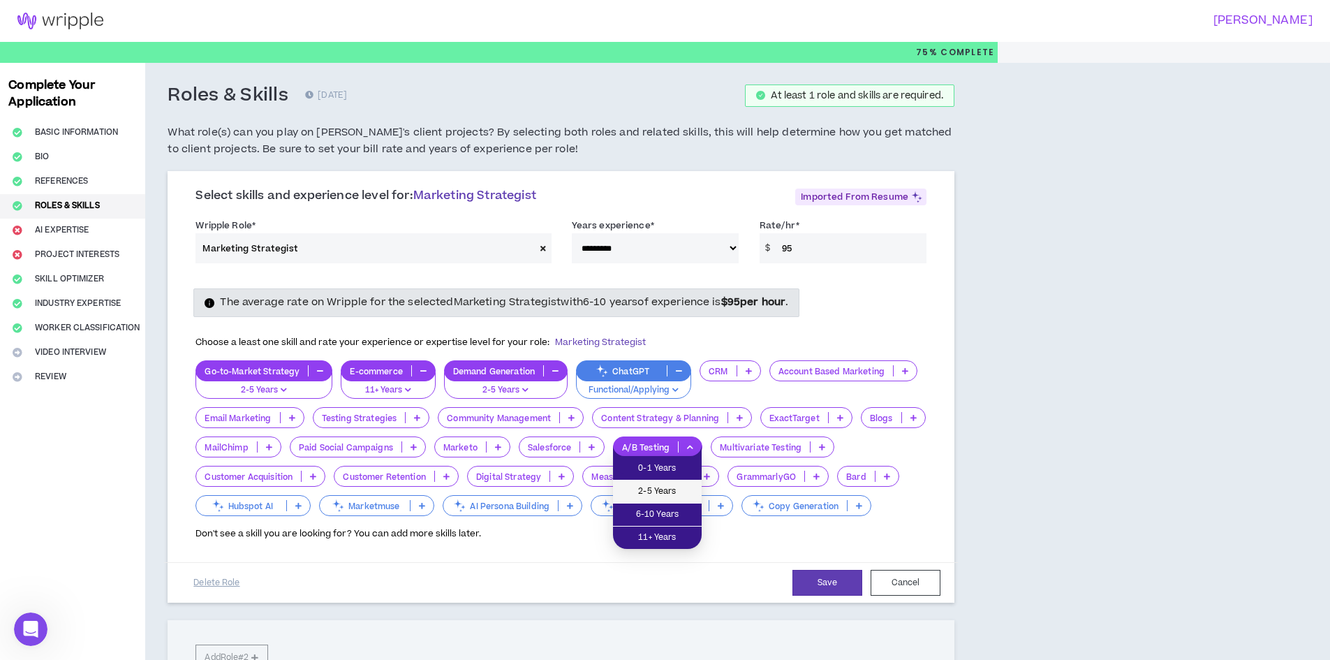
click at [655, 492] on span "2-5 Years" at bounding box center [657, 491] width 72 height 15
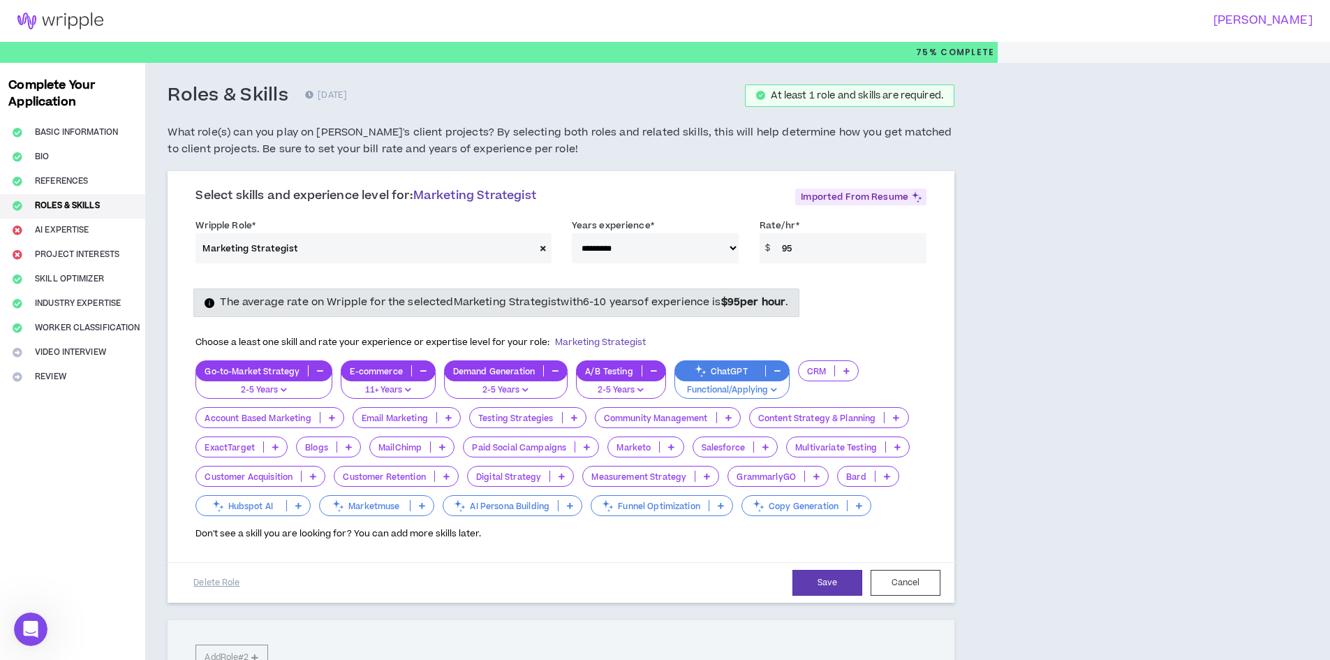
click at [513, 482] on p "Digital Strategy" at bounding box center [509, 476] width 82 height 10
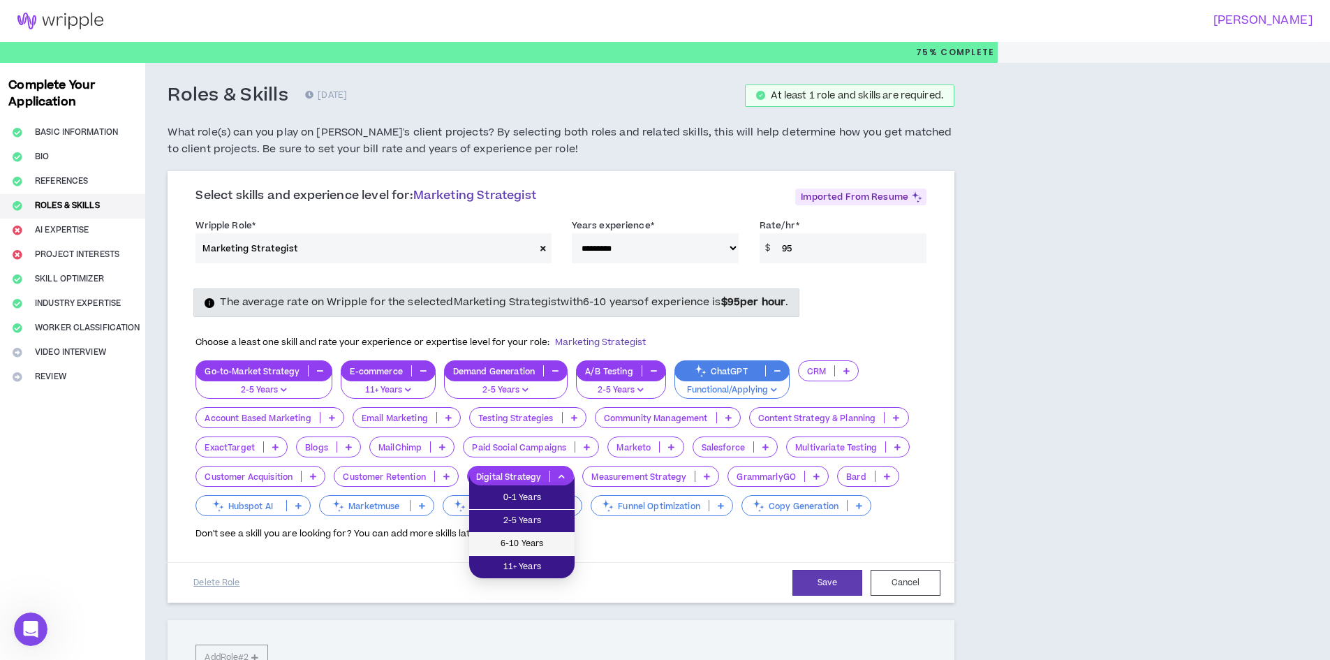
click at [516, 543] on span "6-10 Years" at bounding box center [522, 543] width 89 height 15
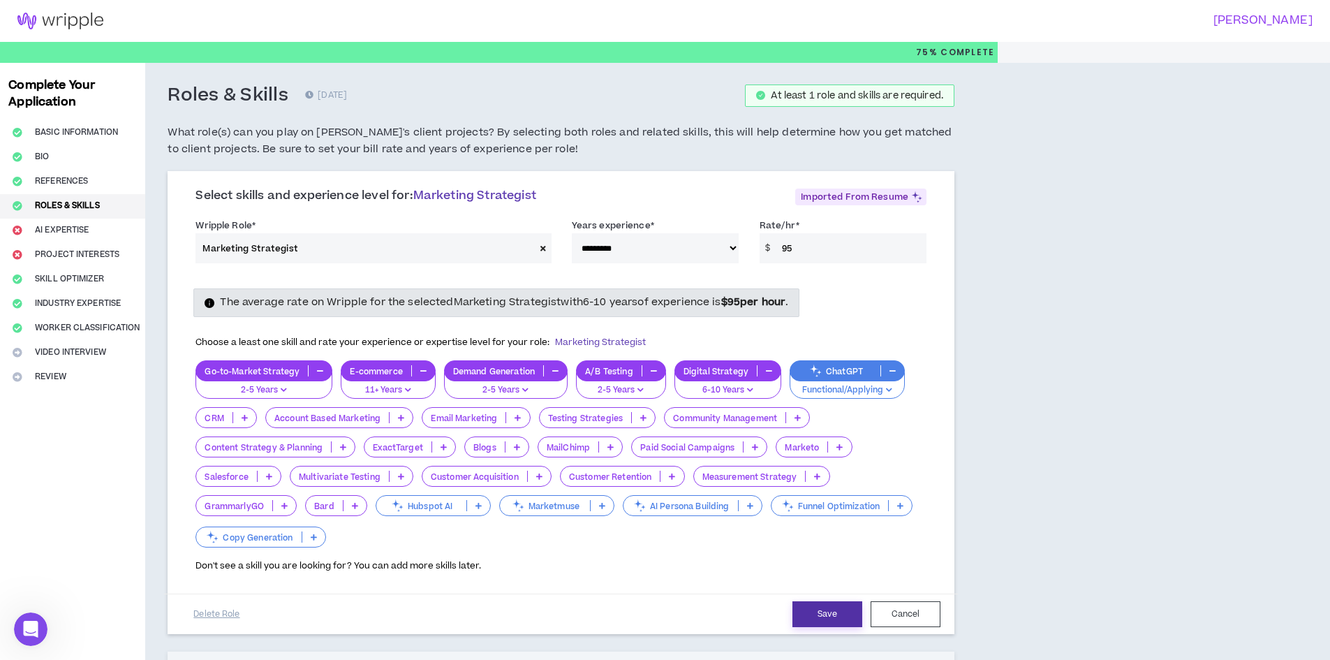
click at [827, 612] on button "Save" at bounding box center [827, 614] width 70 height 26
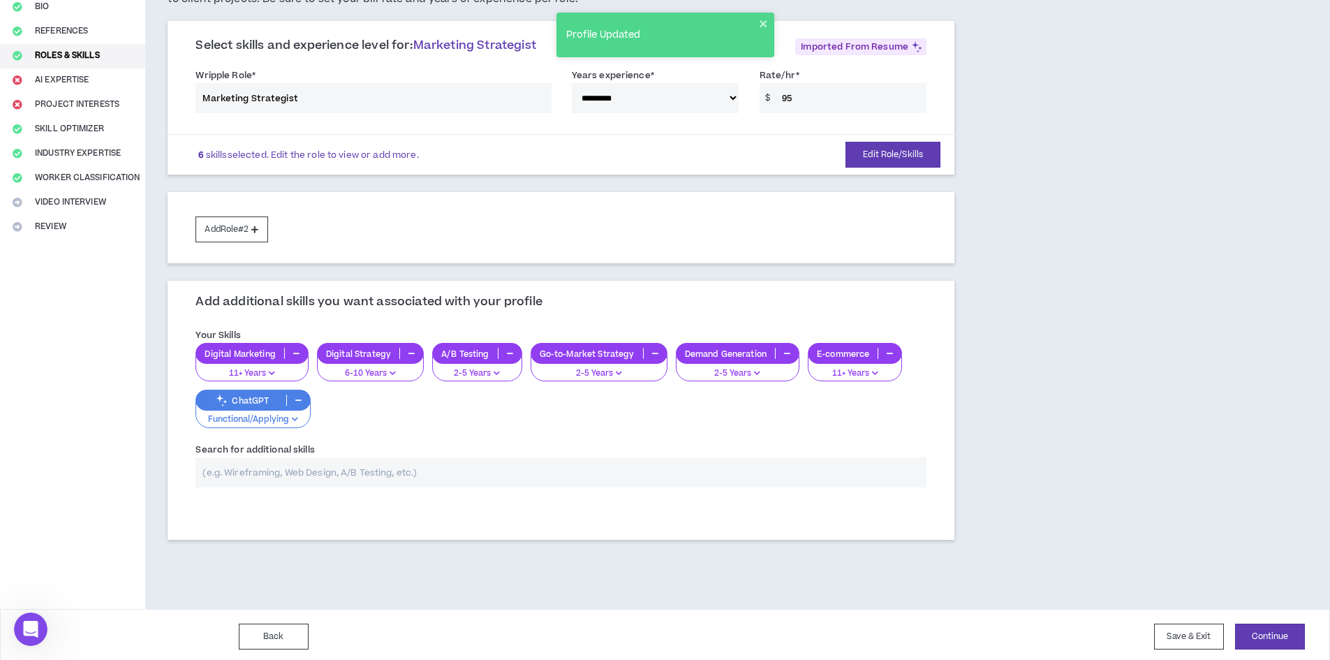
scroll to position [154, 0]
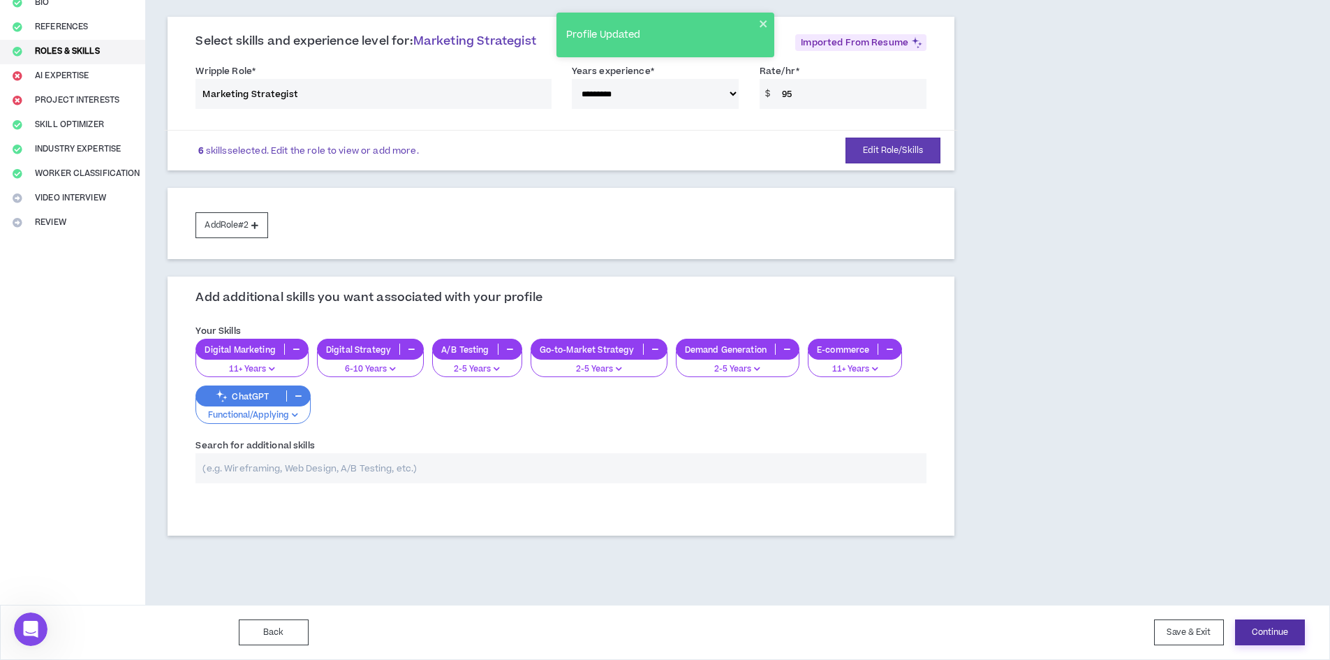
click at [1278, 632] on button "Continue" at bounding box center [1270, 632] width 70 height 26
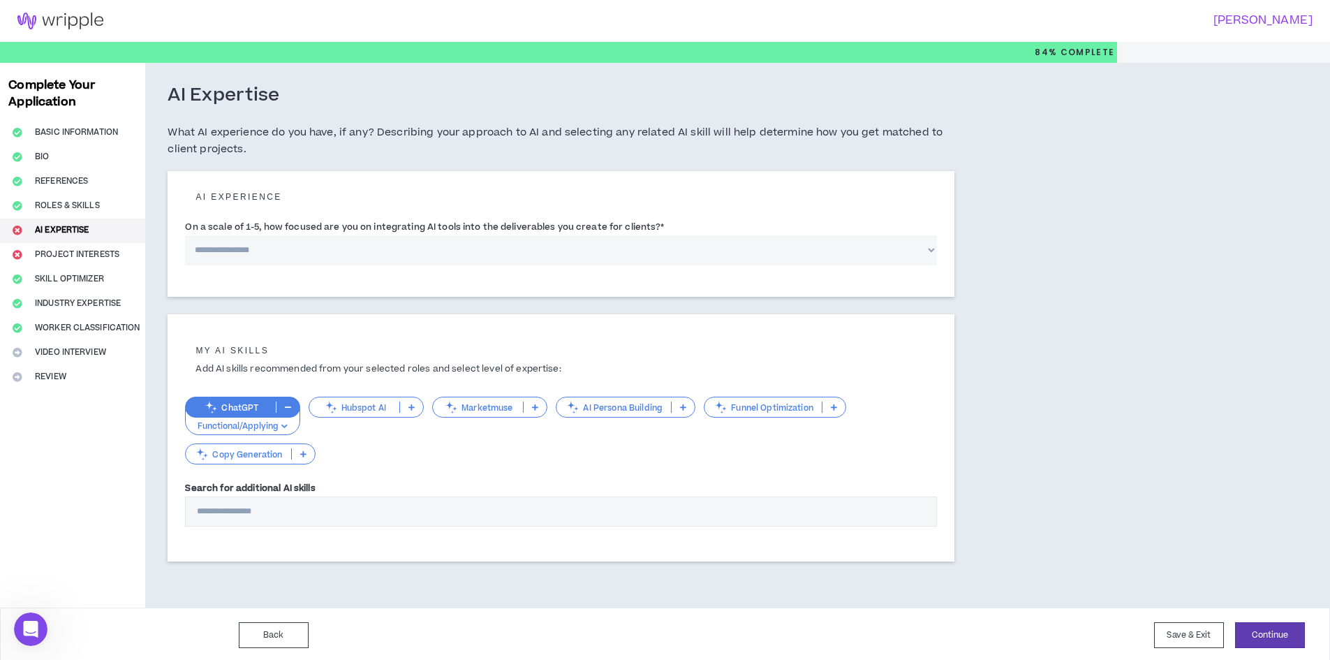
click at [287, 252] on select "**********" at bounding box center [561, 250] width 752 height 30
select select "*"
click at [185, 235] on select "**********" at bounding box center [561, 250] width 752 height 30
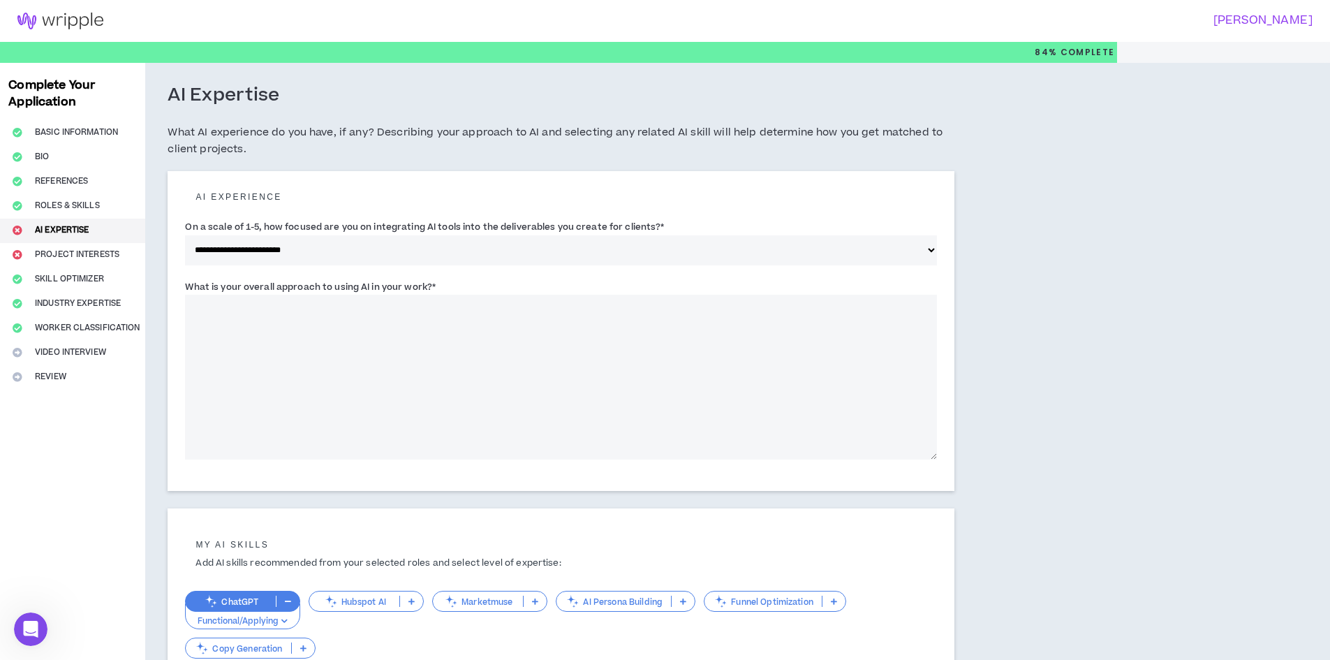
click at [434, 350] on textarea "What is your overall approach to using AI in your work? *" at bounding box center [561, 377] width 752 height 165
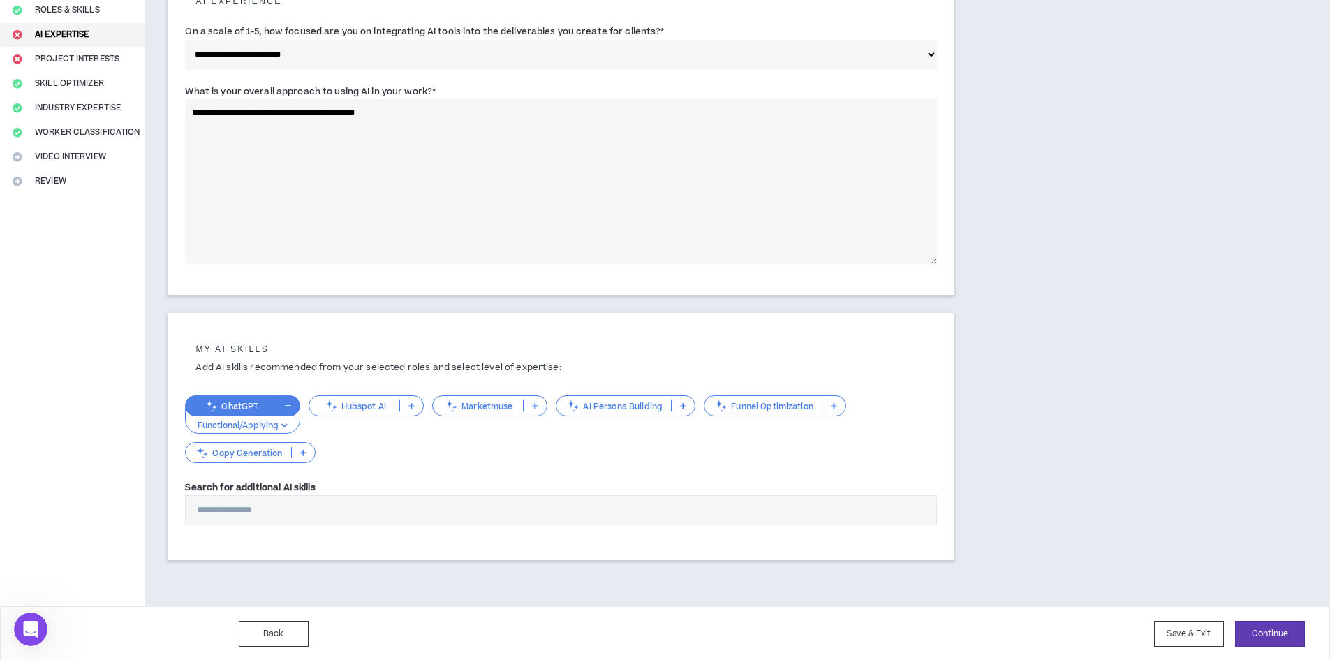
scroll to position [197, 0]
type textarea "**********"
click at [1276, 642] on button "Continue" at bounding box center [1270, 632] width 70 height 26
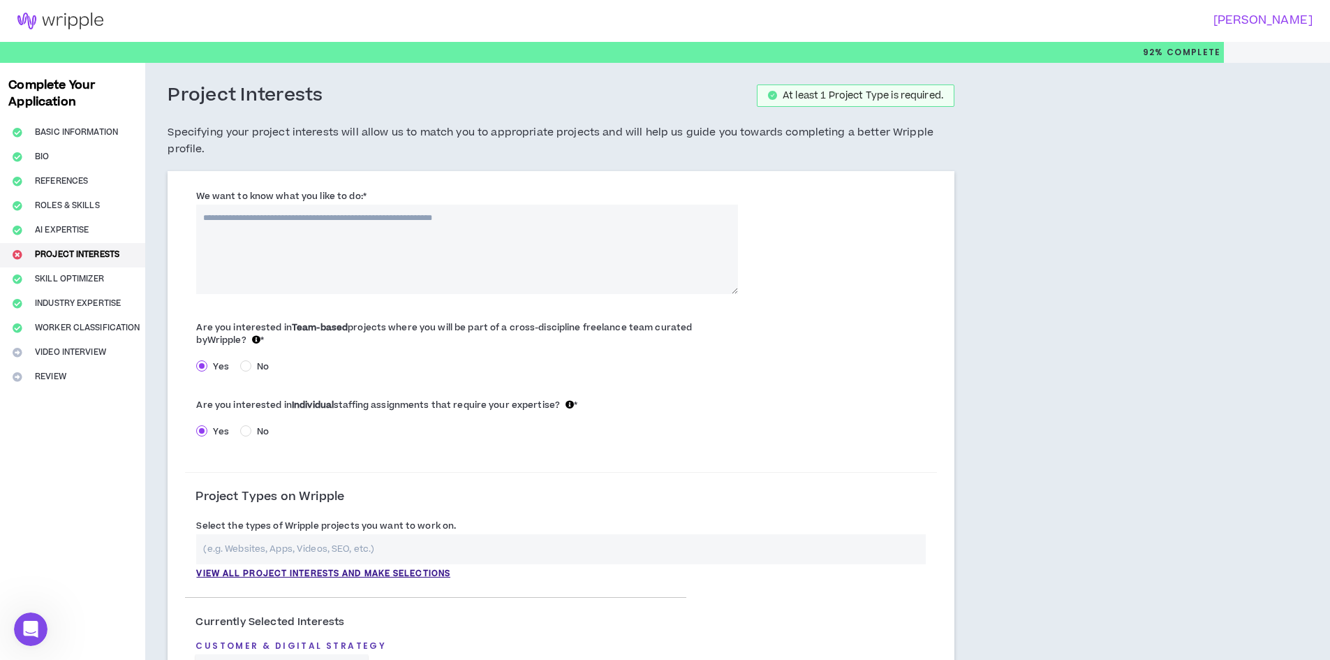
click at [297, 242] on textarea "We want to know what you like to do: *" at bounding box center [466, 249] width 541 height 89
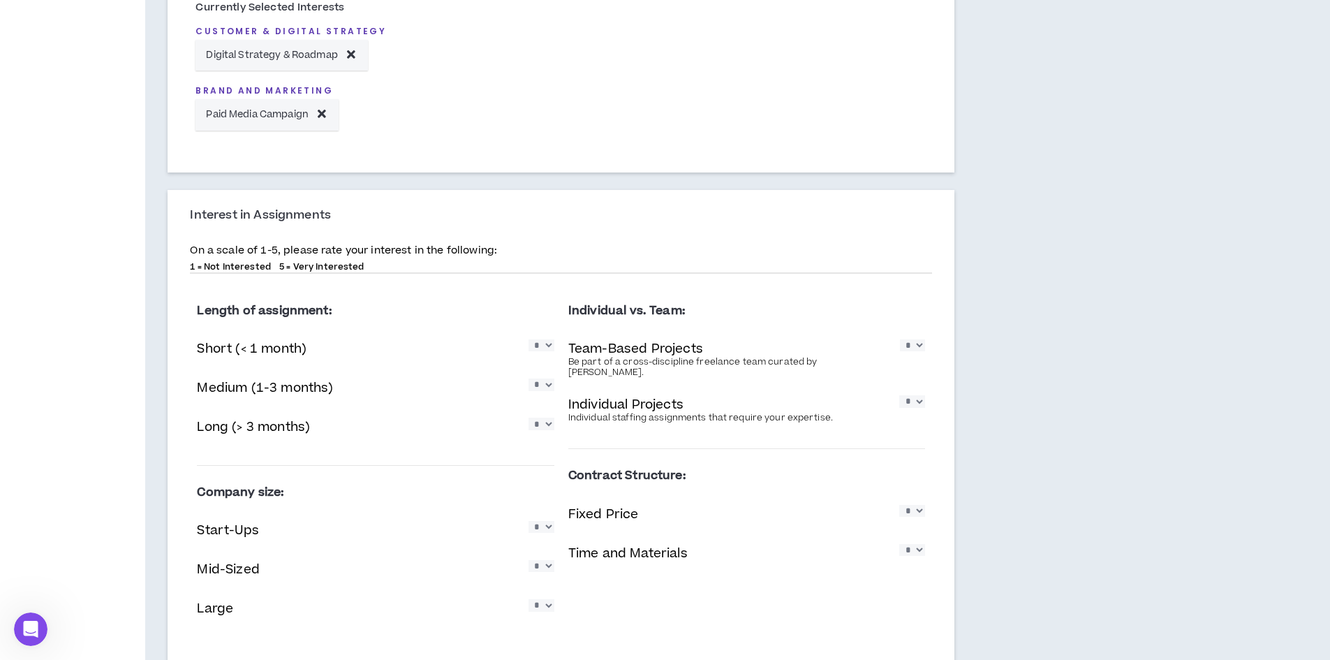
scroll to position [628, 0]
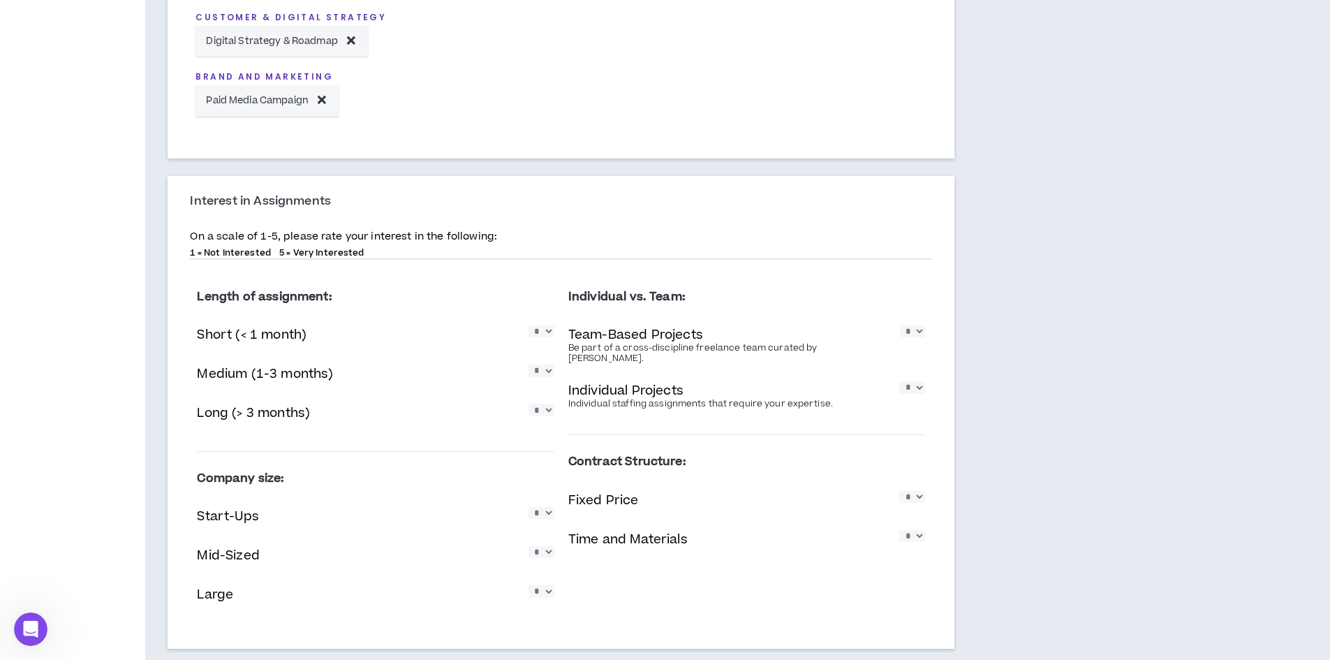
click at [555, 331] on div "Length of assignment: Short (< 1 month) * * * * * Medium (1-3 months) * * * * *…" at bounding box center [375, 451] width 371 height 362
click at [541, 337] on select "* * * * *" at bounding box center [542, 331] width 26 height 12
select select "*"
click at [529, 325] on select "* * * * *" at bounding box center [542, 331] width 26 height 12
click at [545, 376] on select "* * * * *" at bounding box center [542, 370] width 26 height 12
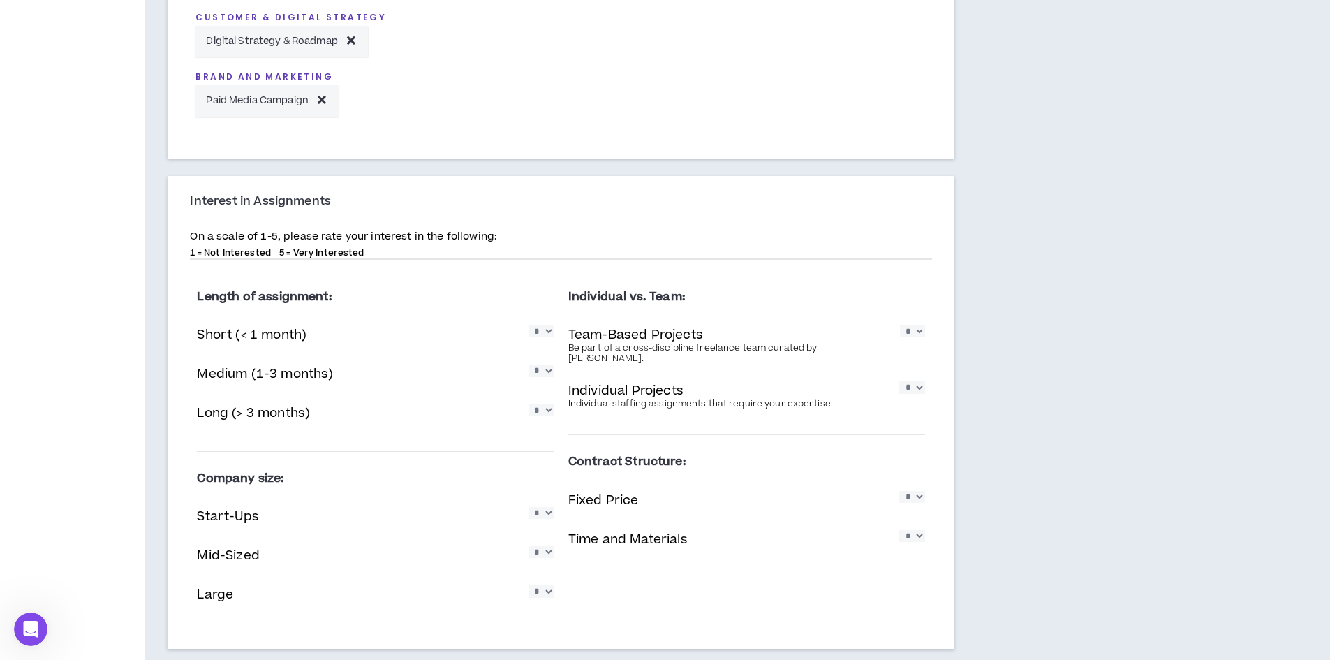
select select "*"
click at [529, 364] on select "* * * * *" at bounding box center [542, 370] width 26 height 12
click at [541, 415] on select "* * * * *" at bounding box center [542, 410] width 26 height 12
select select "*"
click at [529, 404] on select "* * * * *" at bounding box center [542, 410] width 26 height 12
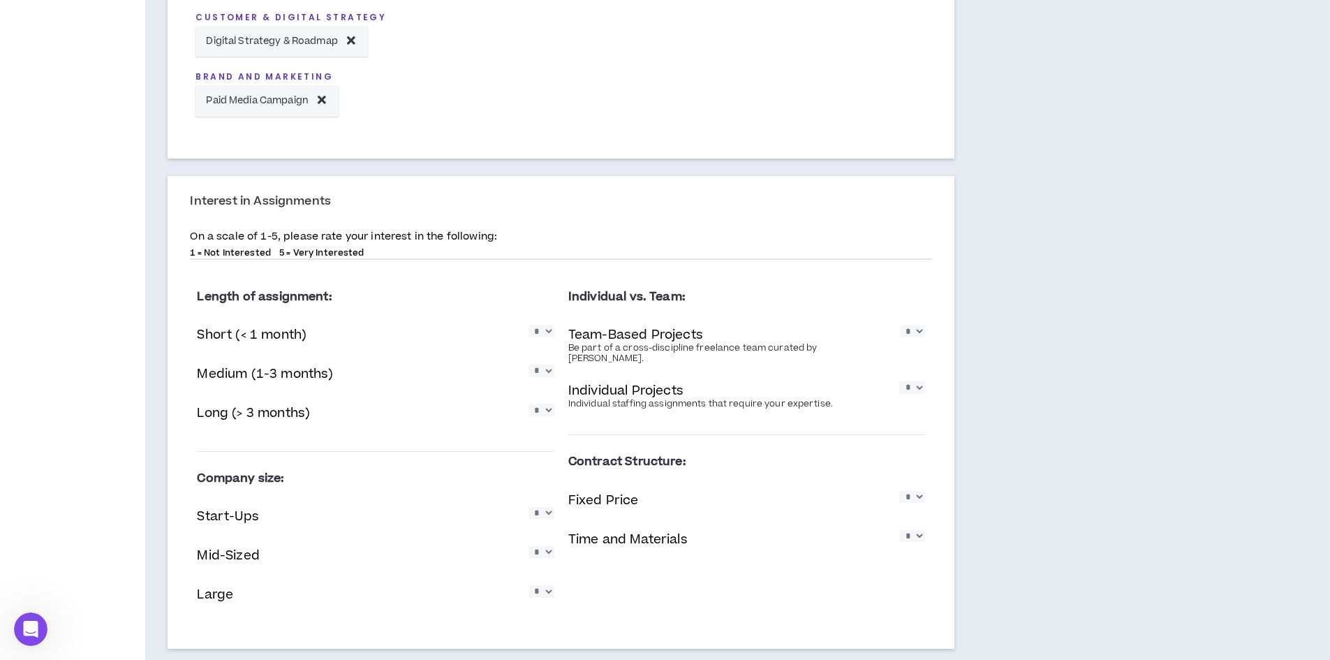
click at [545, 517] on select "* * * * *" at bounding box center [542, 513] width 26 height 12
select select "*"
click at [529, 507] on select "* * * * *" at bounding box center [542, 513] width 26 height 12
click at [543, 545] on div "Mid-Sized * * * * *" at bounding box center [375, 557] width 357 height 29
click at [543, 556] on select "* * * * *" at bounding box center [542, 552] width 26 height 12
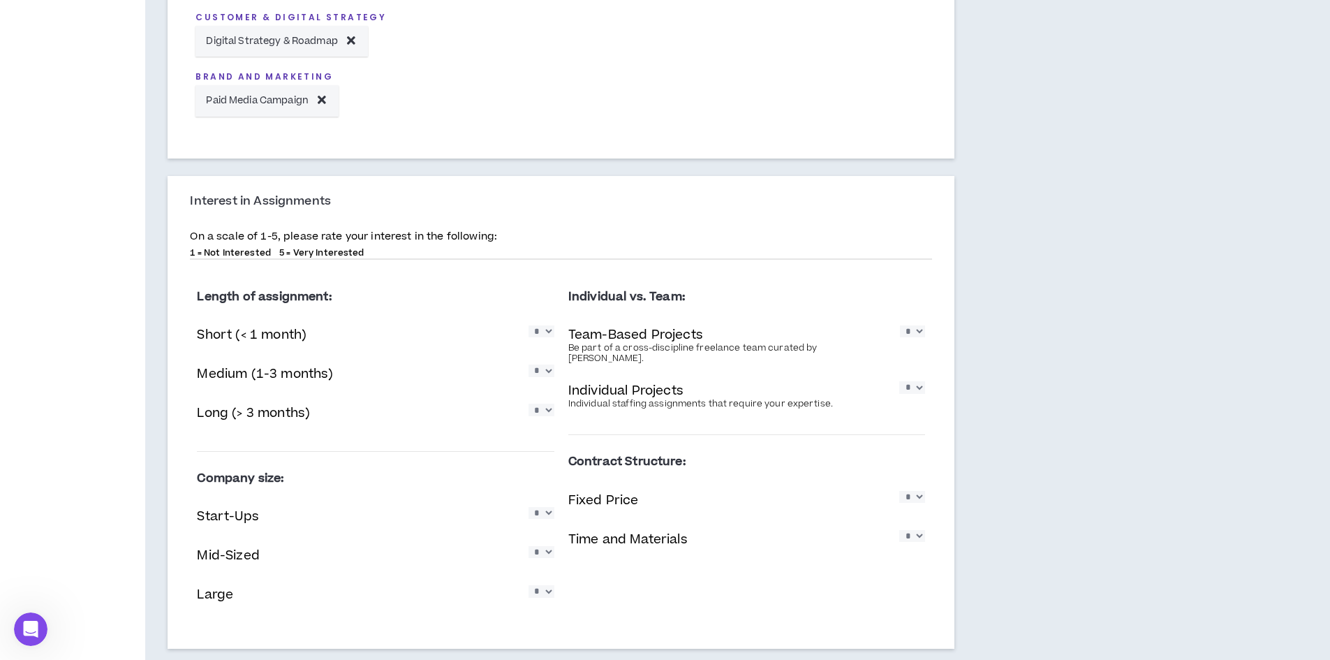
select select "*"
click at [529, 546] on select "* * * * *" at bounding box center [542, 552] width 26 height 12
click at [540, 542] on div "Company size: Start-Ups * * * * * Mid-Sized * * * * * Large * * * * *" at bounding box center [375, 542] width 357 height 158
click at [551, 592] on select "* * * * *" at bounding box center [542, 591] width 26 height 12
select select "*"
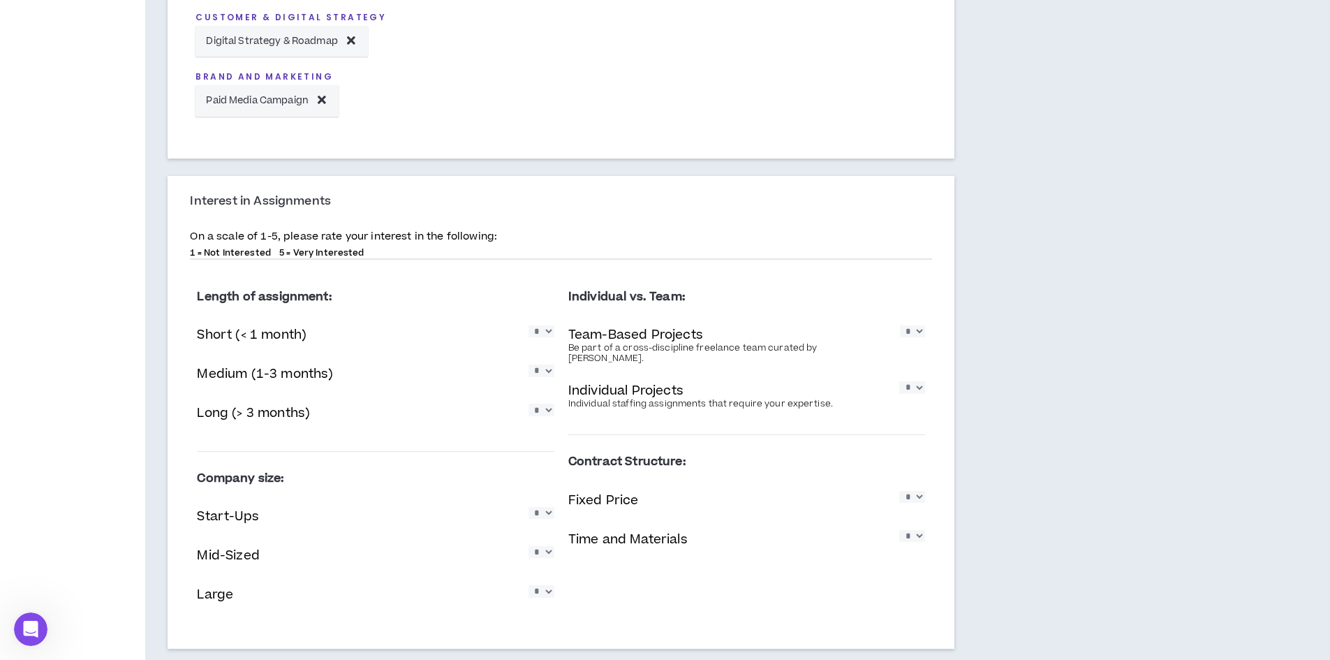
click at [529, 585] on select "* * * * *" at bounding box center [542, 591] width 26 height 12
click at [907, 494] on select "* * * * *" at bounding box center [912, 497] width 26 height 12
select select "*"
click at [899, 491] on select "* * * * *" at bounding box center [912, 497] width 26 height 12
click at [914, 530] on select "* * * * *" at bounding box center [912, 536] width 26 height 12
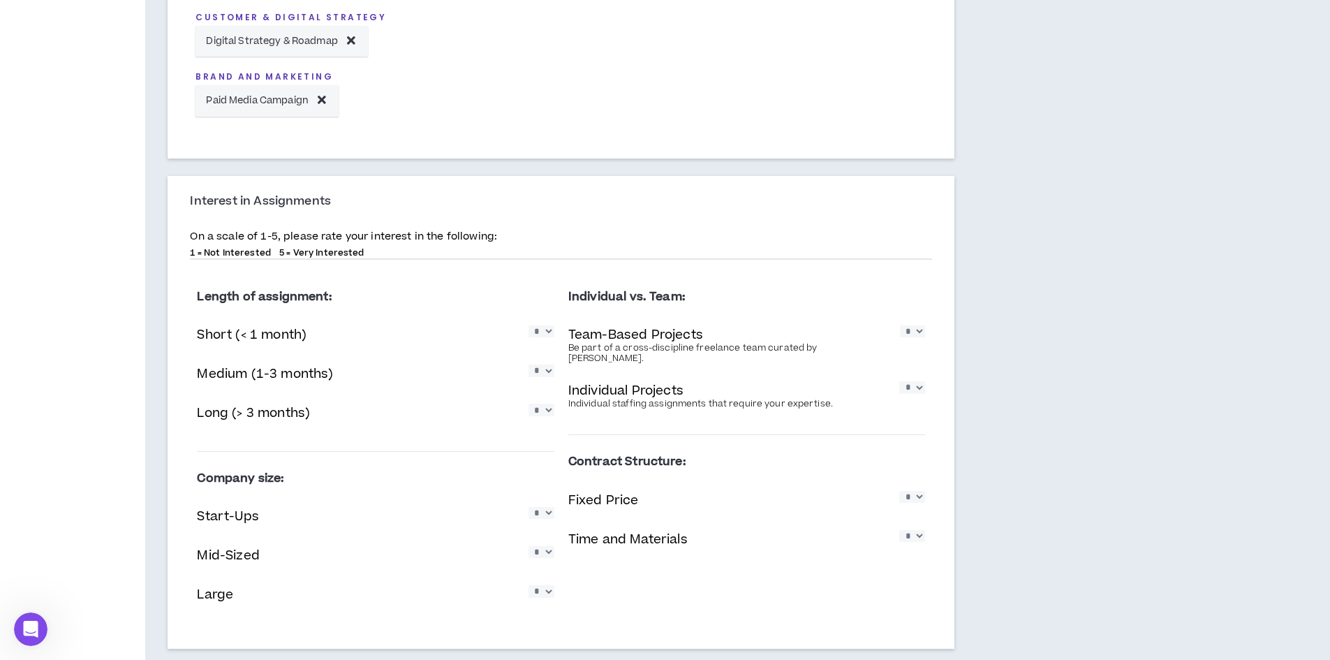
select select "*"
click at [899, 530] on select "* * * * *" at bounding box center [912, 536] width 26 height 12
click at [916, 336] on select "* * * * *" at bounding box center [912, 331] width 25 height 12
select select "*"
click at [900, 325] on select "* * * * *" at bounding box center [912, 331] width 25 height 12
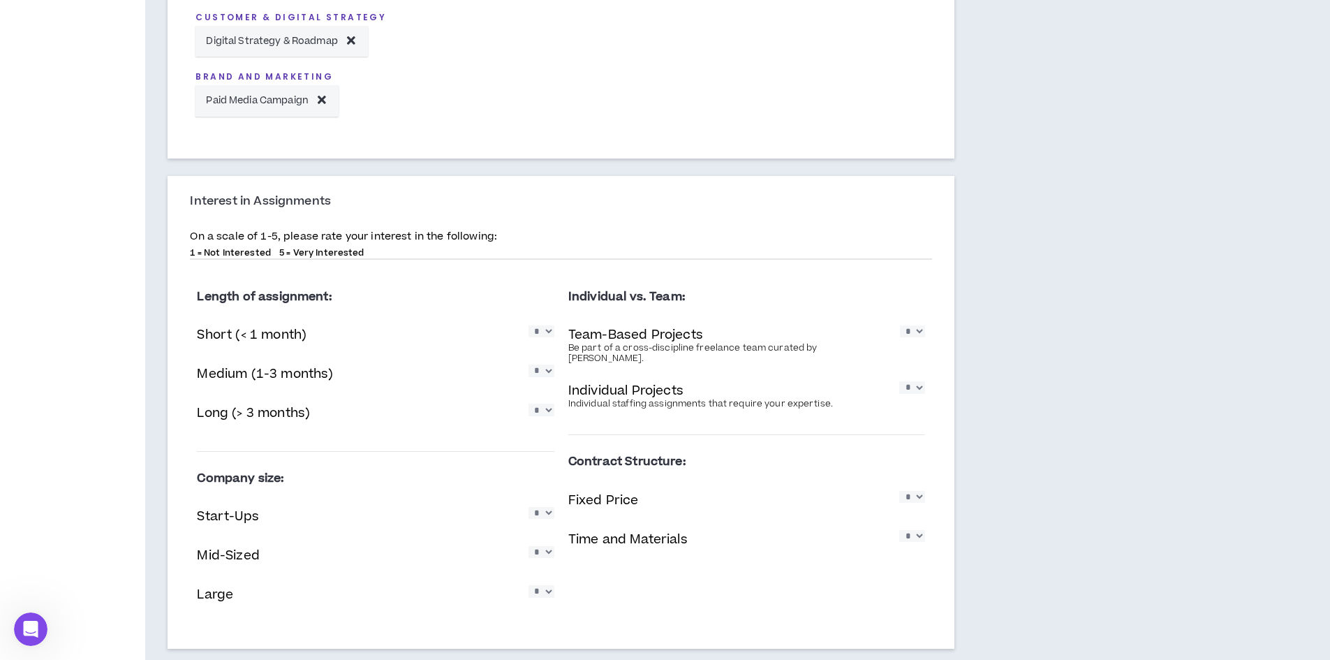
click at [910, 381] on select "* * * * *" at bounding box center [912, 387] width 26 height 12
select select "*"
click at [899, 381] on select "* * * * *" at bounding box center [912, 387] width 26 height 12
click at [1089, 405] on div "Project Interests At least 1 Project Type is required. Specifying your project …" at bounding box center [644, 58] width 998 height 1249
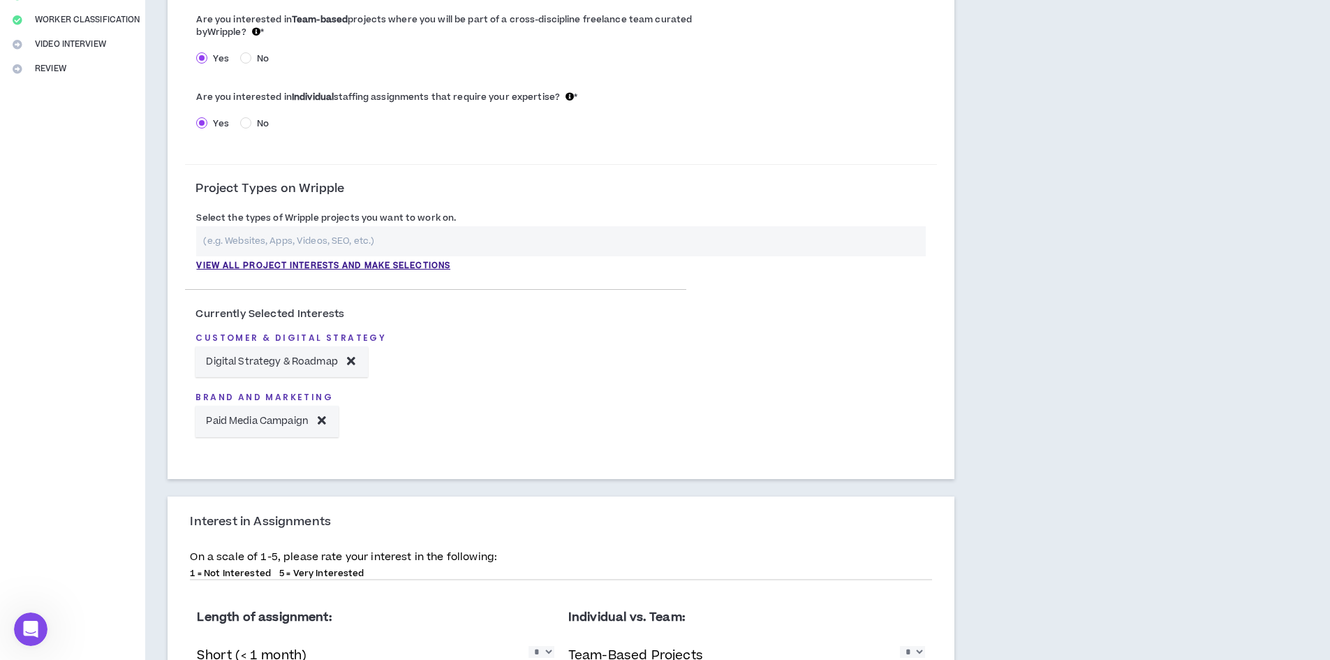
scroll to position [140, 0]
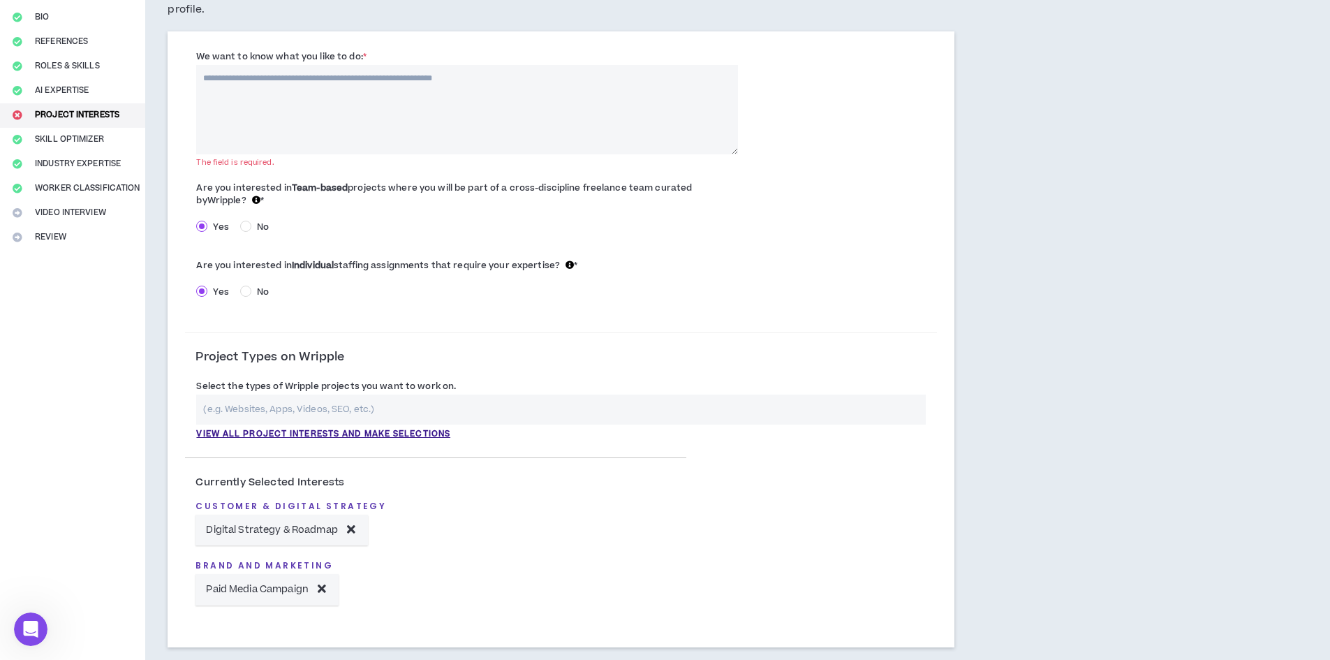
click at [320, 112] on textarea "We want to know what you like to do: *" at bounding box center [466, 109] width 541 height 89
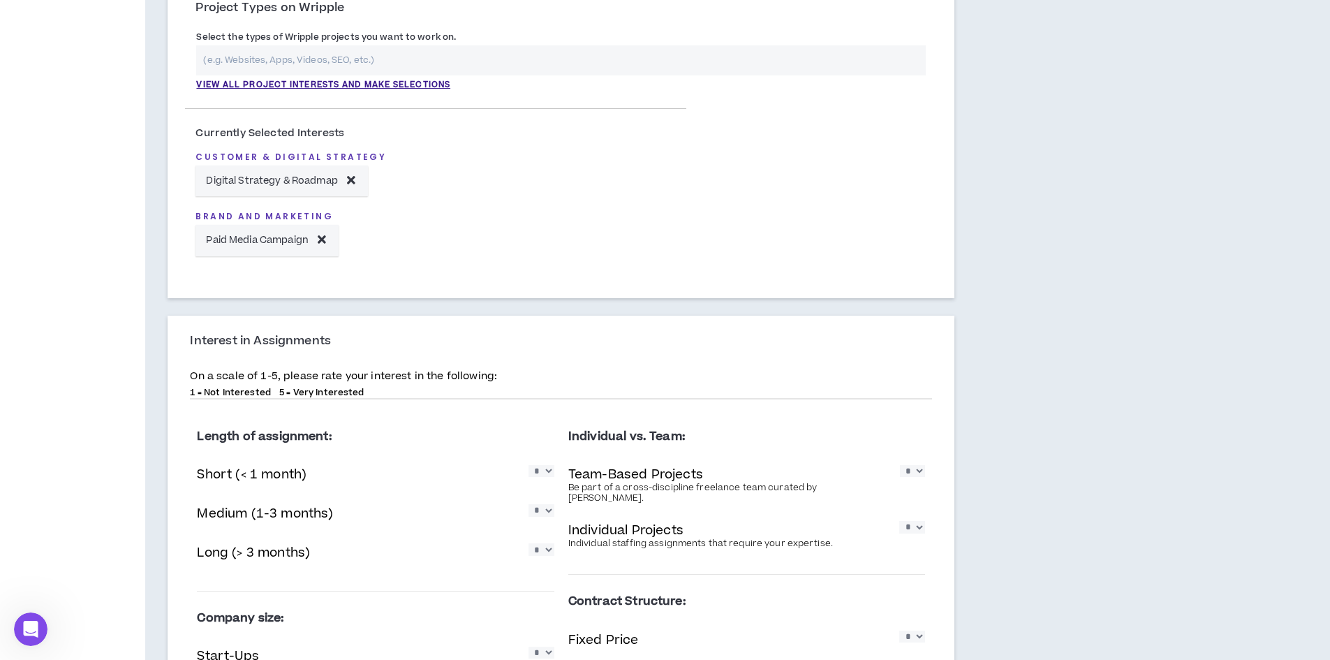
scroll to position [707, 0]
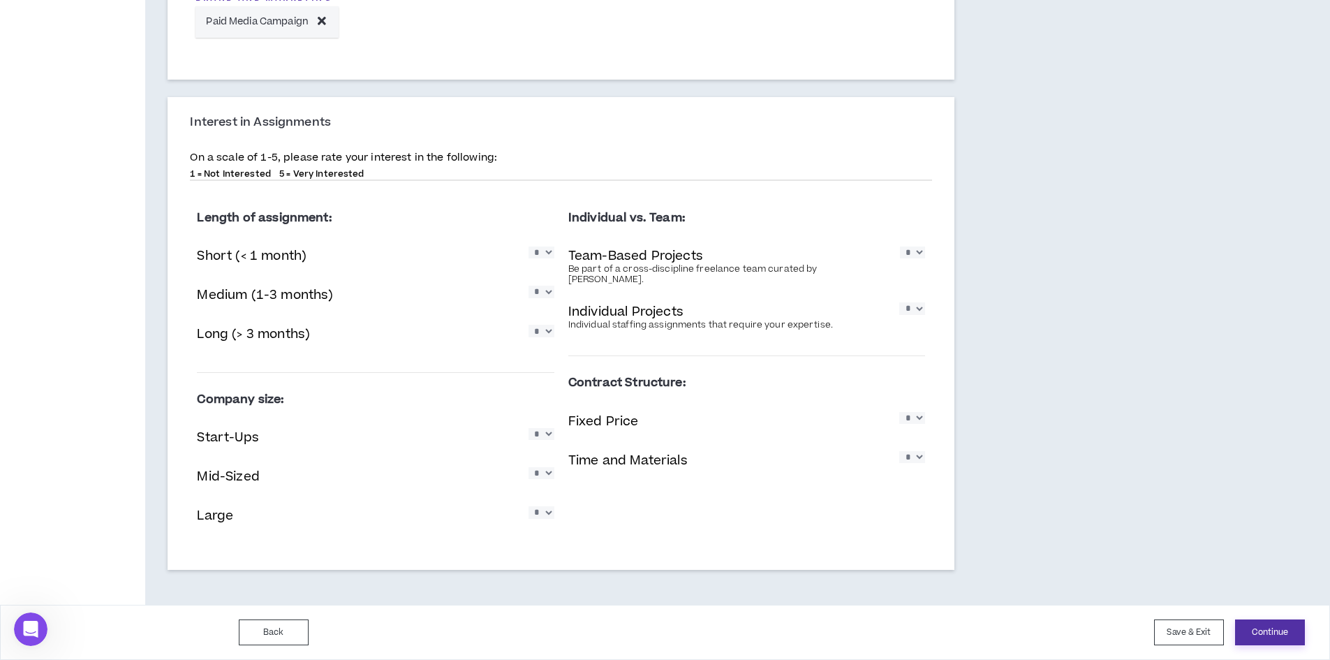
type textarea "**********"
click at [1268, 629] on button "Continue" at bounding box center [1270, 632] width 70 height 26
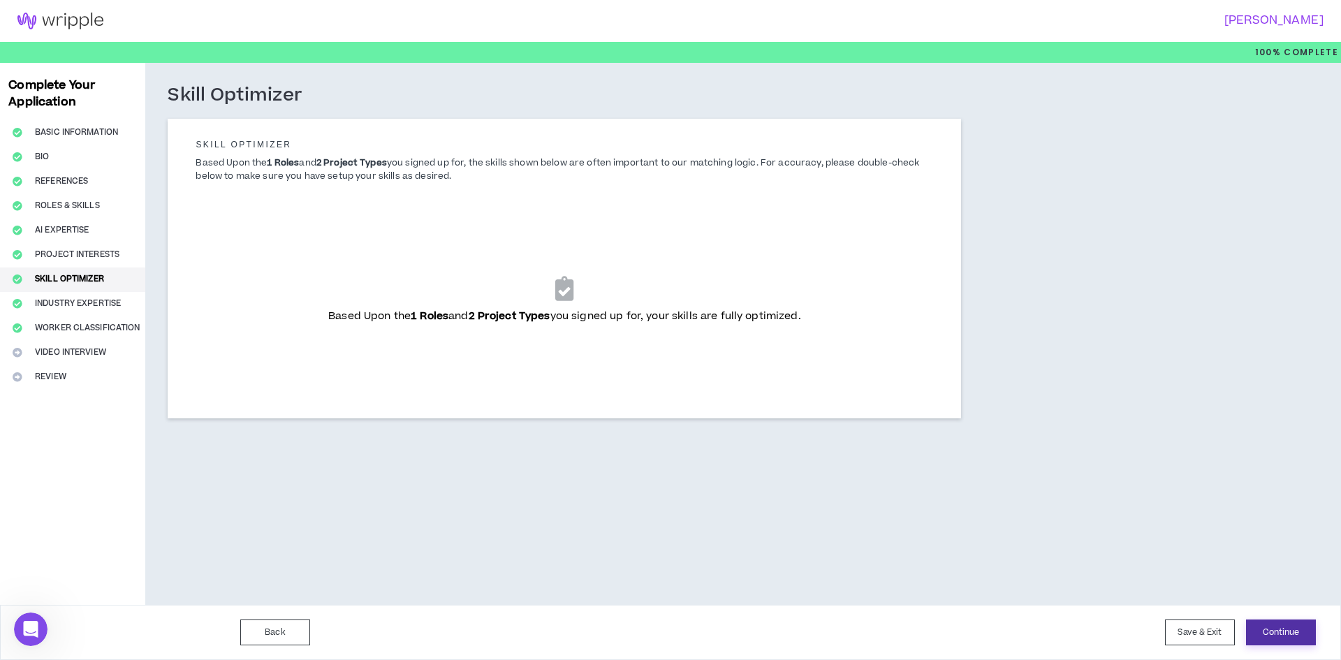
click at [1267, 624] on button "Continue" at bounding box center [1281, 632] width 70 height 26
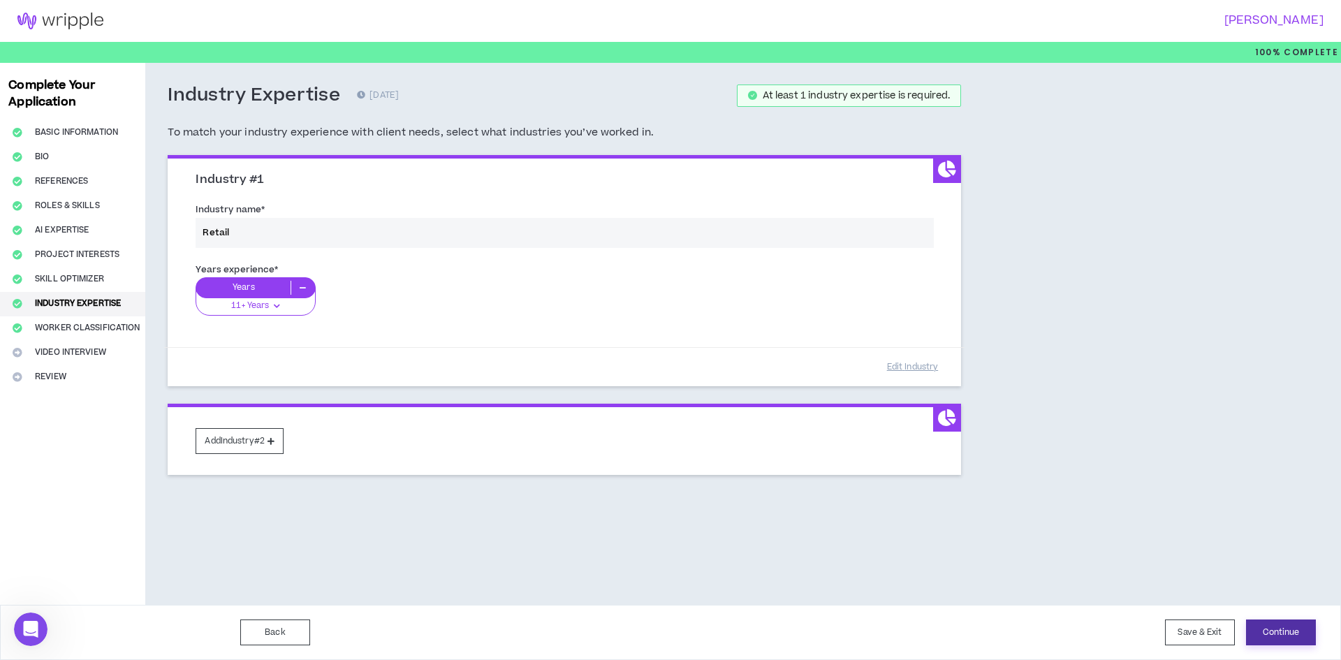
click at [1272, 626] on button "Continue" at bounding box center [1281, 632] width 70 height 26
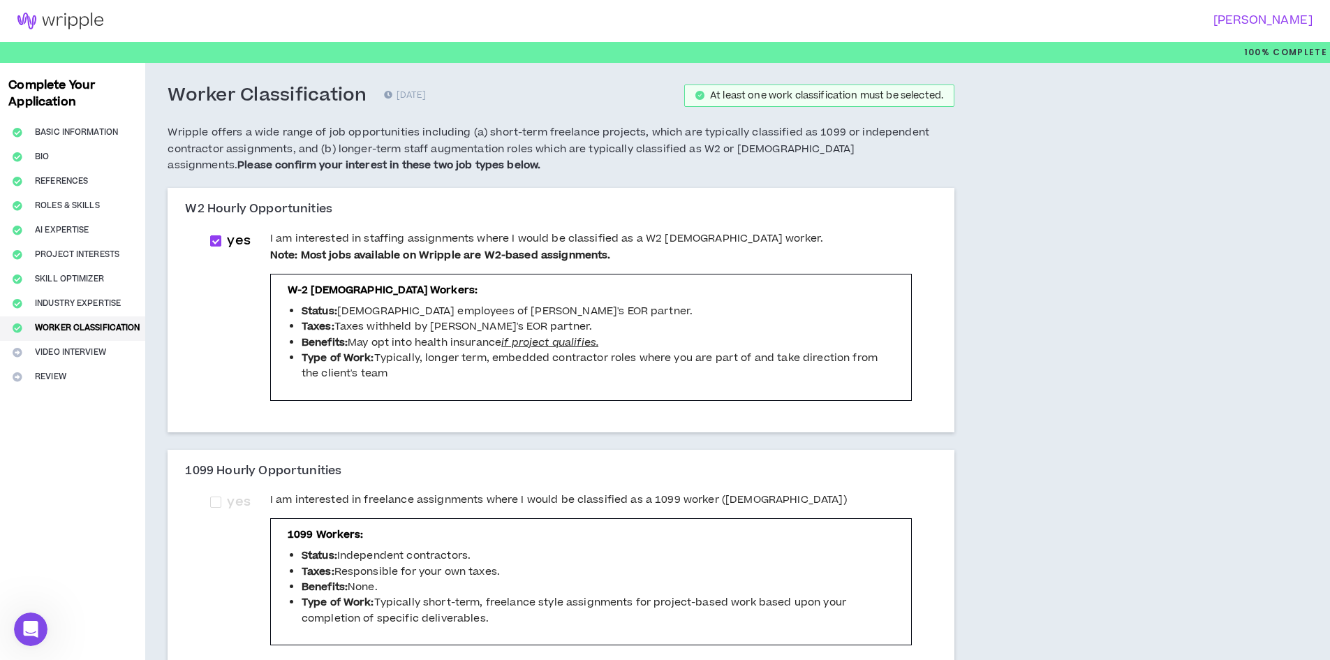
scroll to position [140, 0]
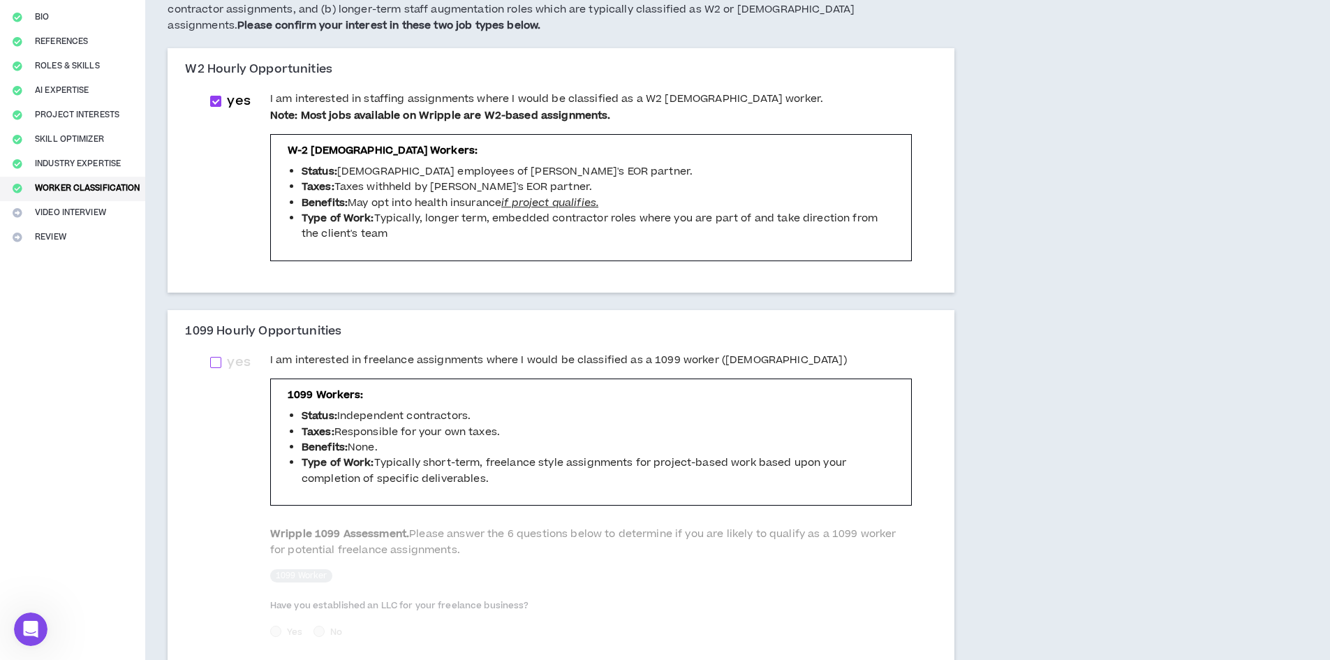
click at [216, 364] on span at bounding box center [215, 362] width 11 height 11
checkbox input "****"
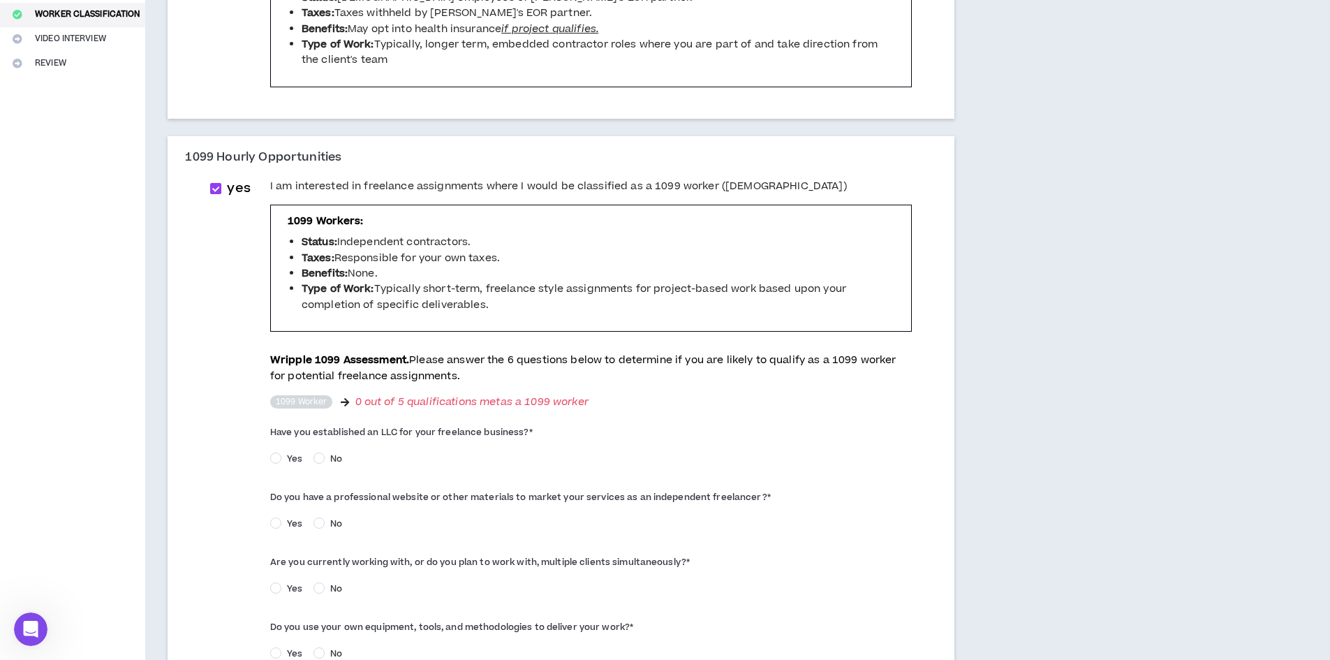
scroll to position [349, 0]
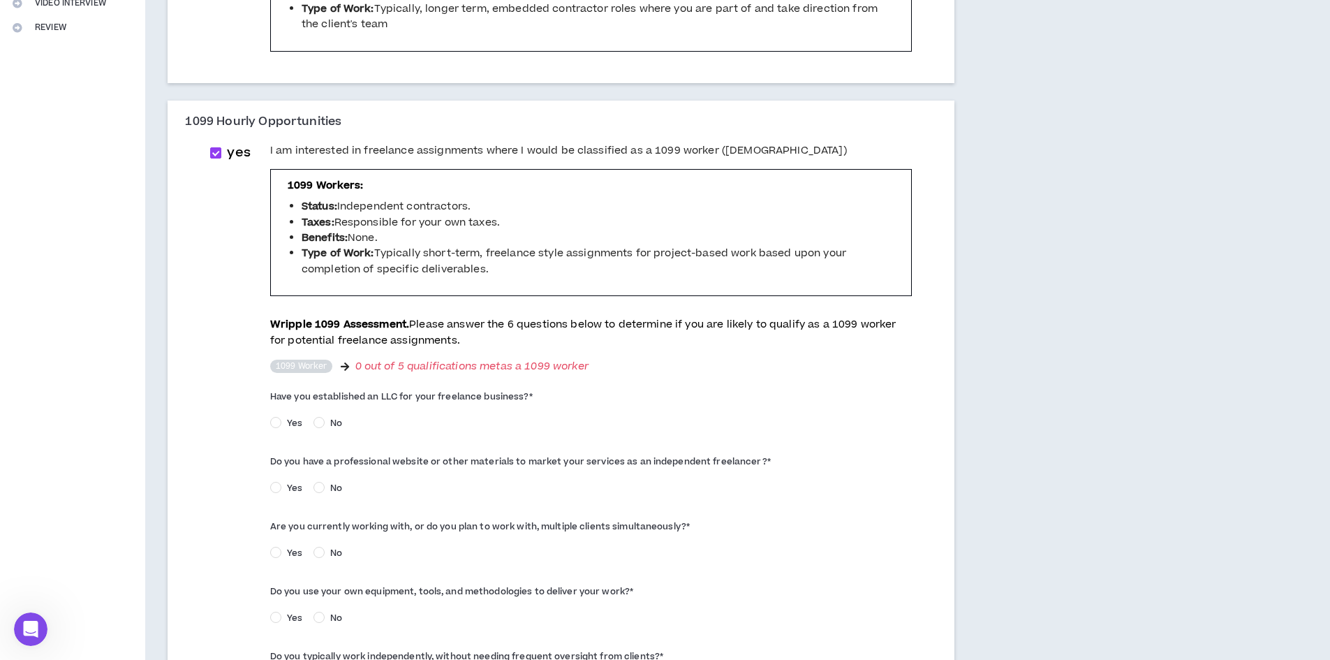
click at [299, 425] on span "Yes" at bounding box center [294, 423] width 27 height 13
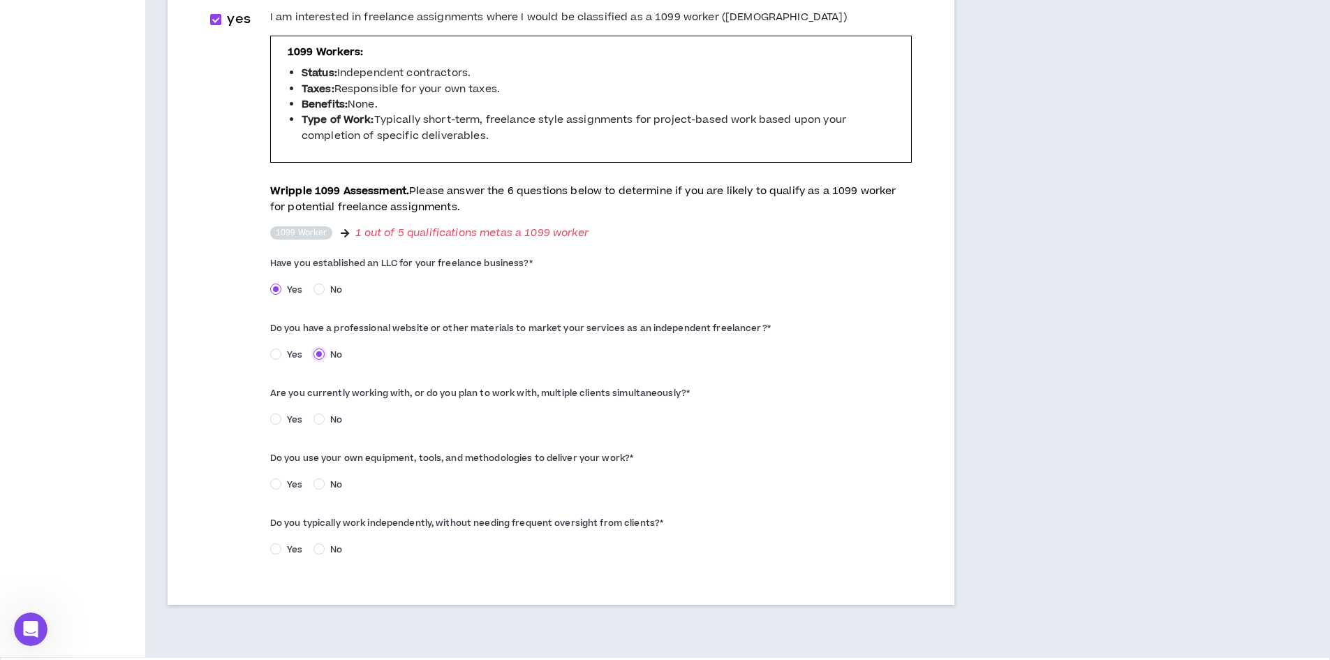
scroll to position [489, 0]
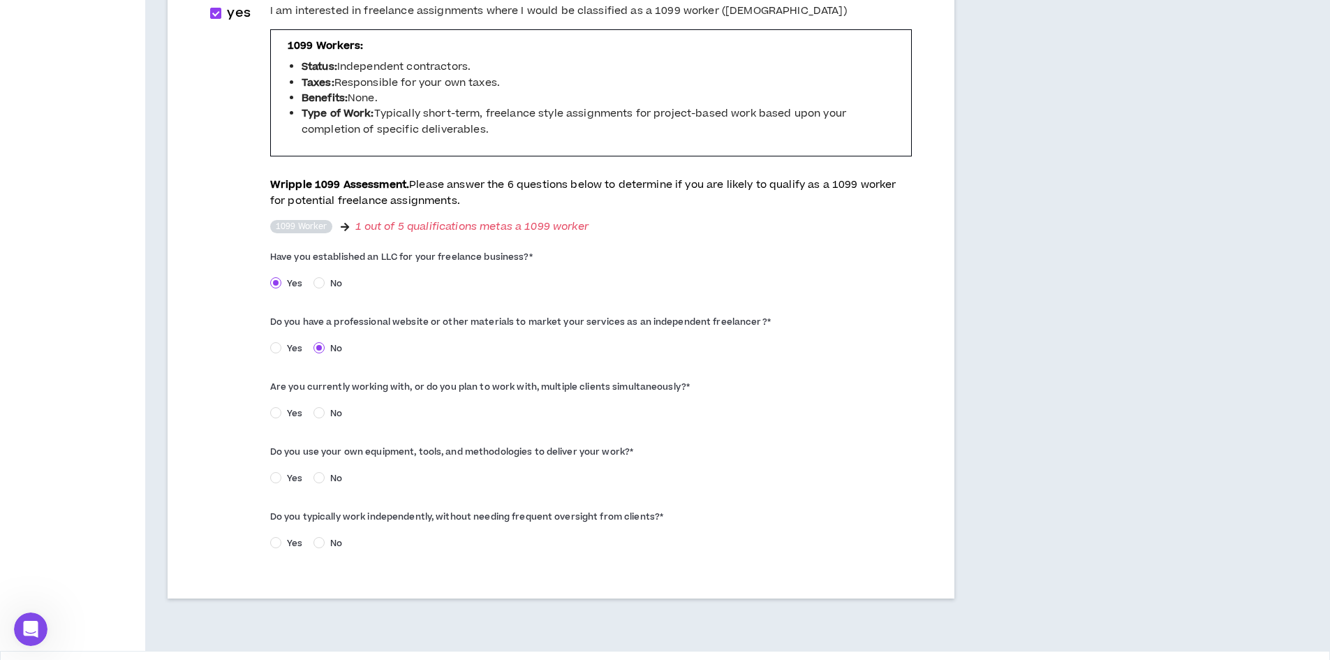
click at [291, 412] on span "Yes" at bounding box center [294, 413] width 27 height 13
click at [297, 476] on span "Yes" at bounding box center [294, 478] width 27 height 13
click at [292, 541] on span "Yes" at bounding box center [294, 543] width 27 height 13
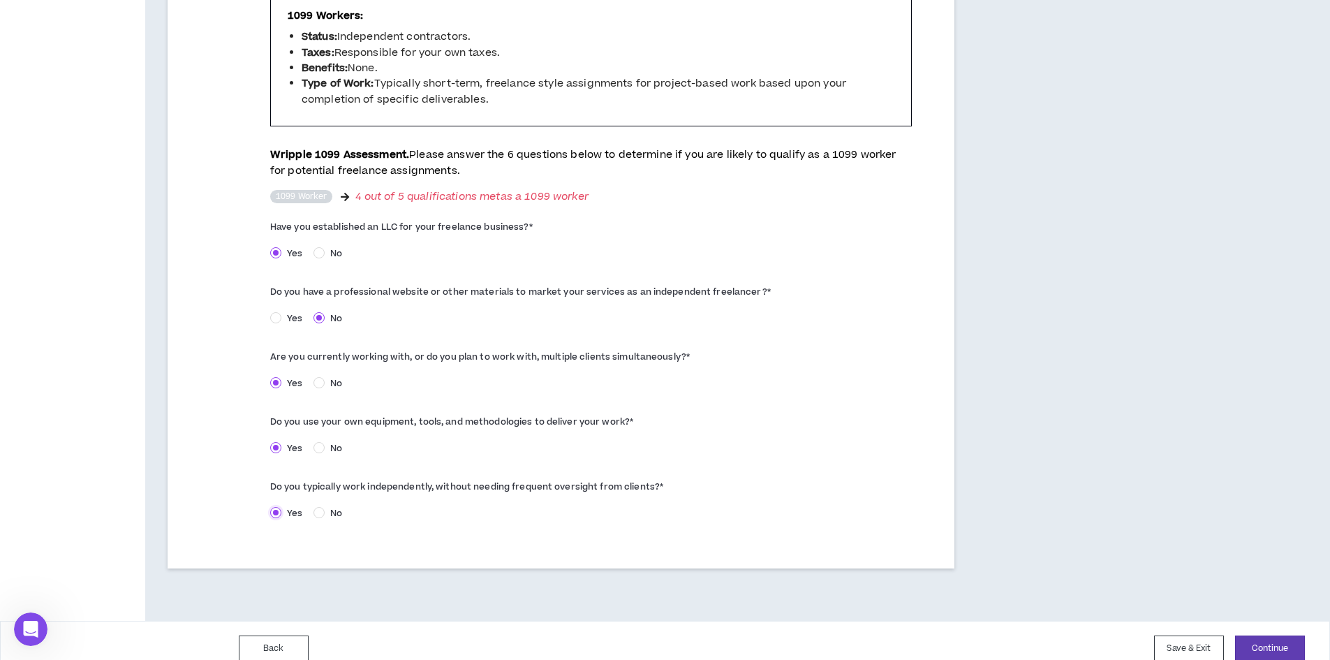
scroll to position [535, 0]
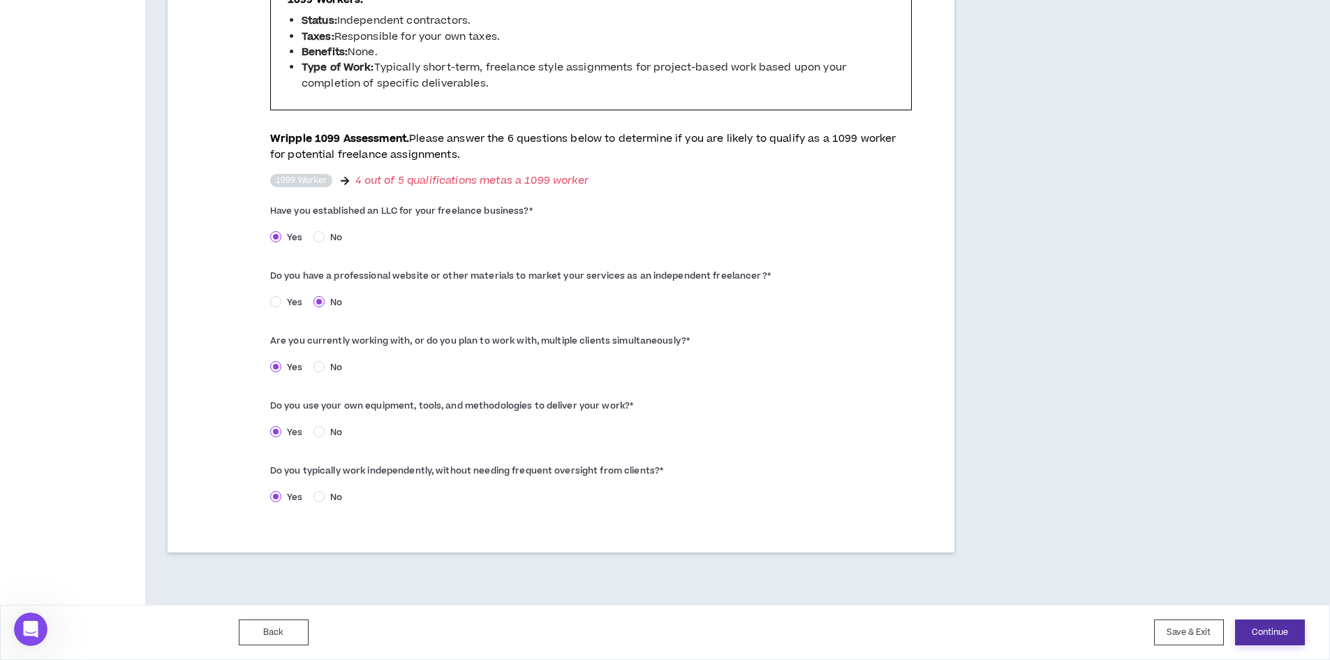
click at [1274, 633] on button "Continue" at bounding box center [1270, 632] width 70 height 26
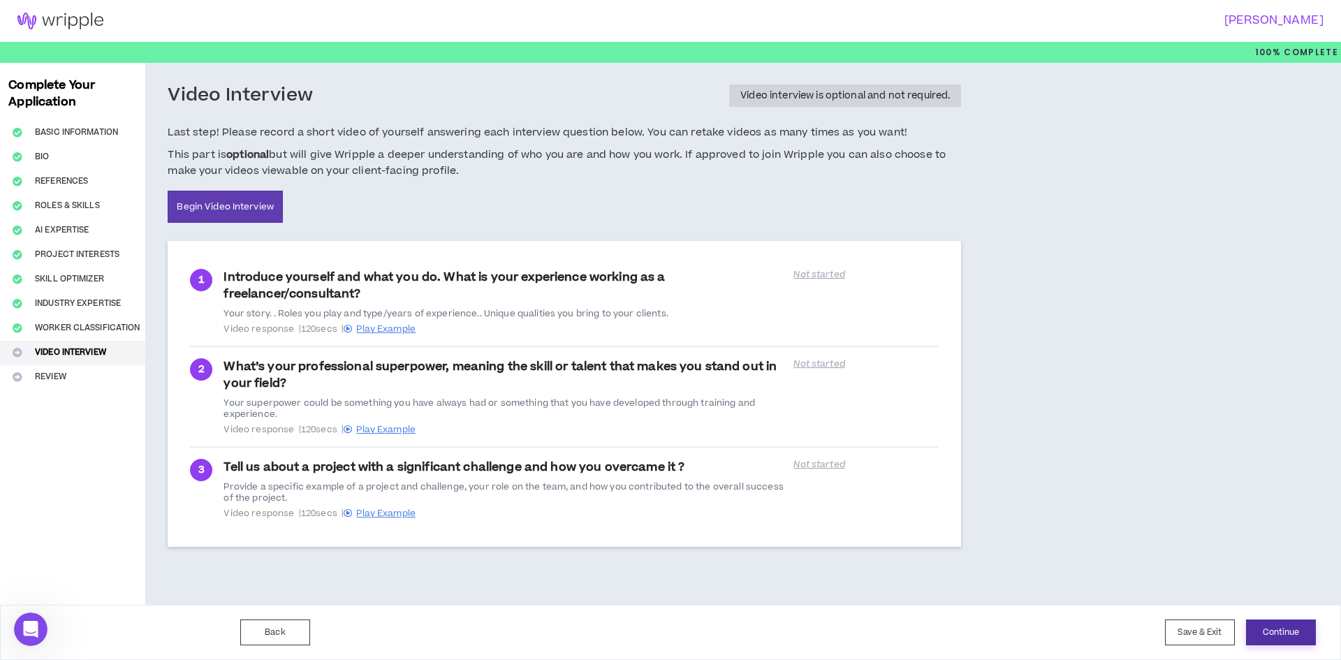
click at [1282, 631] on button "Continue" at bounding box center [1281, 632] width 70 height 26
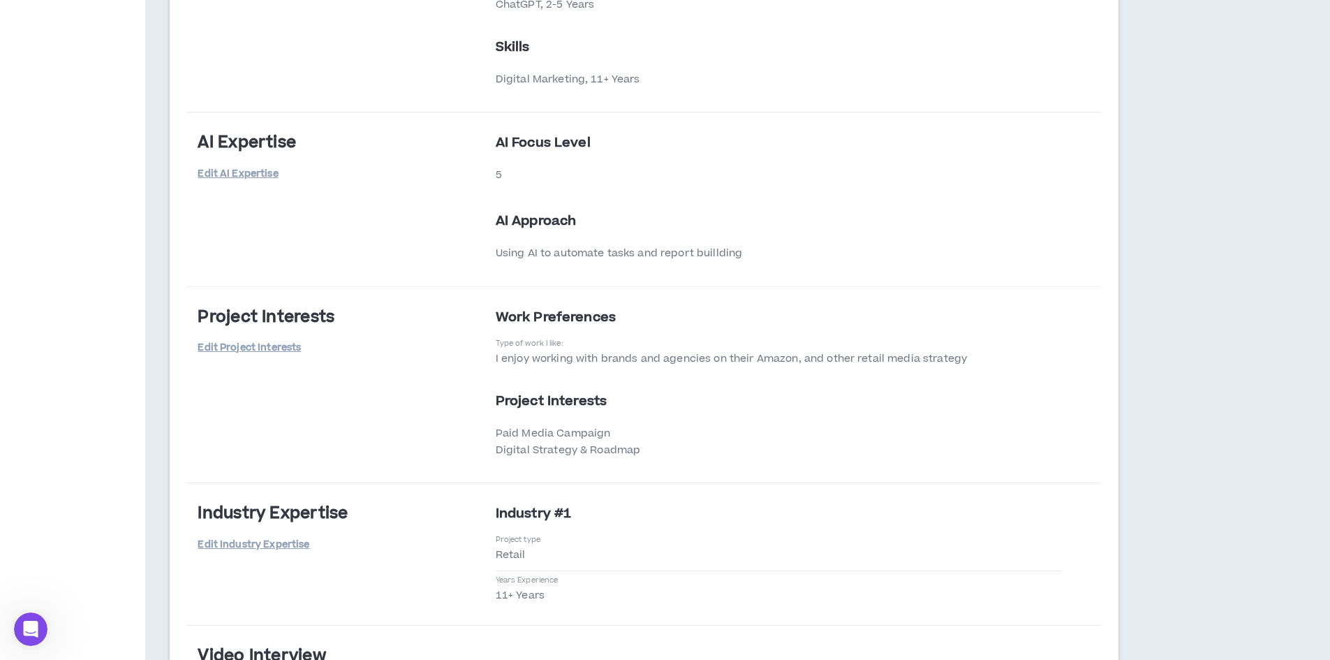
scroll to position [2370, 0]
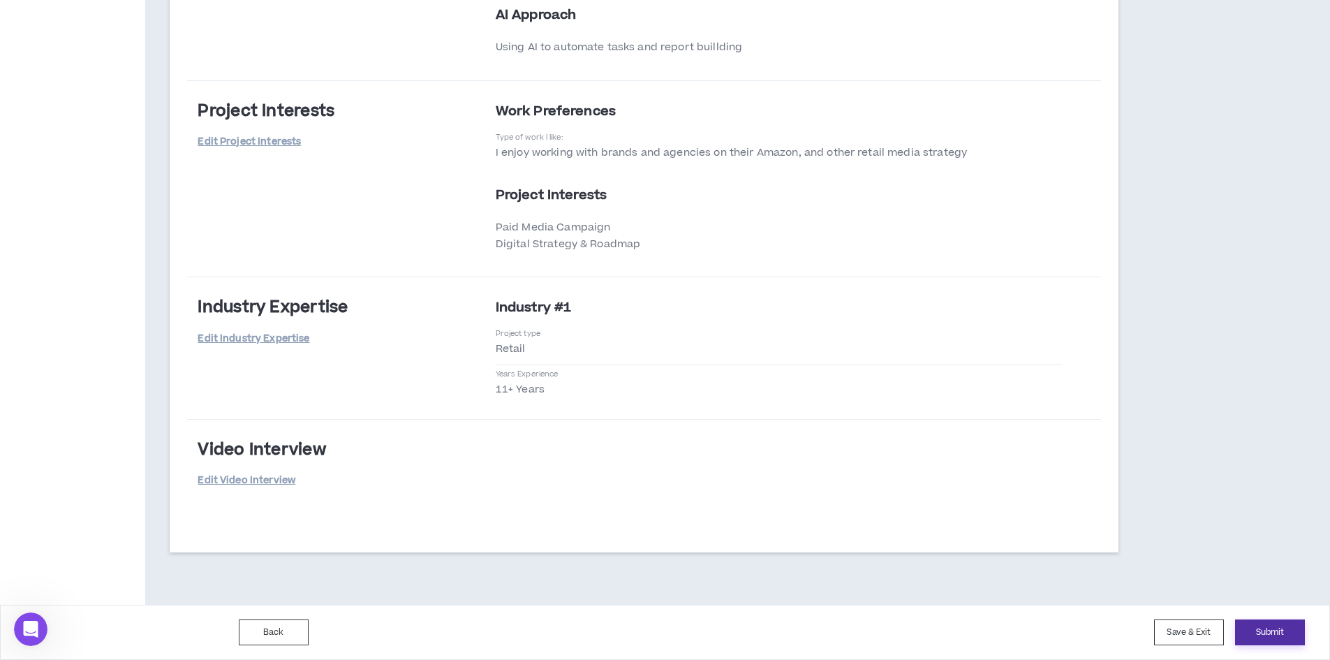
click at [1256, 634] on button "Submit" at bounding box center [1270, 632] width 70 height 26
